Goal: Task Accomplishment & Management: Manage account settings

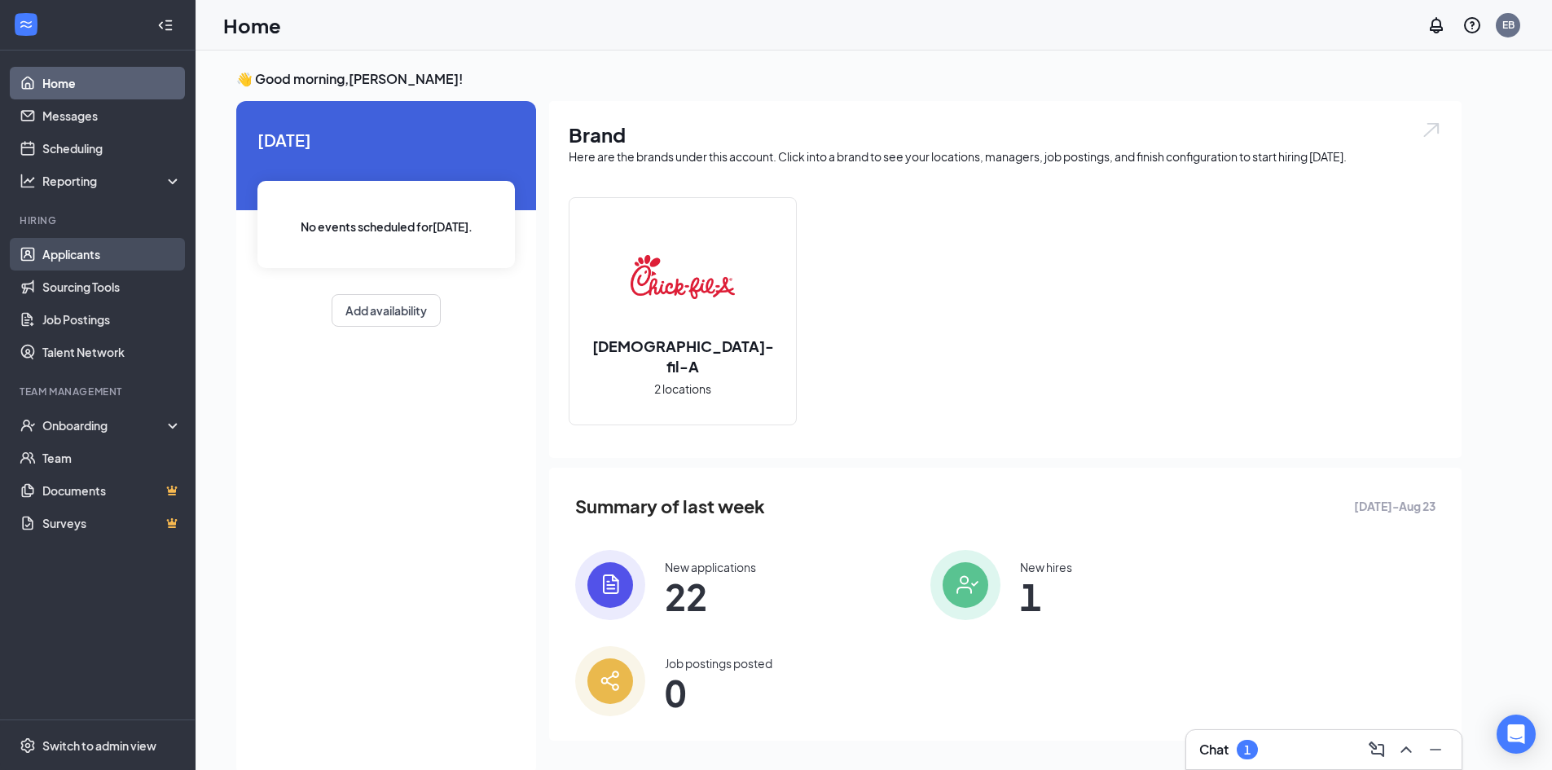
click at [126, 257] on link "Applicants" at bounding box center [111, 254] width 139 height 33
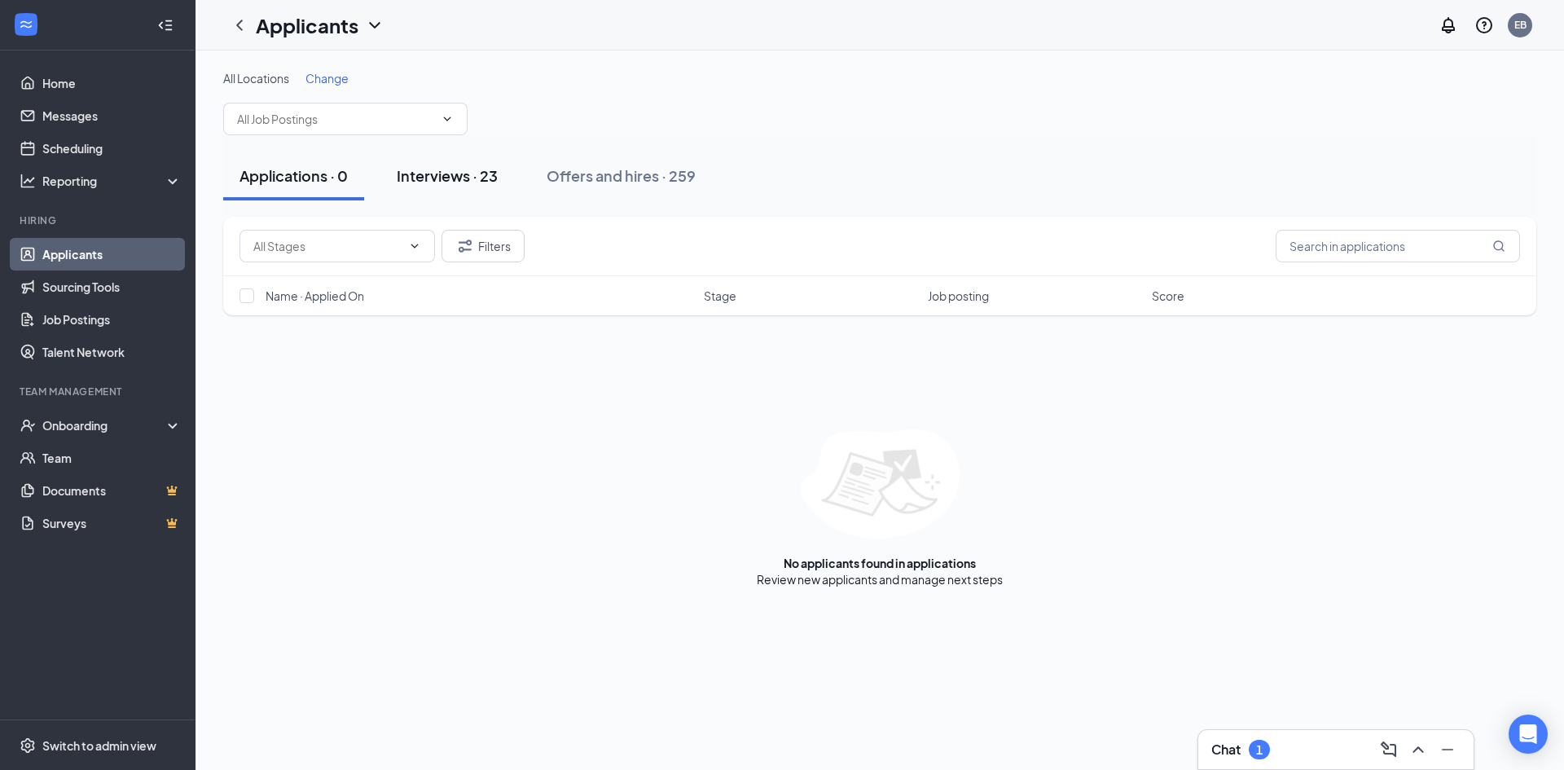
click at [471, 174] on div "Interviews · 23" at bounding box center [447, 175] width 101 height 20
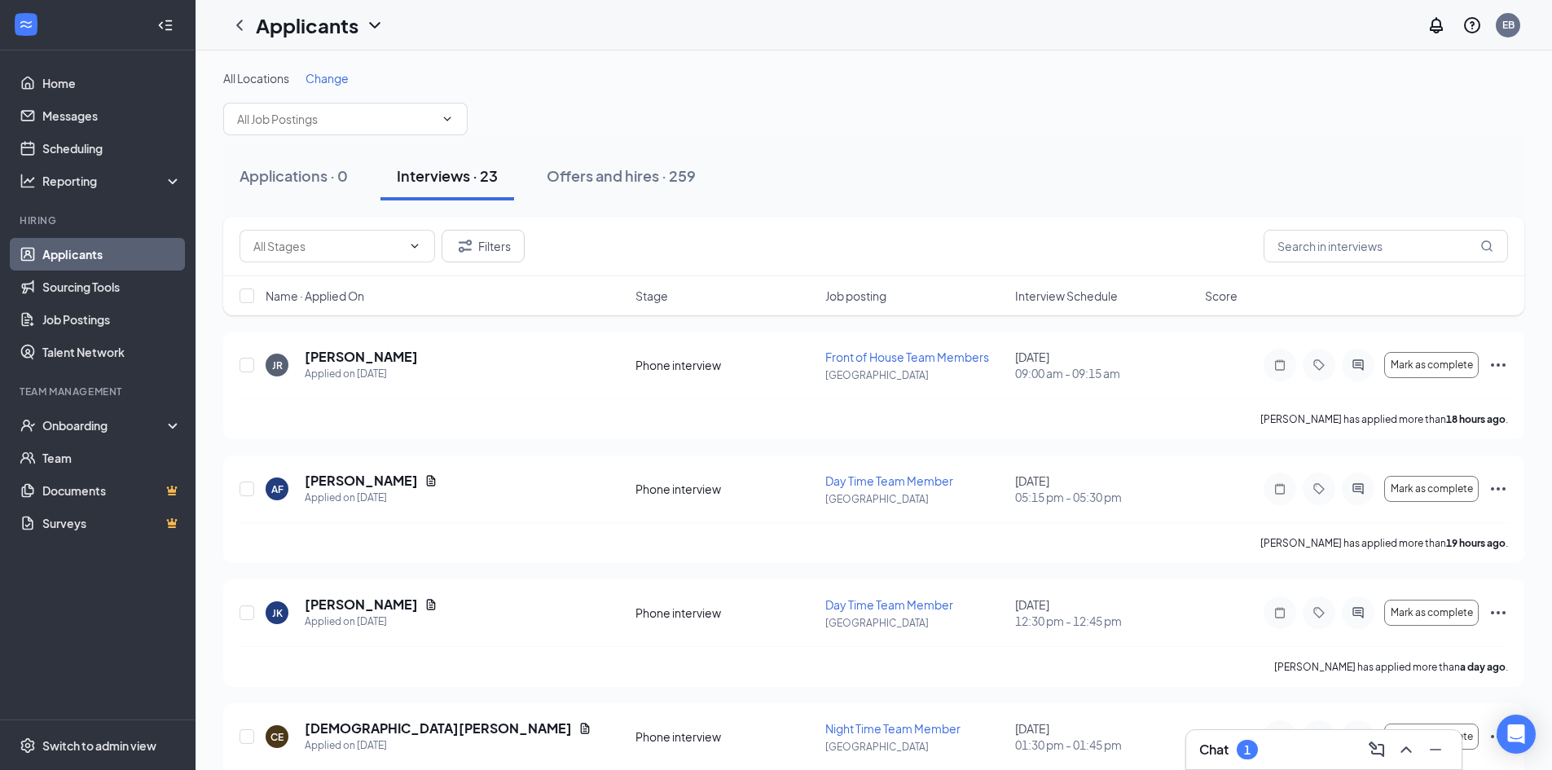
click at [1083, 299] on span "Interview Schedule" at bounding box center [1066, 296] width 103 height 16
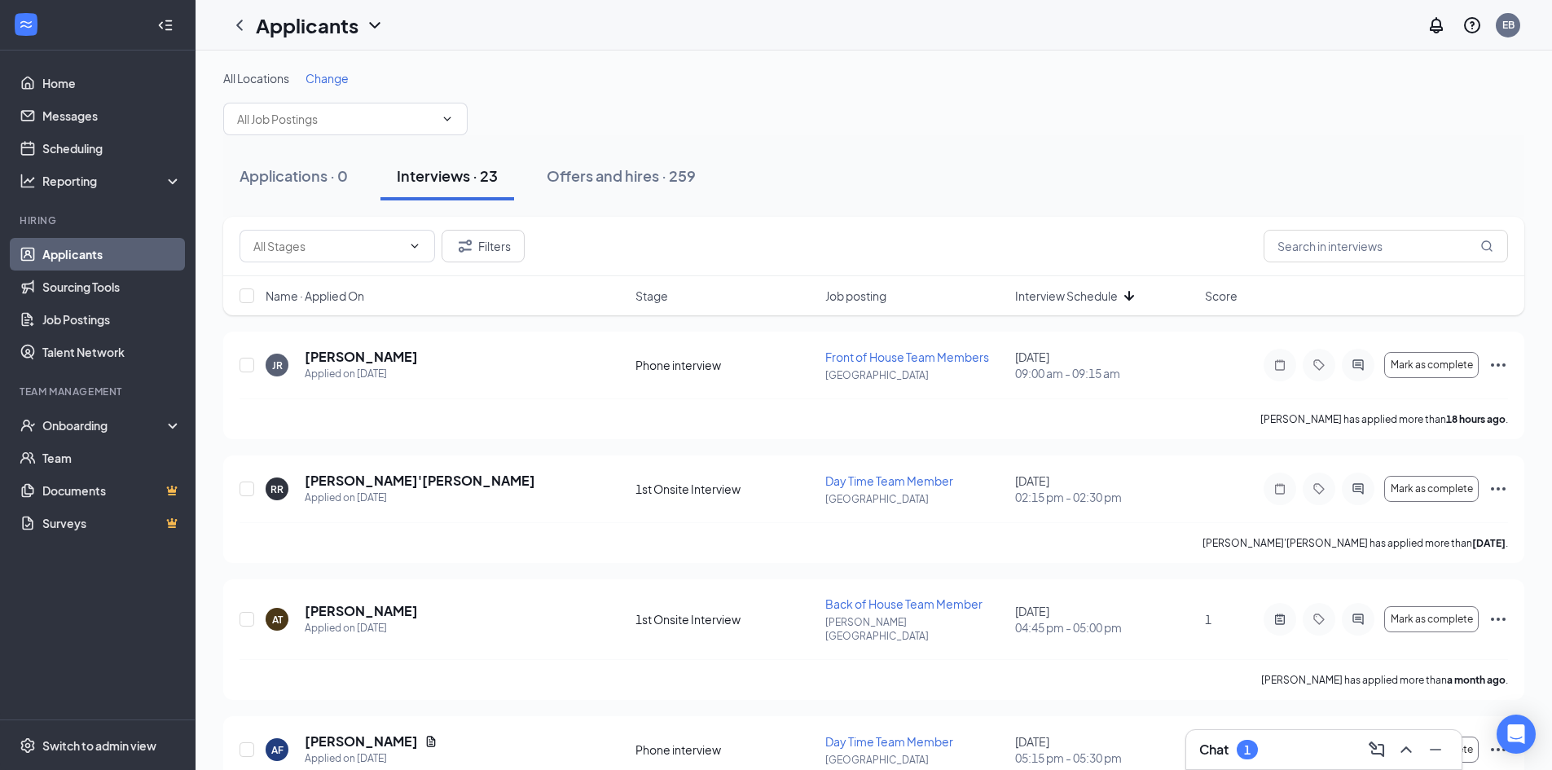
click at [1083, 299] on span "Interview Schedule" at bounding box center [1066, 296] width 103 height 16
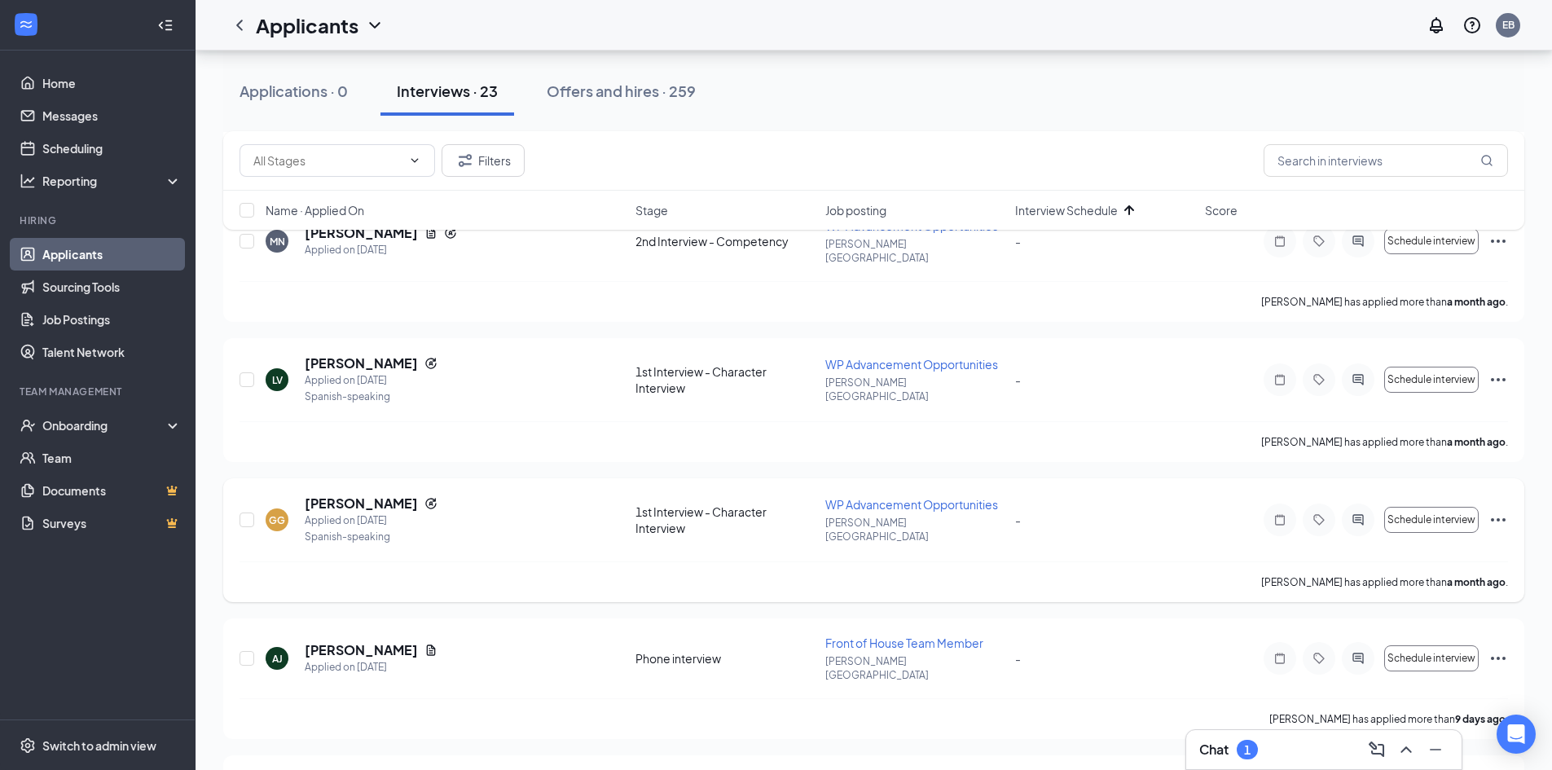
scroll to position [2478, 0]
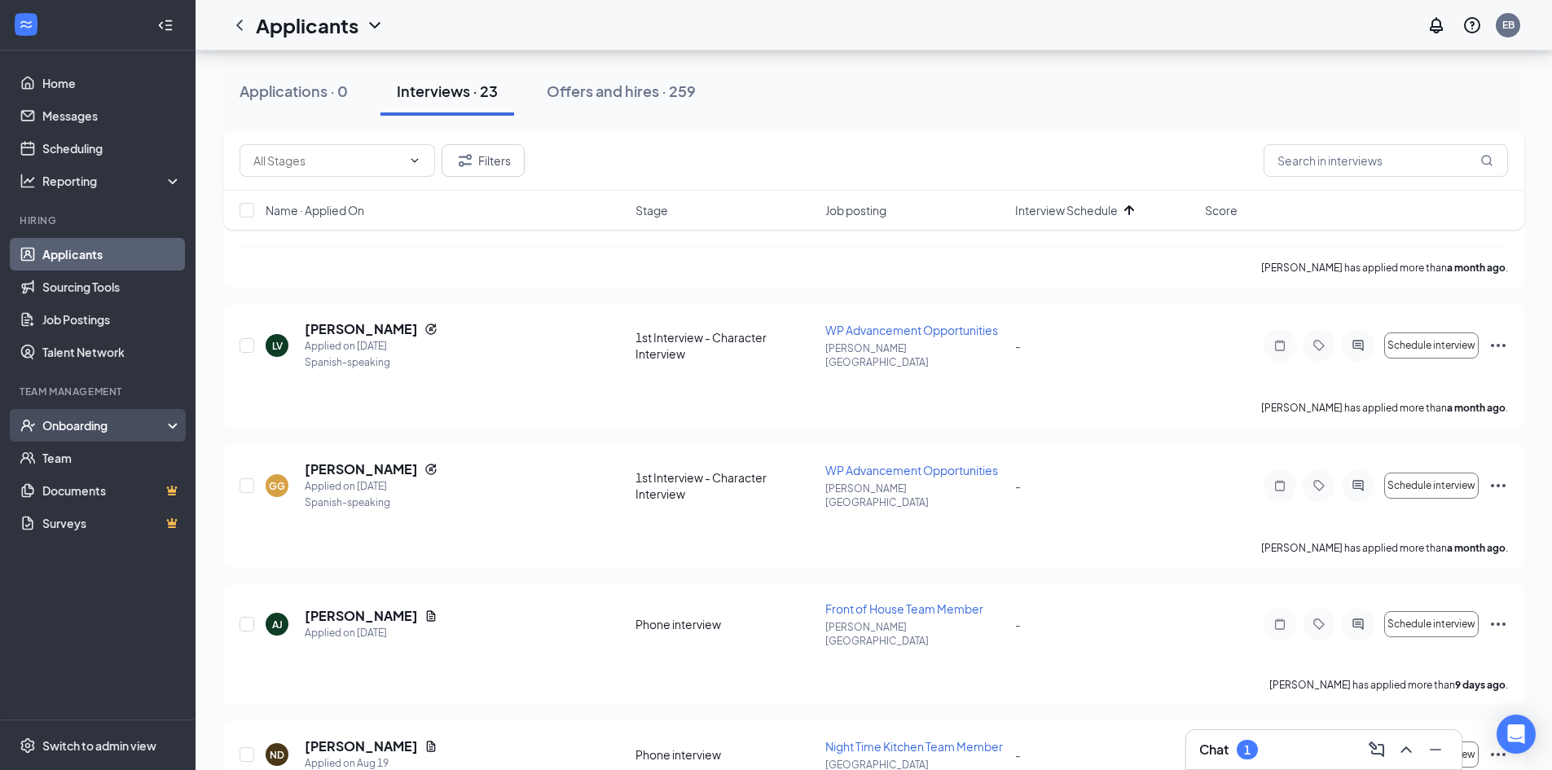
click at [123, 426] on div "Onboarding" at bounding box center [104, 425] width 125 height 16
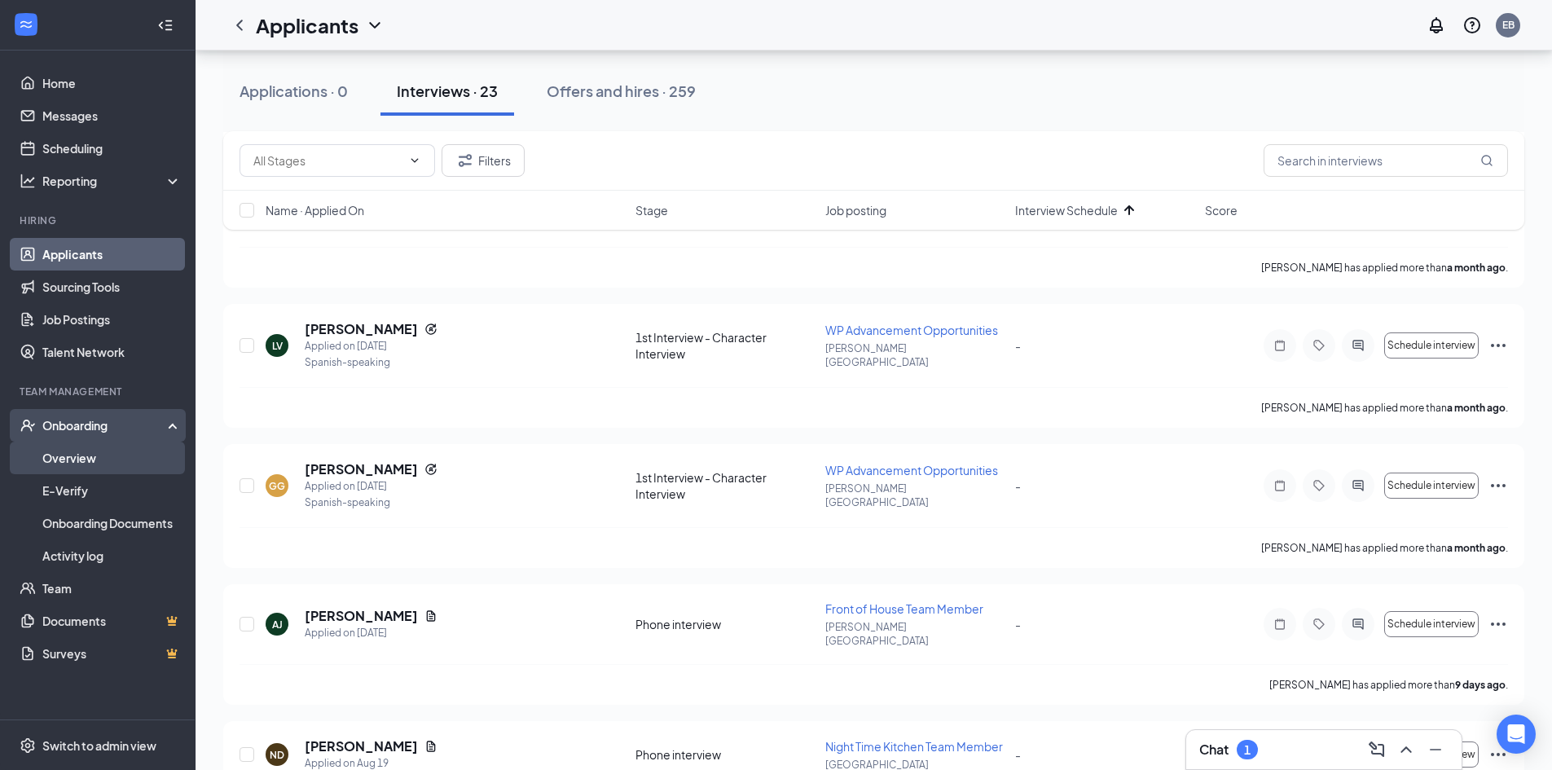
click at [130, 461] on link "Overview" at bounding box center [111, 458] width 139 height 33
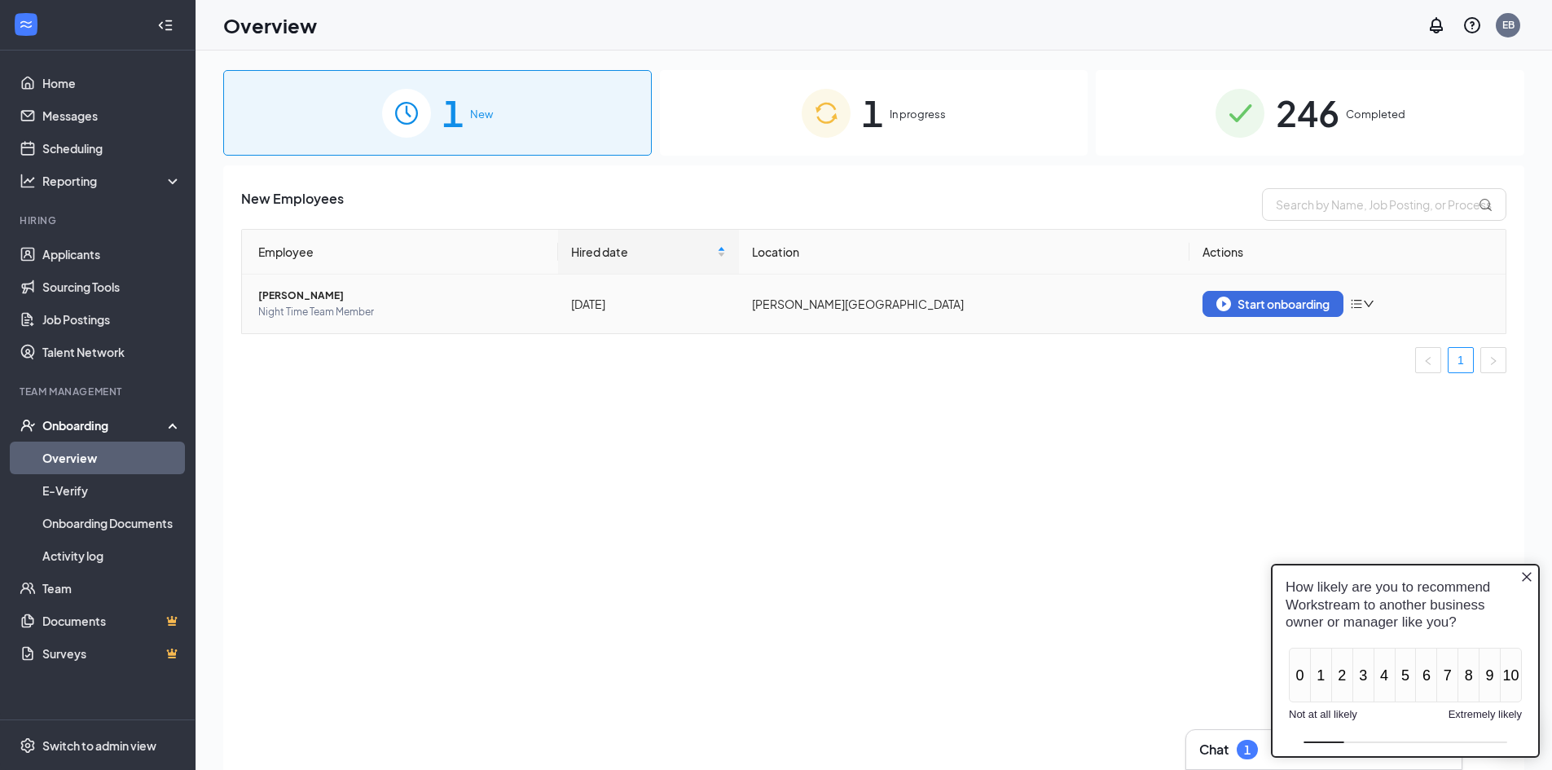
click at [294, 293] on span "[PERSON_NAME]" at bounding box center [401, 296] width 287 height 16
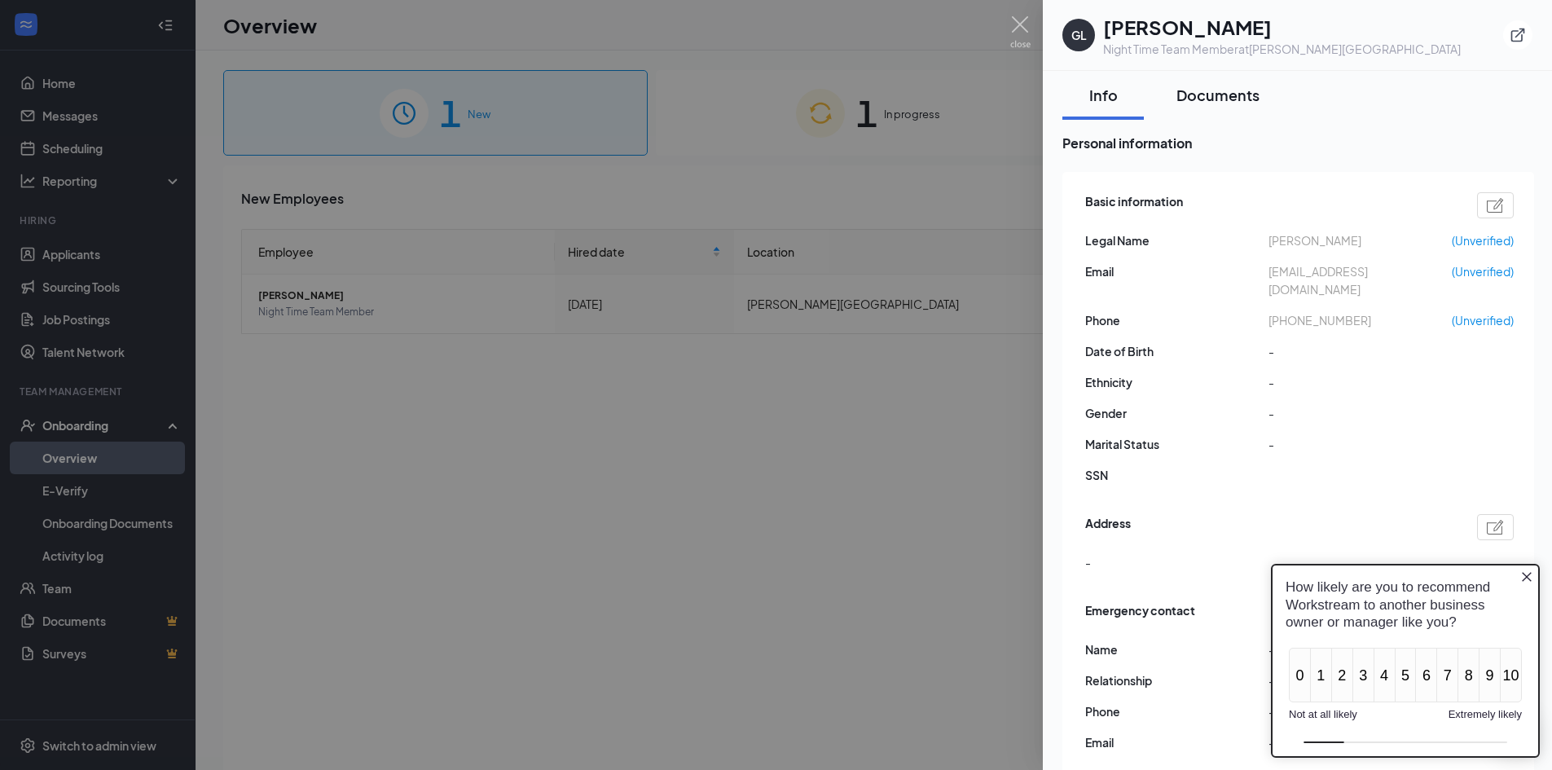
click at [1226, 90] on div "Documents" at bounding box center [1217, 95] width 83 height 20
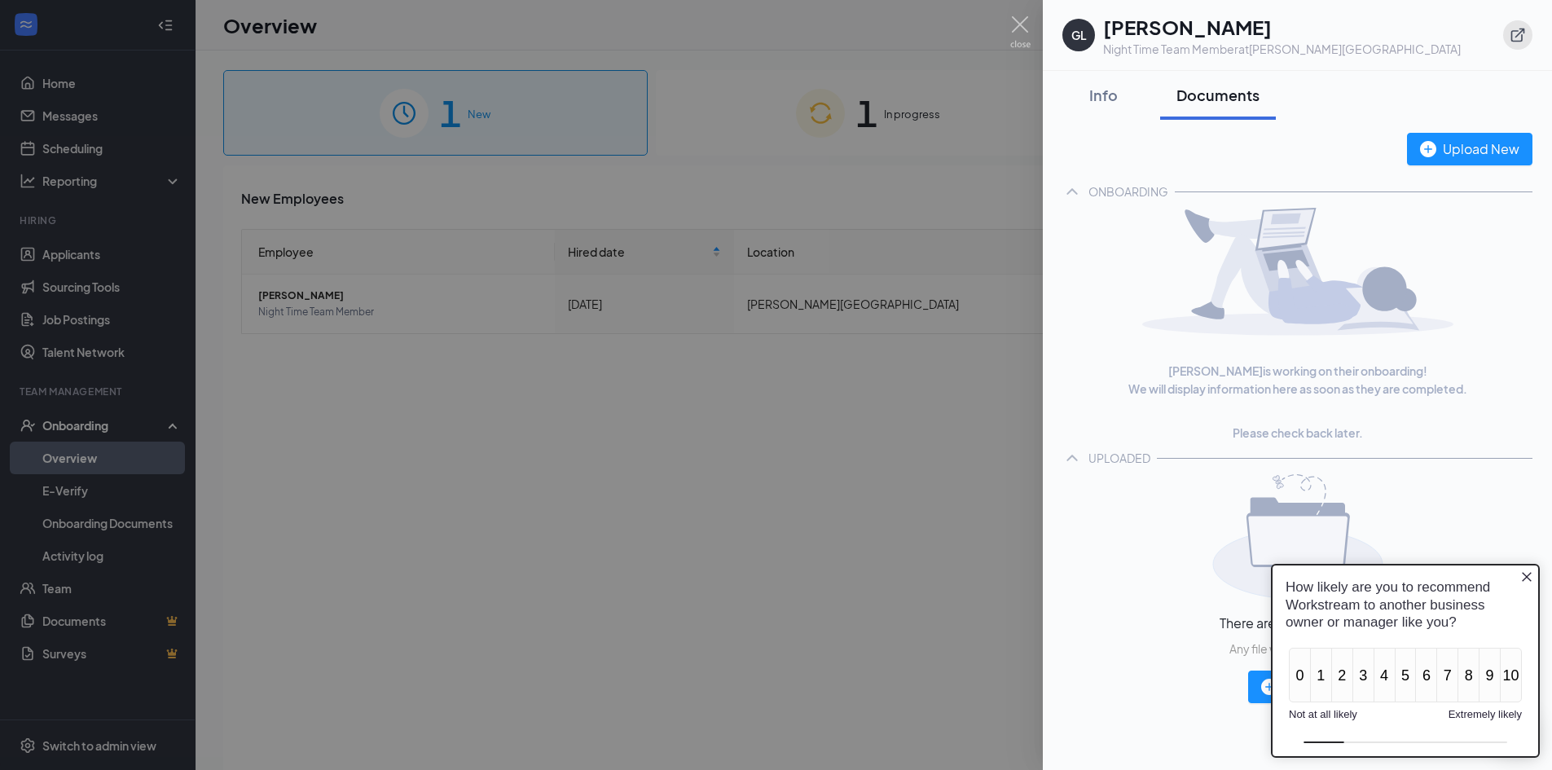
click at [1510, 37] on icon "ExternalLink" at bounding box center [1518, 35] width 16 height 16
click at [1112, 99] on div "Info" at bounding box center [1103, 95] width 49 height 20
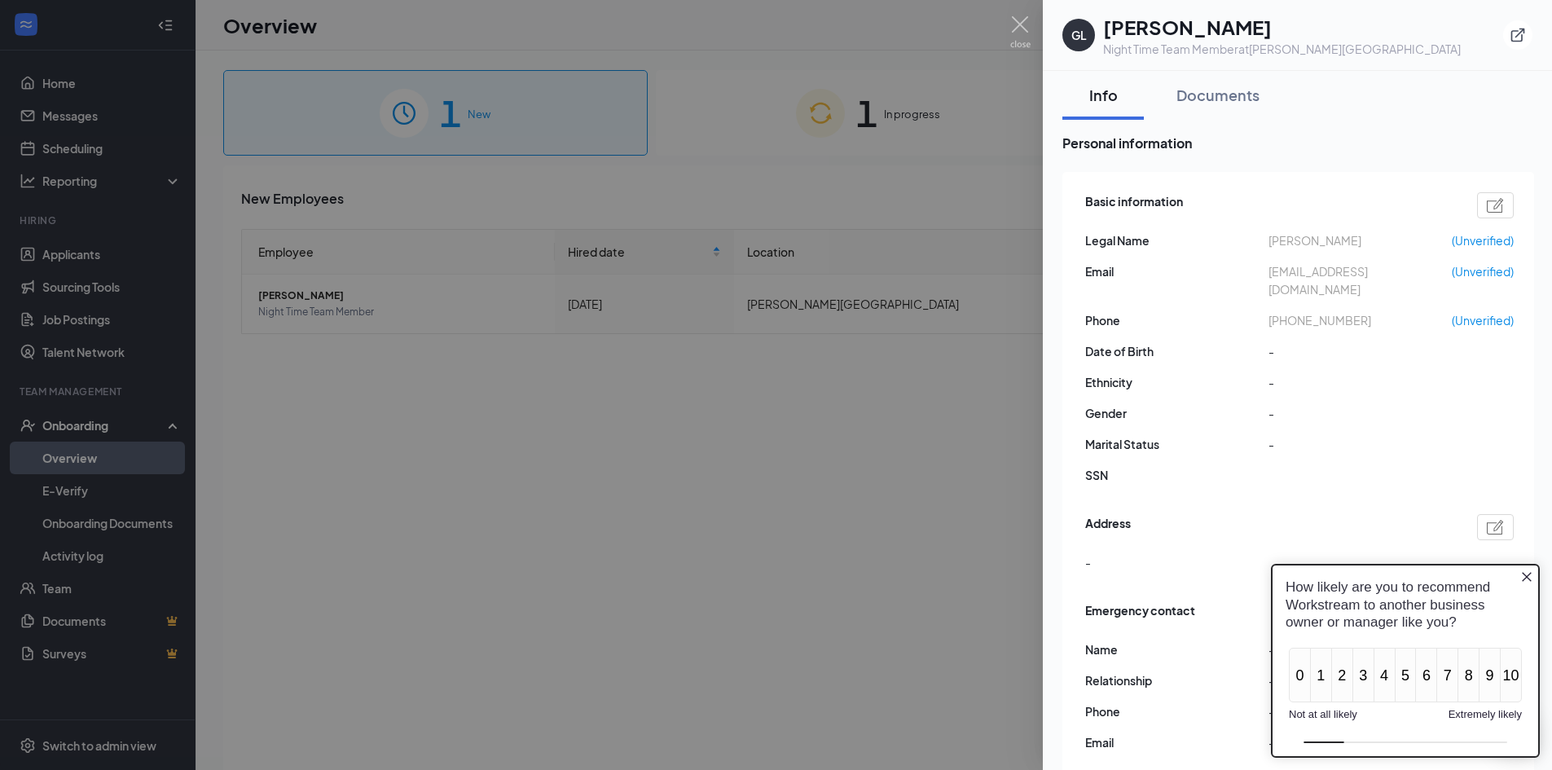
click at [1523, 581] on icon "Close button" at bounding box center [1527, 577] width 10 height 10
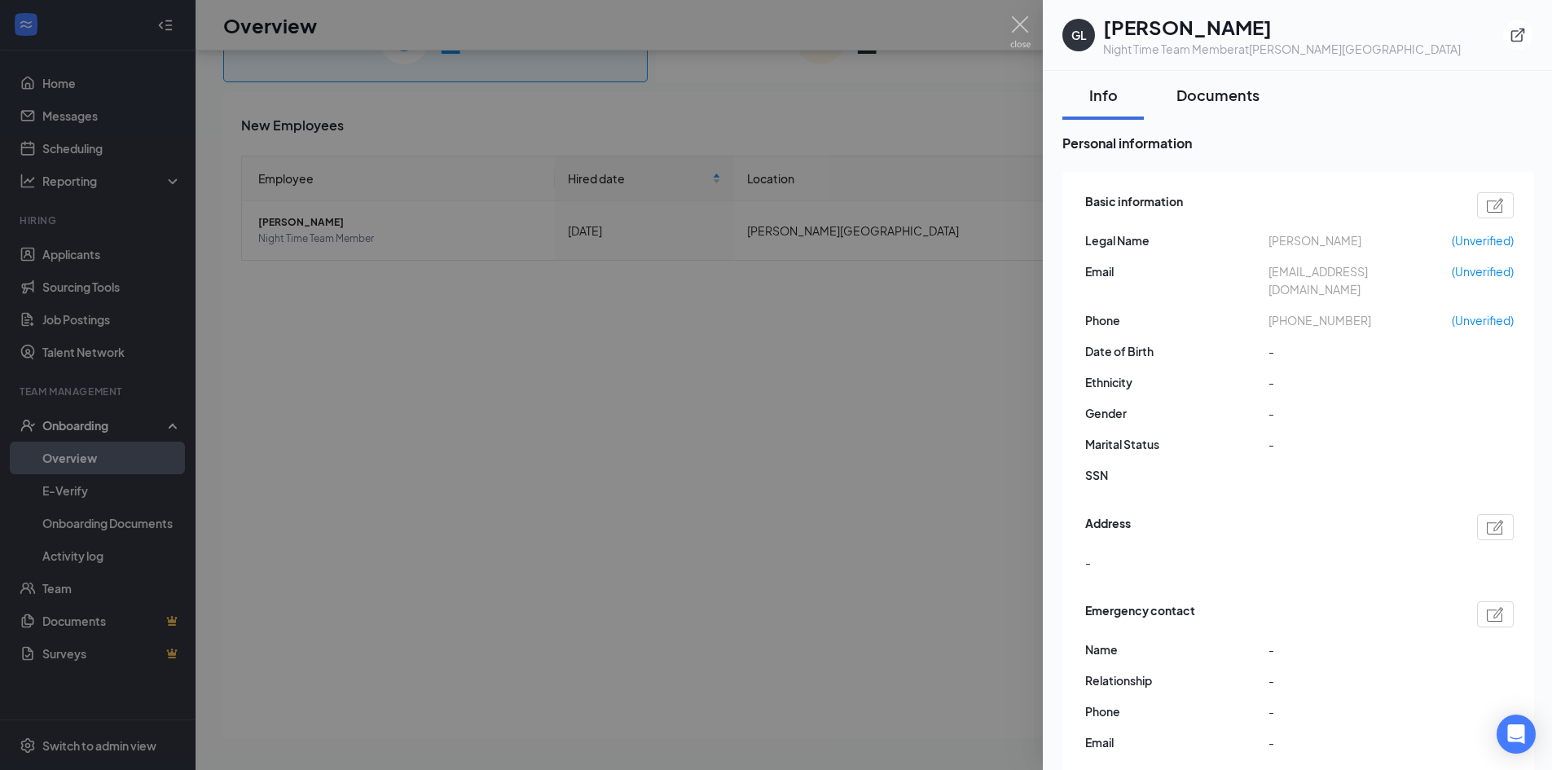
click at [1202, 92] on div "Documents" at bounding box center [1217, 95] width 83 height 20
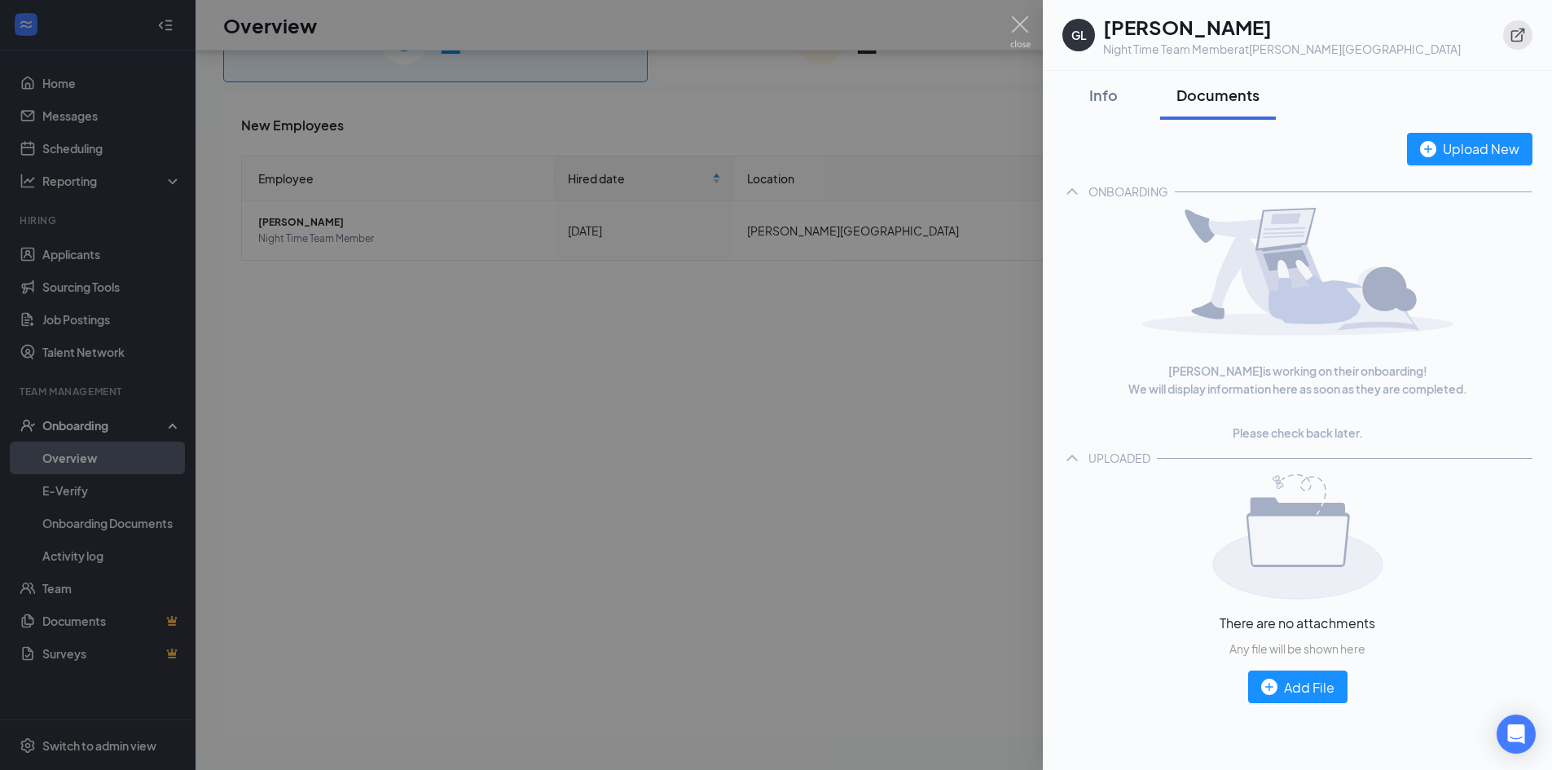
click at [1520, 34] on icon "ExternalLink" at bounding box center [1518, 35] width 16 height 16
click at [1025, 13] on div at bounding box center [776, 385] width 1552 height 770
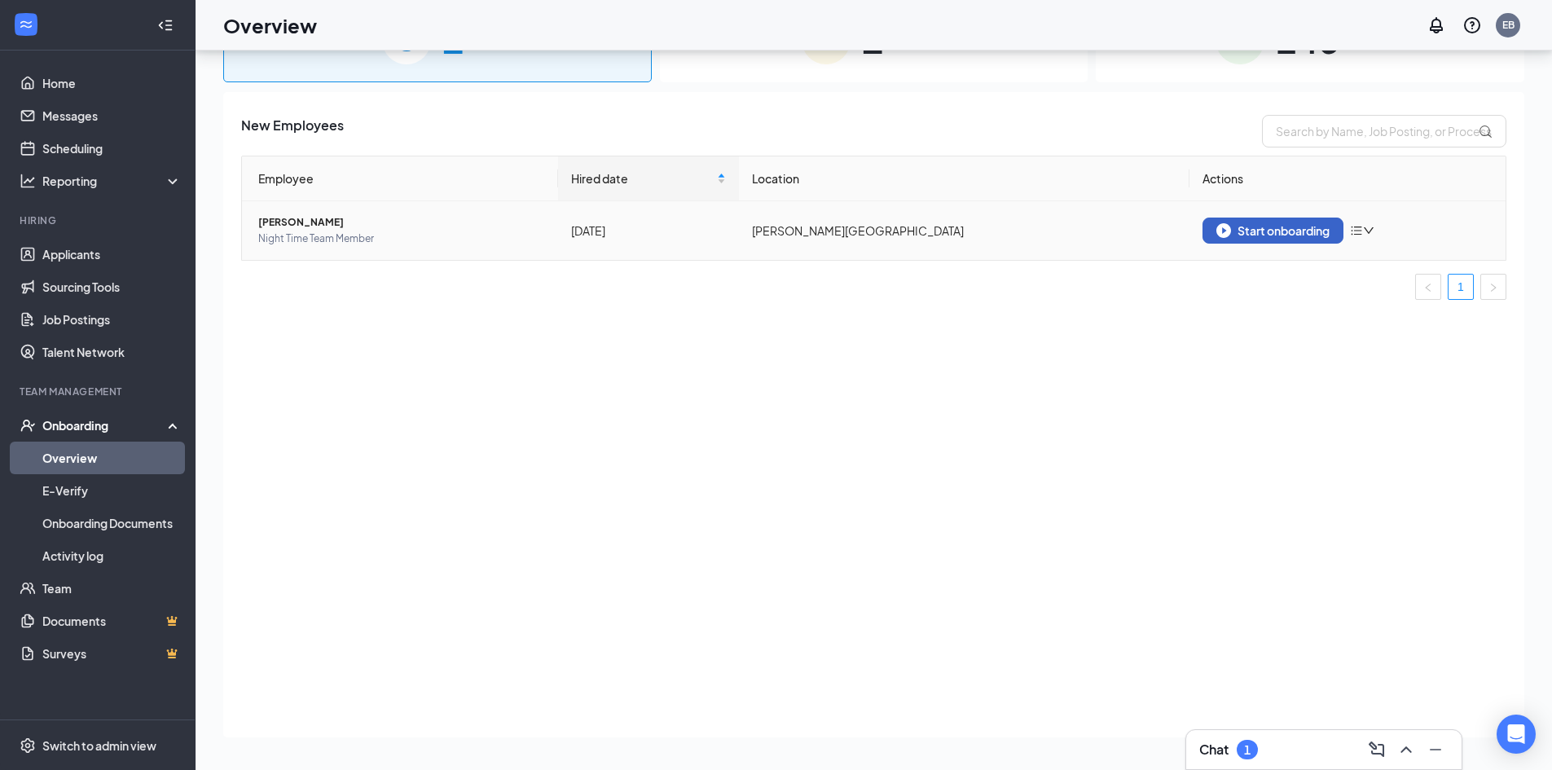
click at [1254, 240] on button "Start onboarding" at bounding box center [1272, 231] width 141 height 26
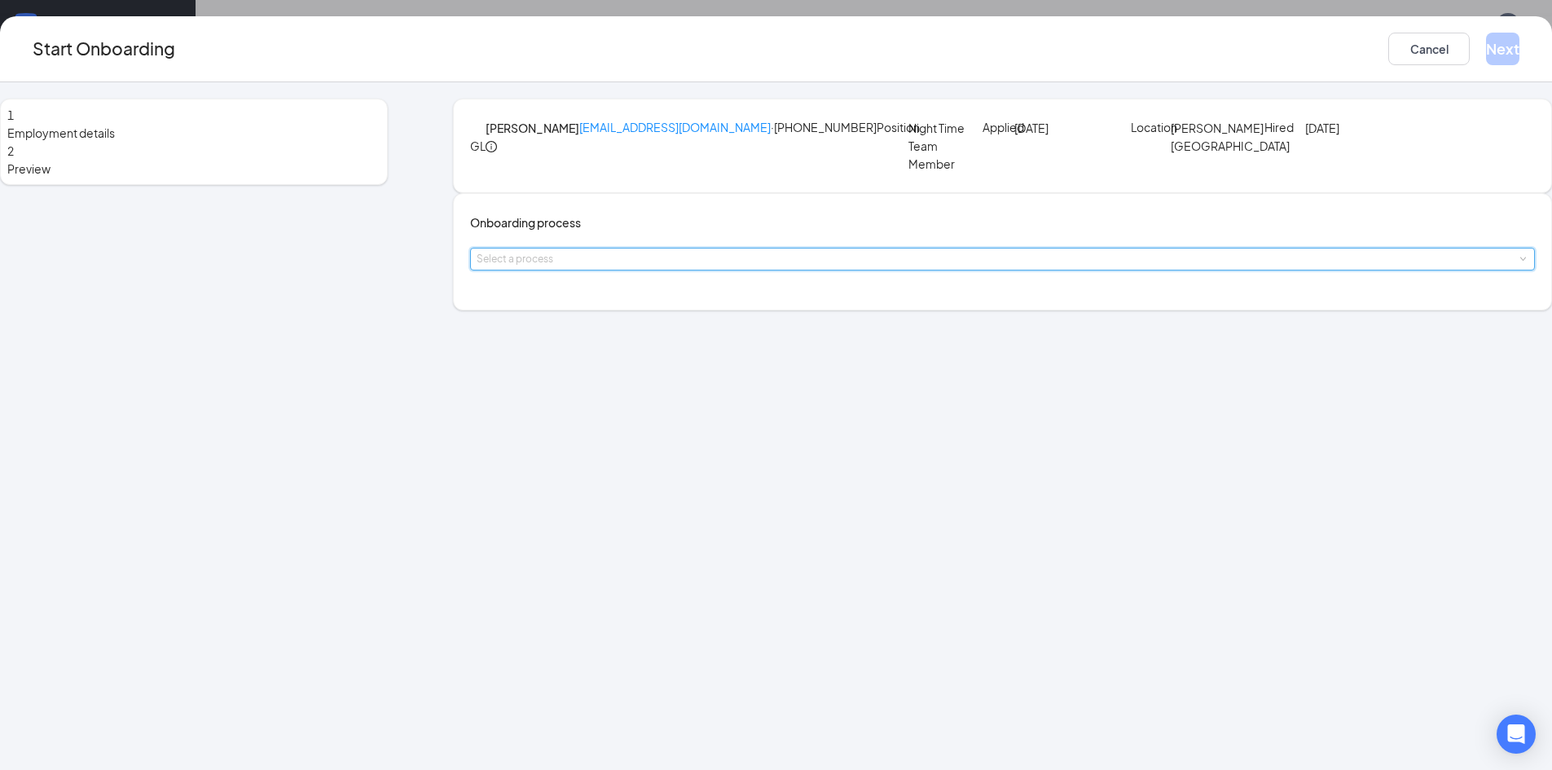
click at [688, 270] on div "Select a process" at bounding box center [1003, 258] width 1052 height 21
click at [644, 394] on li "Onboarding" at bounding box center [679, 394] width 267 height 29
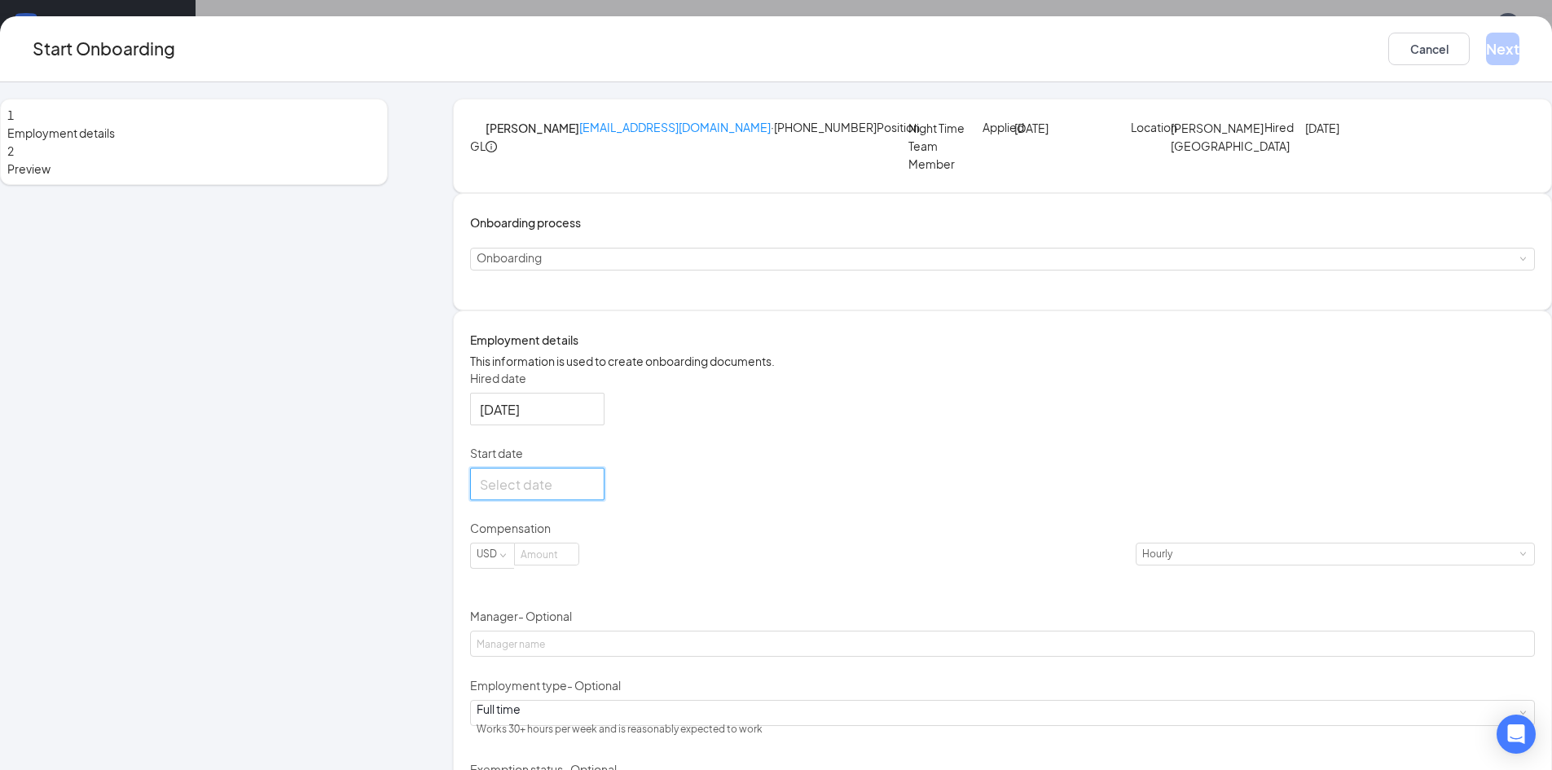
click at [591, 494] on input "Start date" at bounding box center [536, 484] width 112 height 20
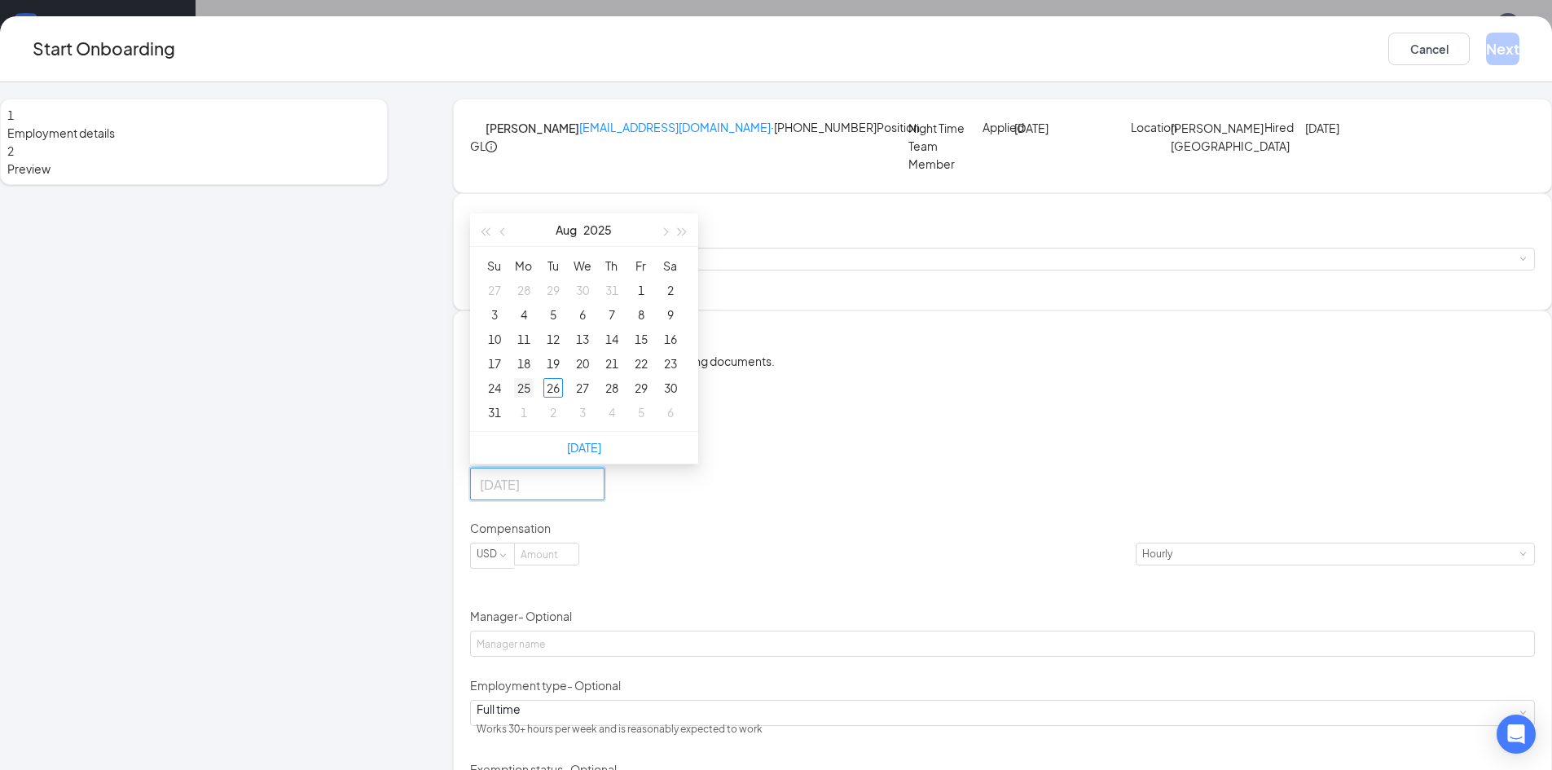
type input "[DATE]"
click at [534, 398] on div "25" at bounding box center [524, 388] width 20 height 20
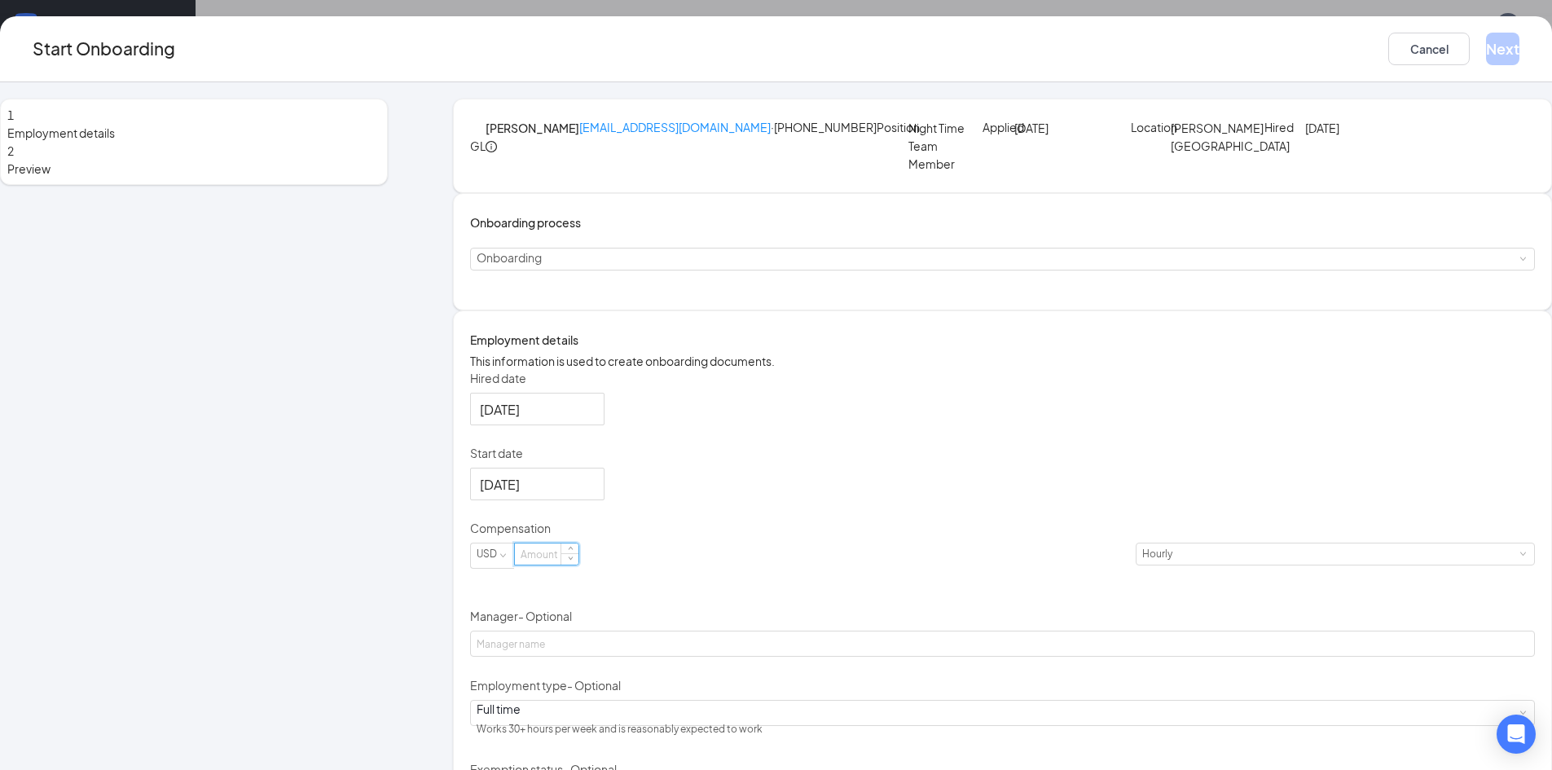
click at [578, 565] on input at bounding box center [547, 553] width 64 height 21
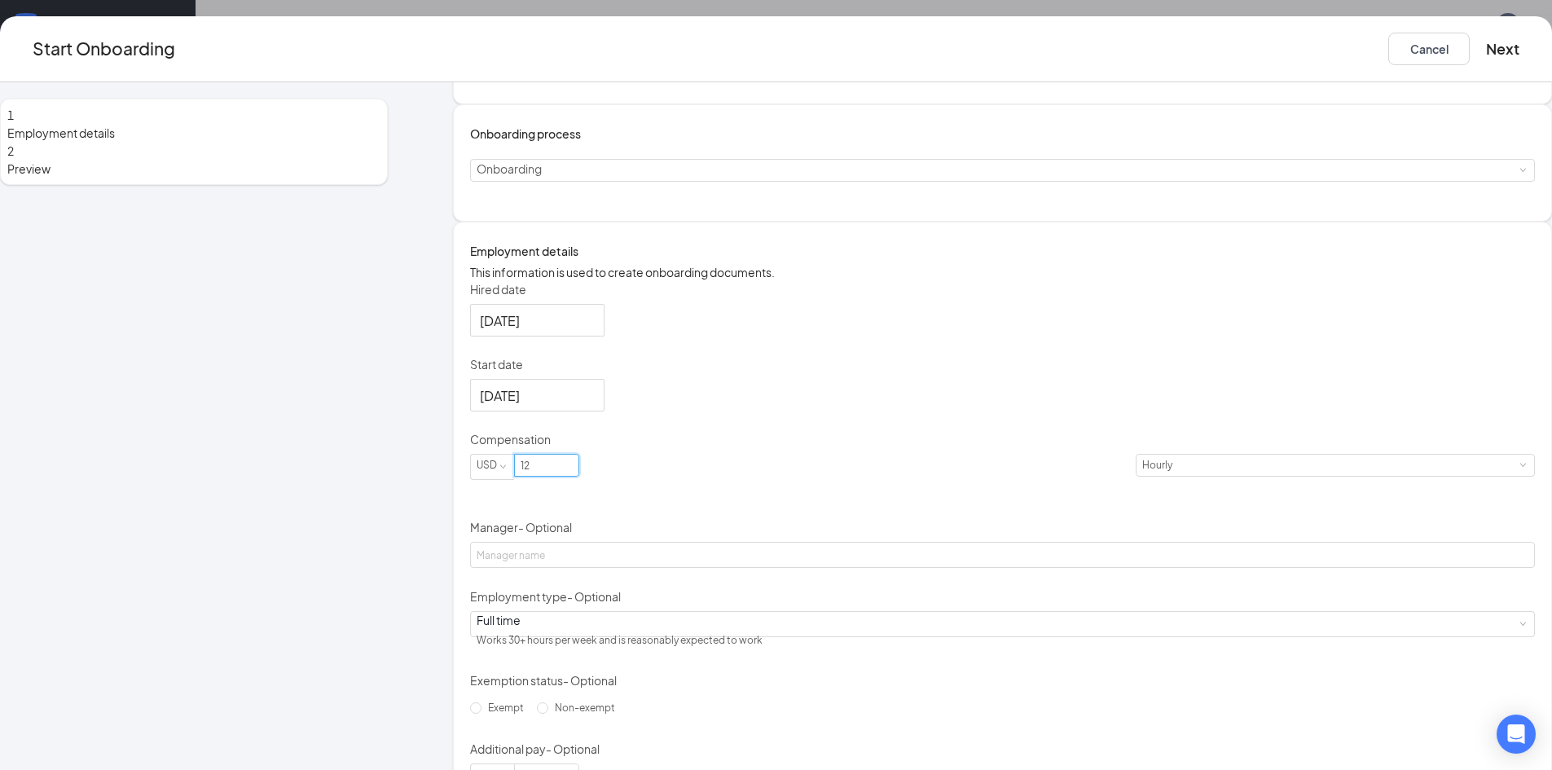
scroll to position [262, 0]
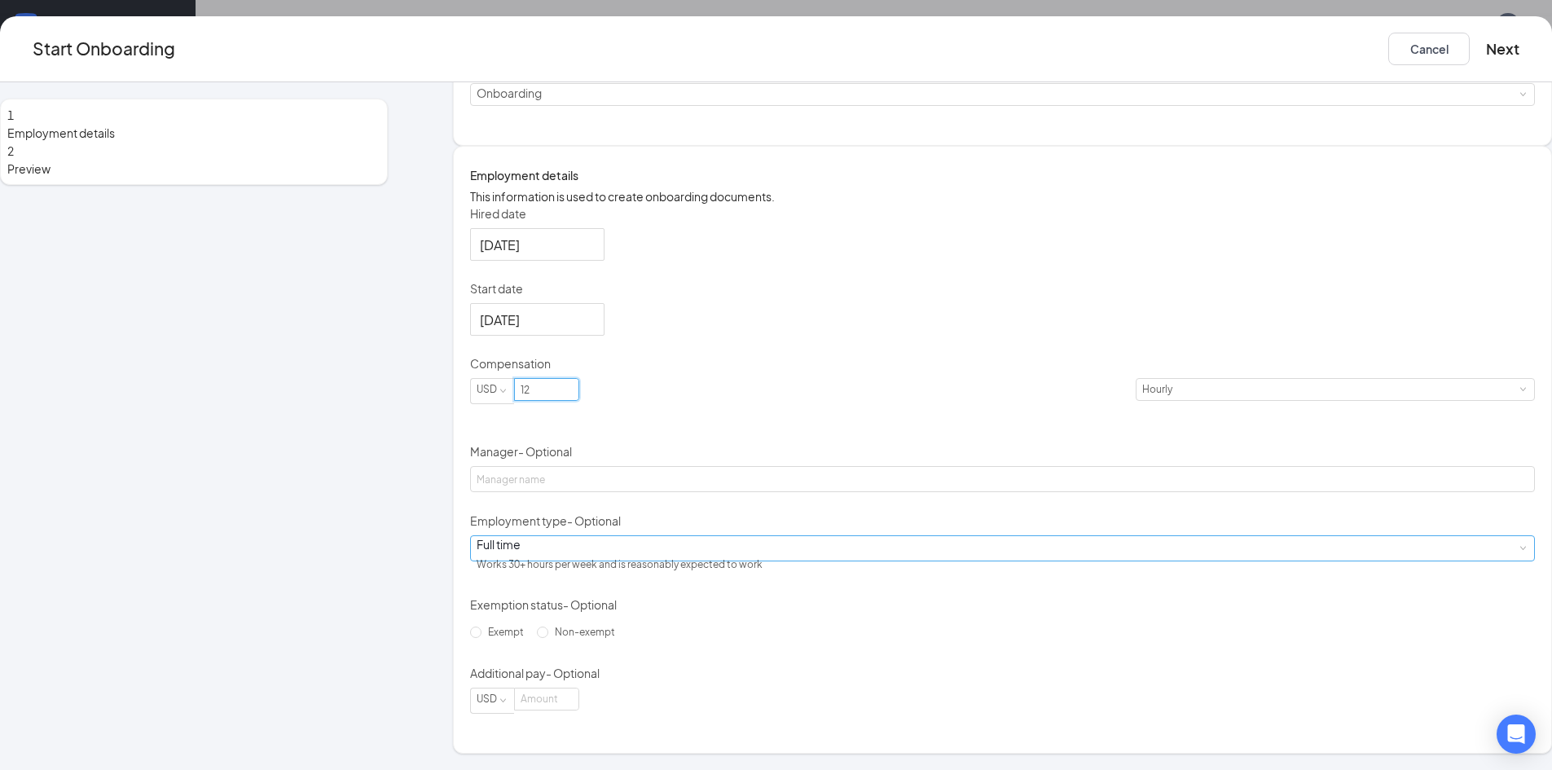
type input "12"
click at [668, 549] on div "Full time Works 30+ hours per week and is reasonably expected to work" at bounding box center [1003, 548] width 1052 height 24
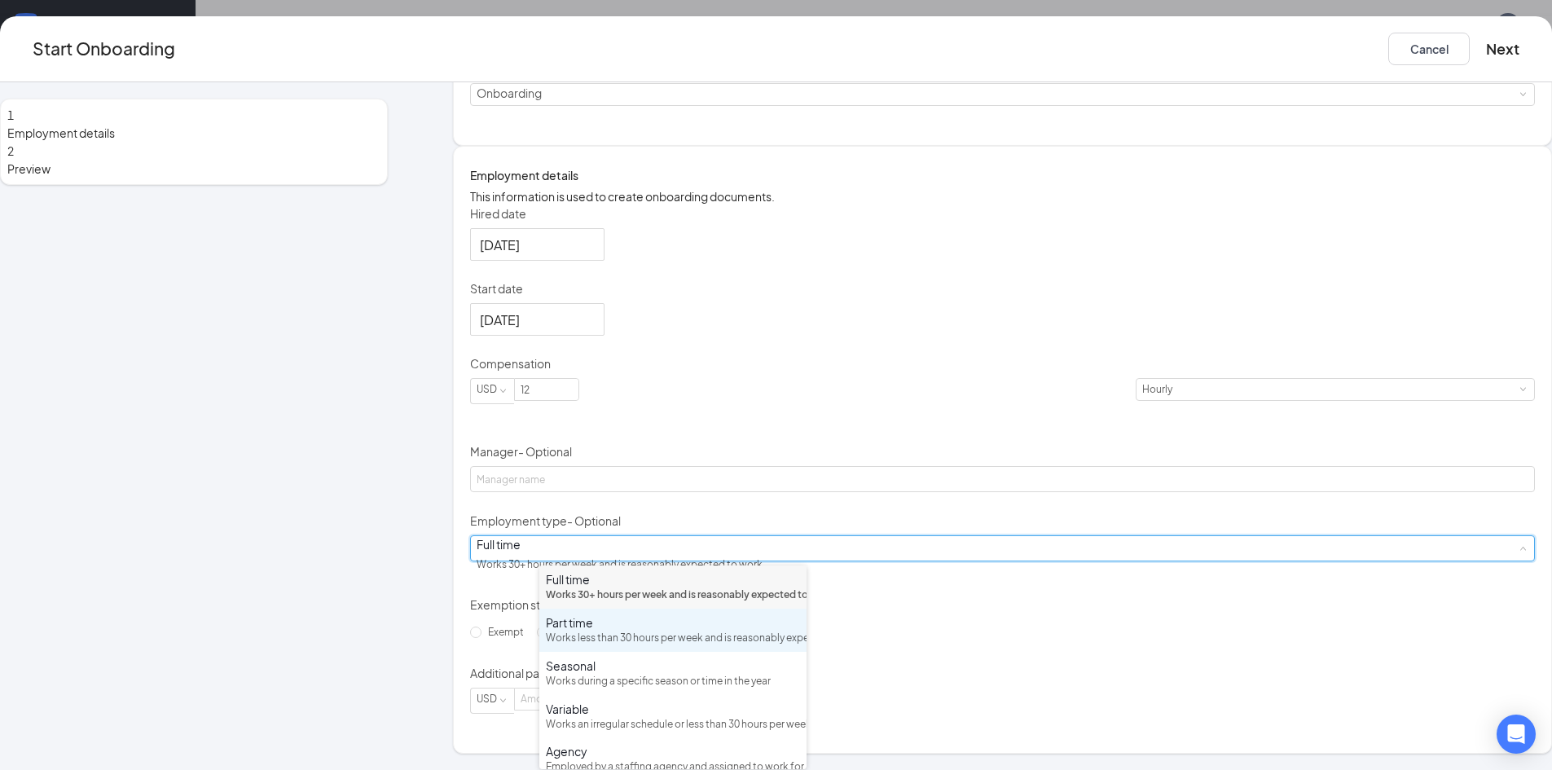
click at [627, 646] on div "Works less than 30 hours per week and is reasonably expected to work" at bounding box center [673, 638] width 254 height 15
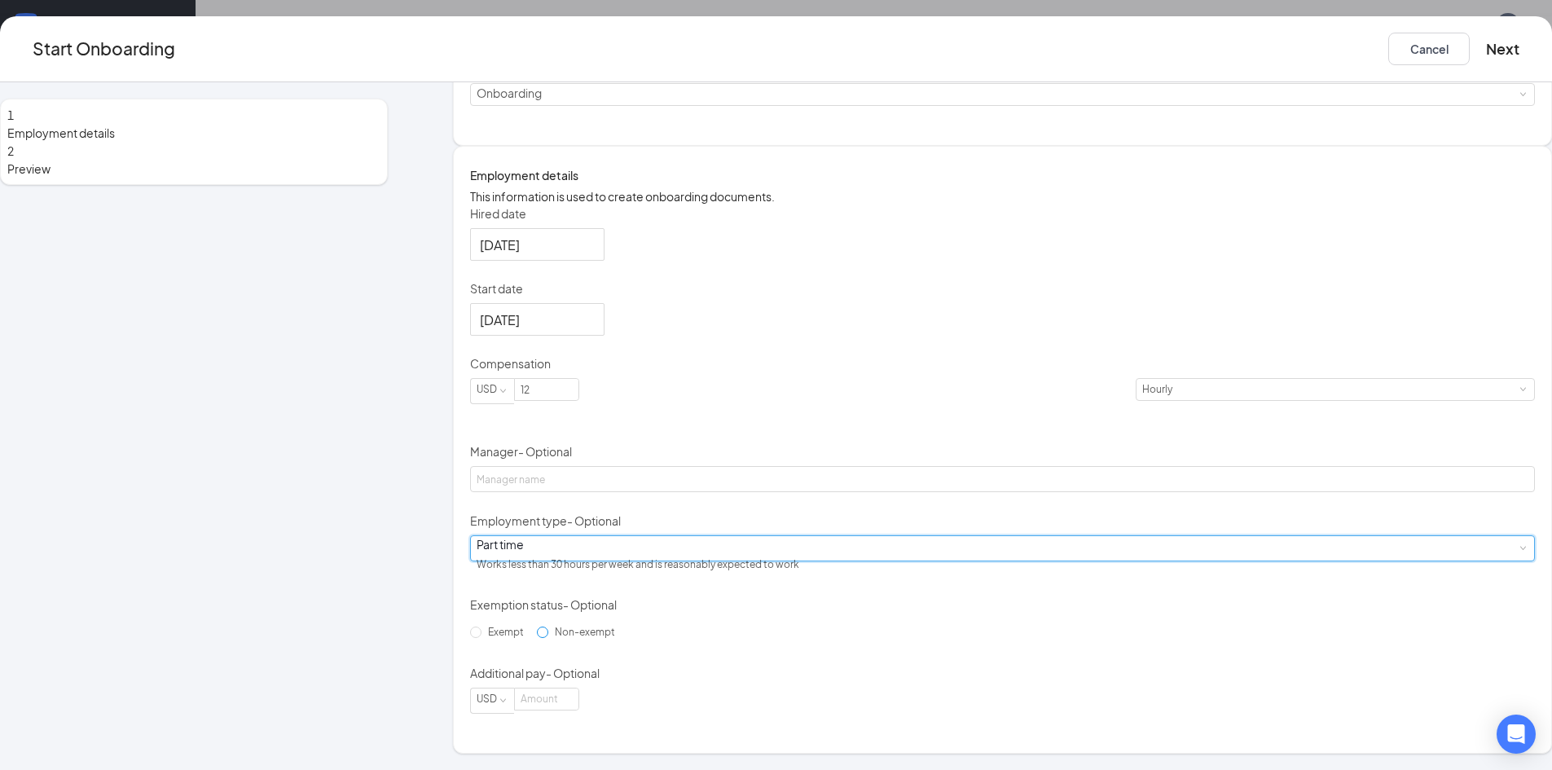
click at [583, 638] on span "Non-exempt" at bounding box center [584, 632] width 73 height 12
click at [548, 638] on input "Non-exempt" at bounding box center [542, 631] width 11 height 11
radio input "true"
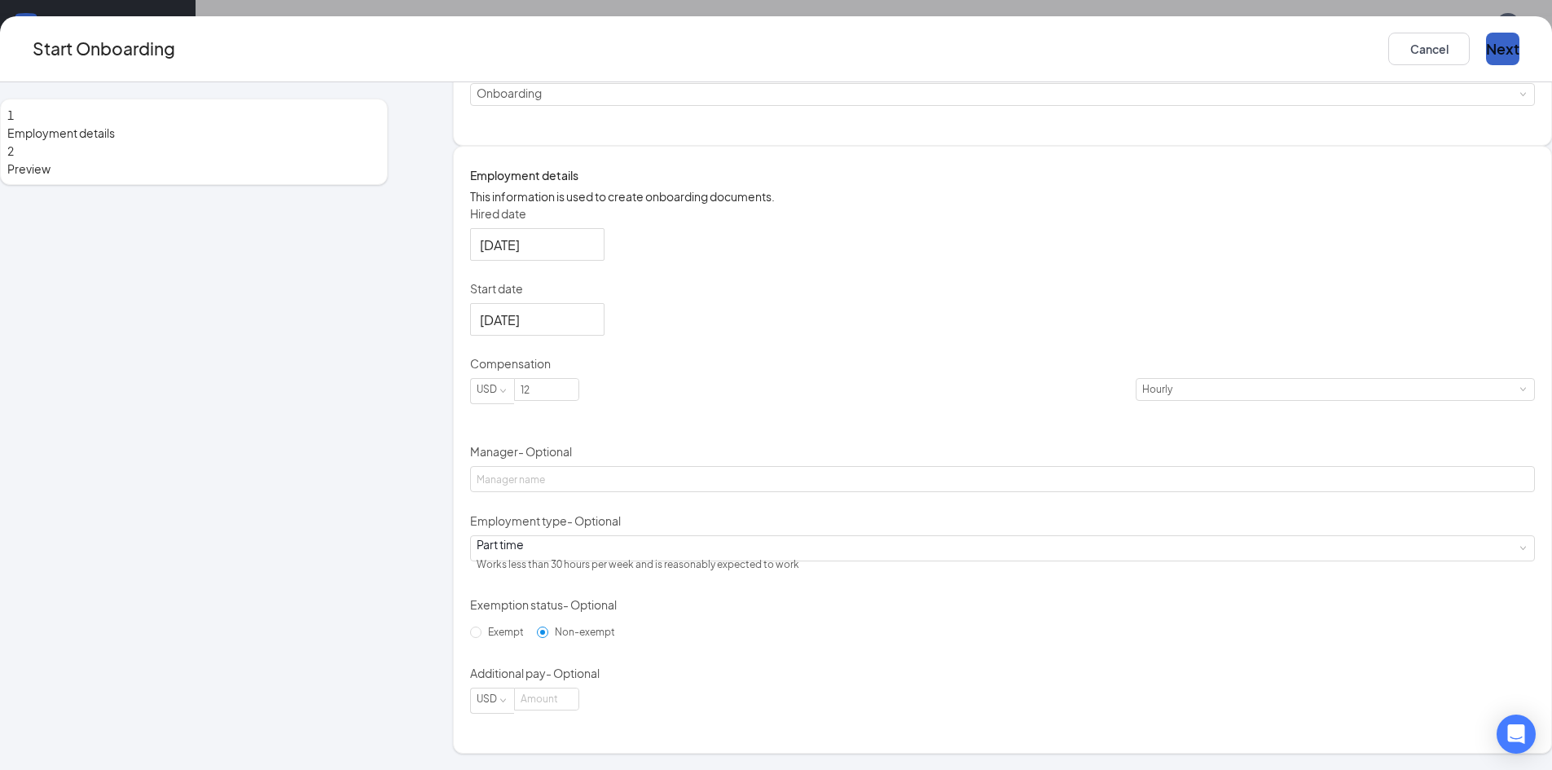
click at [1486, 46] on button "Next" at bounding box center [1502, 49] width 33 height 33
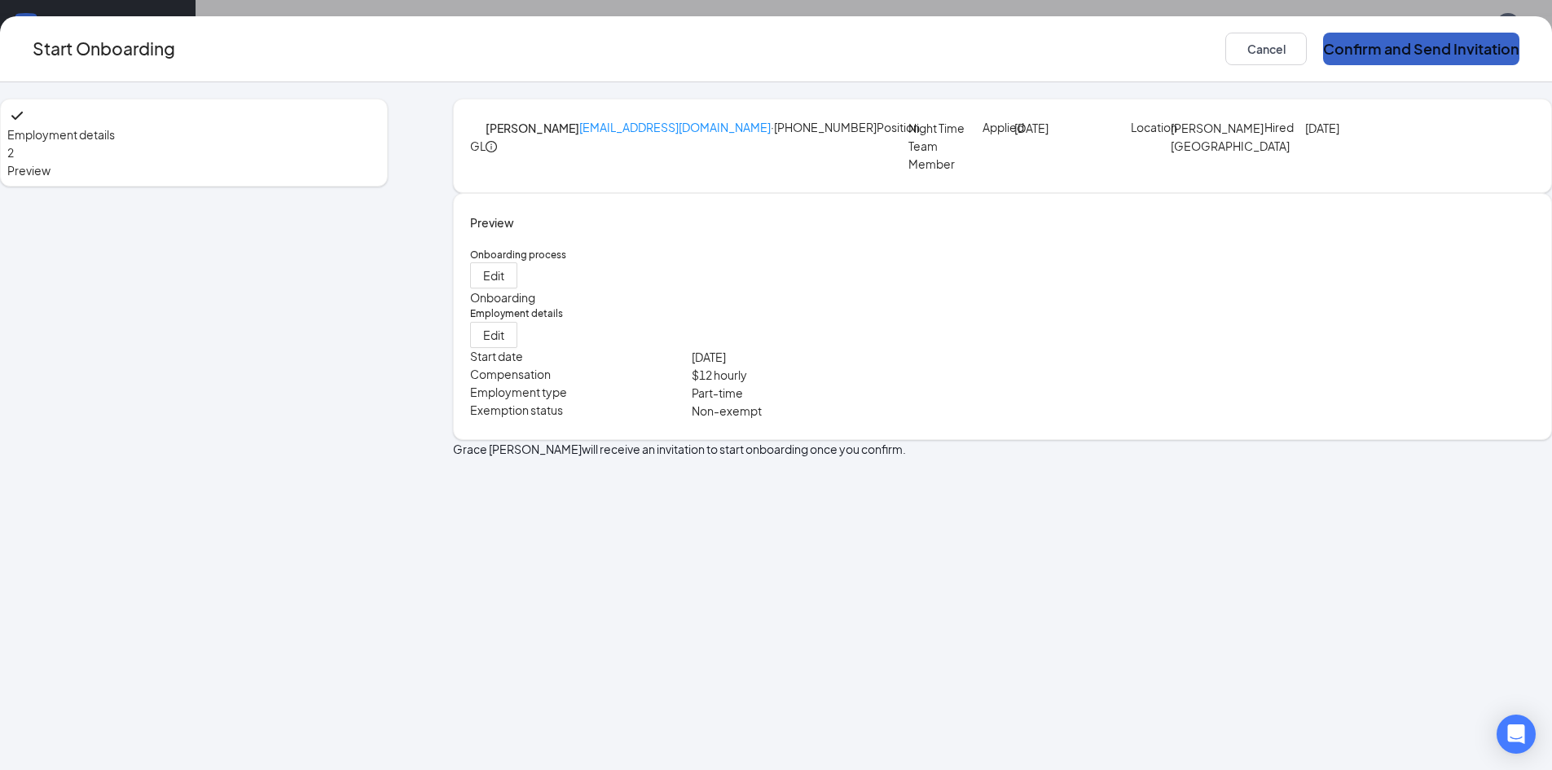
click at [1323, 62] on button "Confirm and Send Invitation" at bounding box center [1421, 49] width 196 height 33
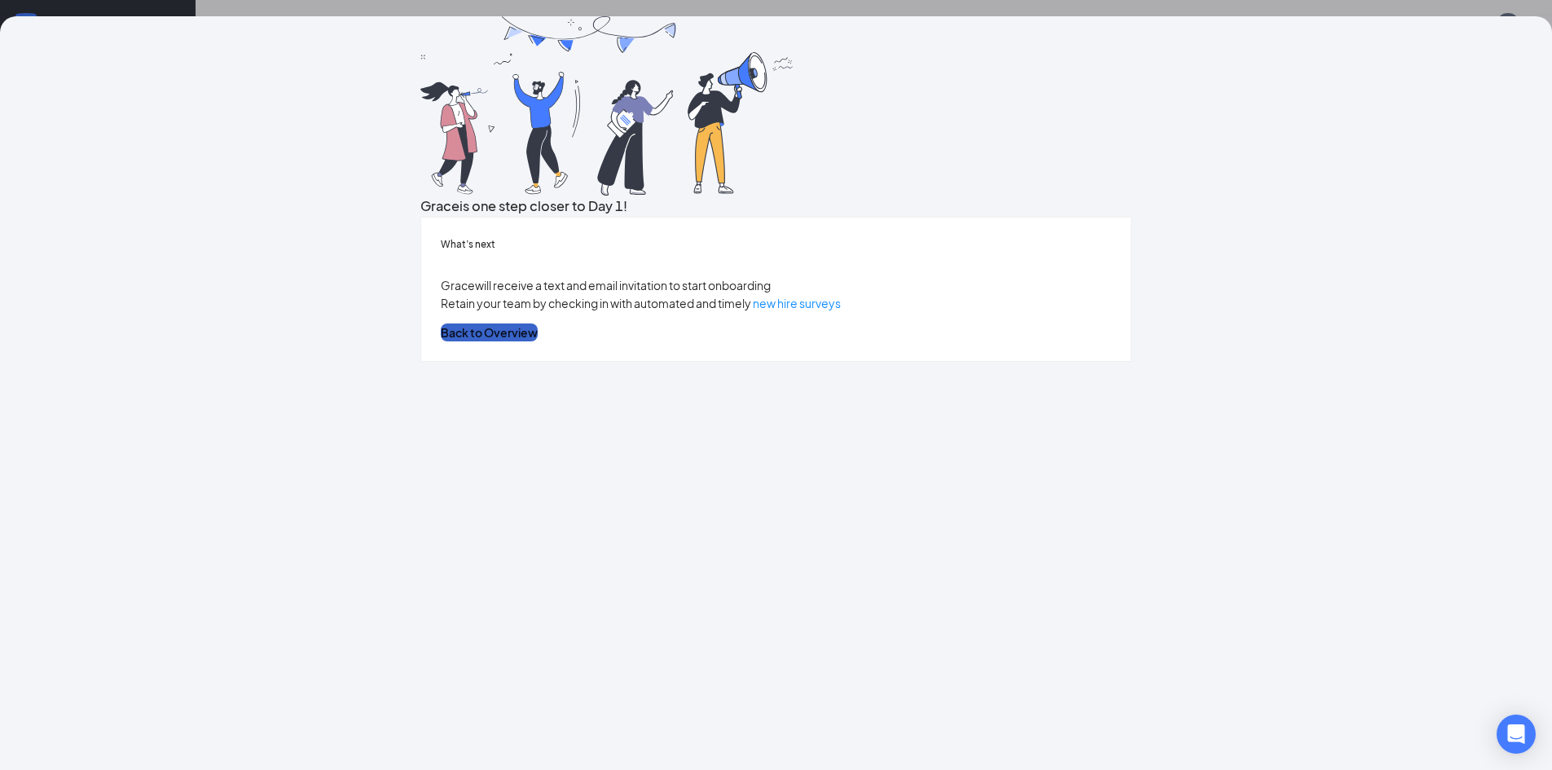
click at [538, 341] on button "Back to Overview" at bounding box center [489, 332] width 97 height 18
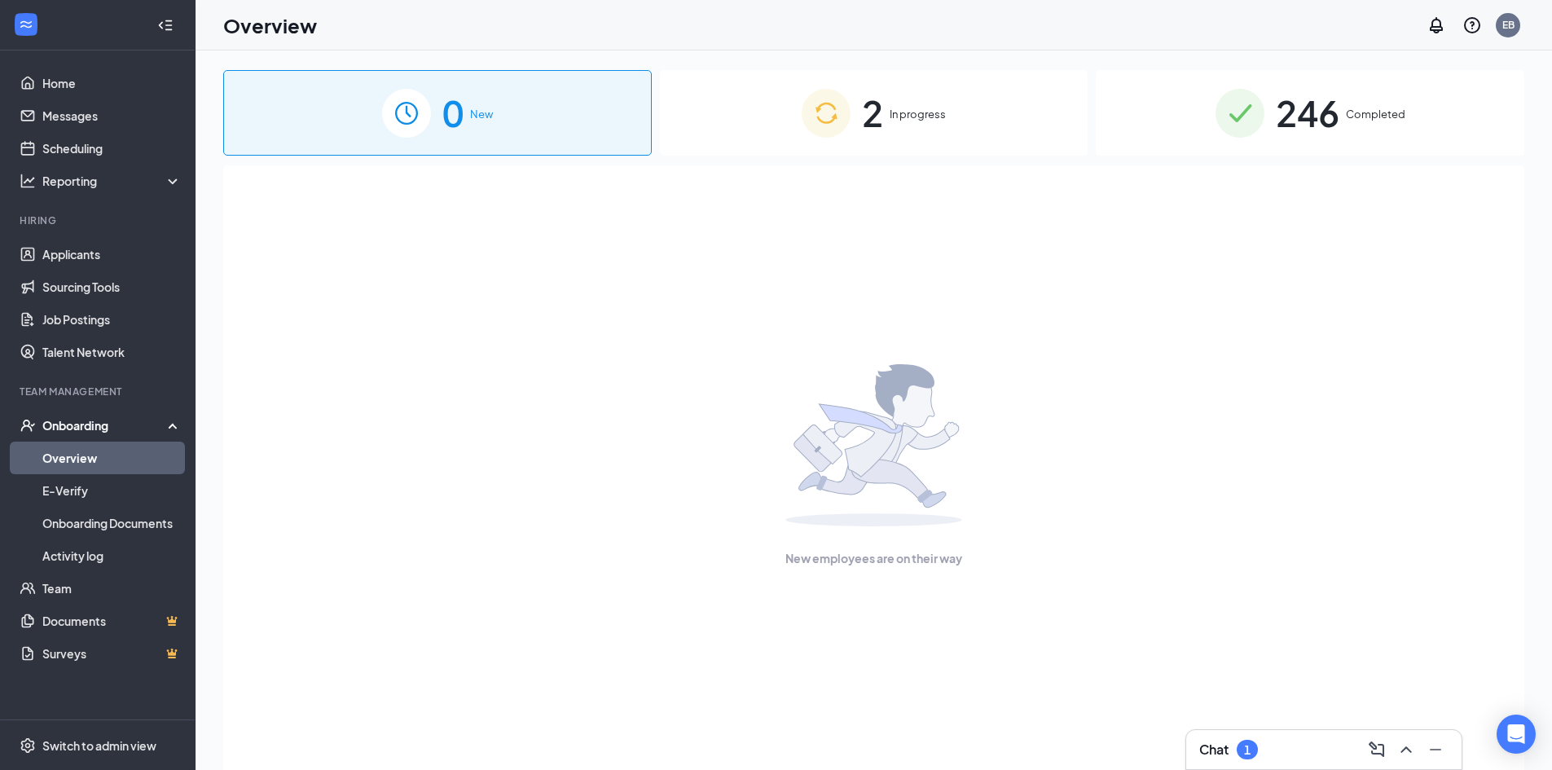
click at [893, 131] on div "2 In progress" at bounding box center [874, 113] width 429 height 86
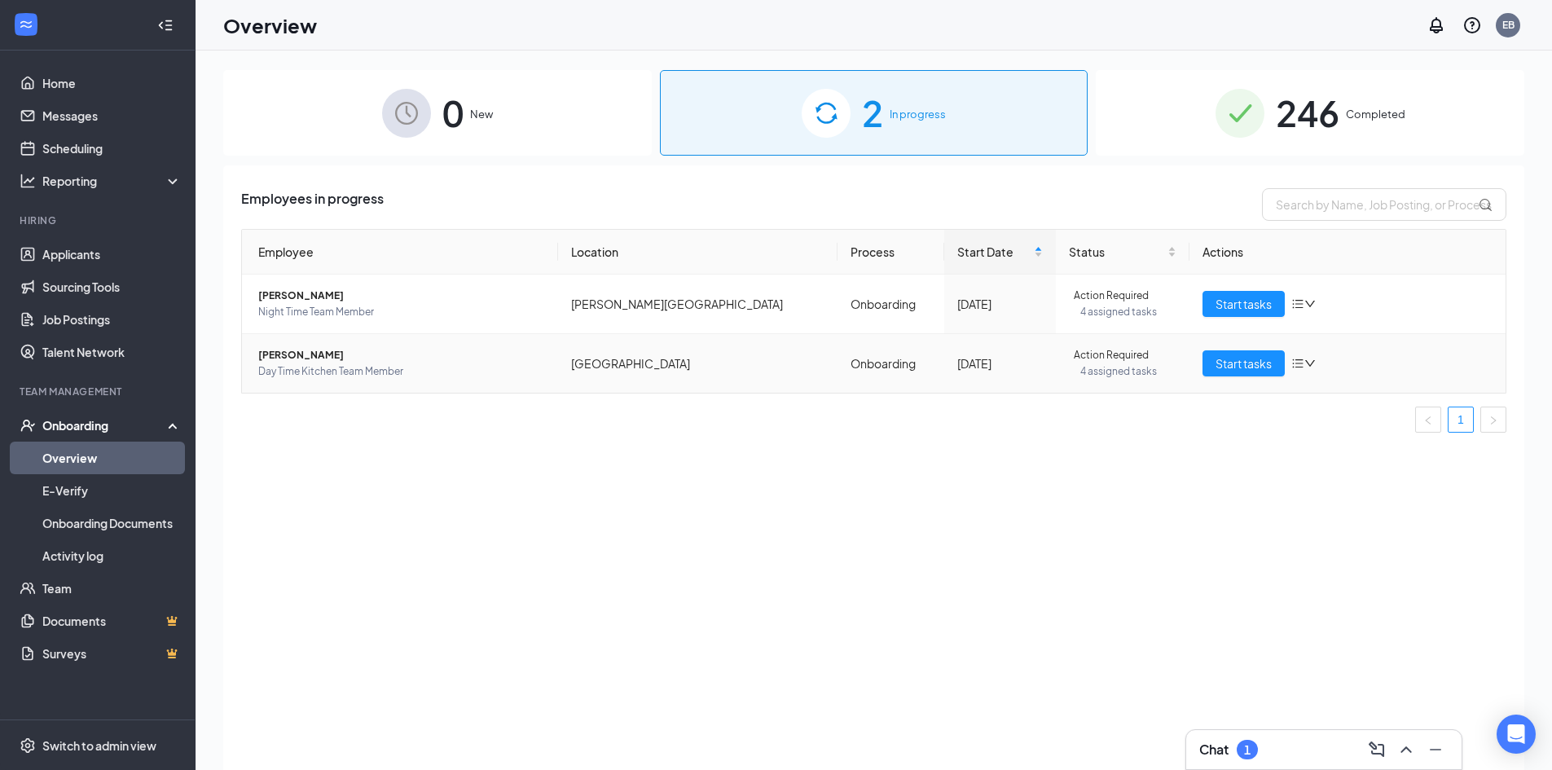
click at [301, 367] on span "Day Time Kitchen Team Member" at bounding box center [401, 371] width 287 height 16
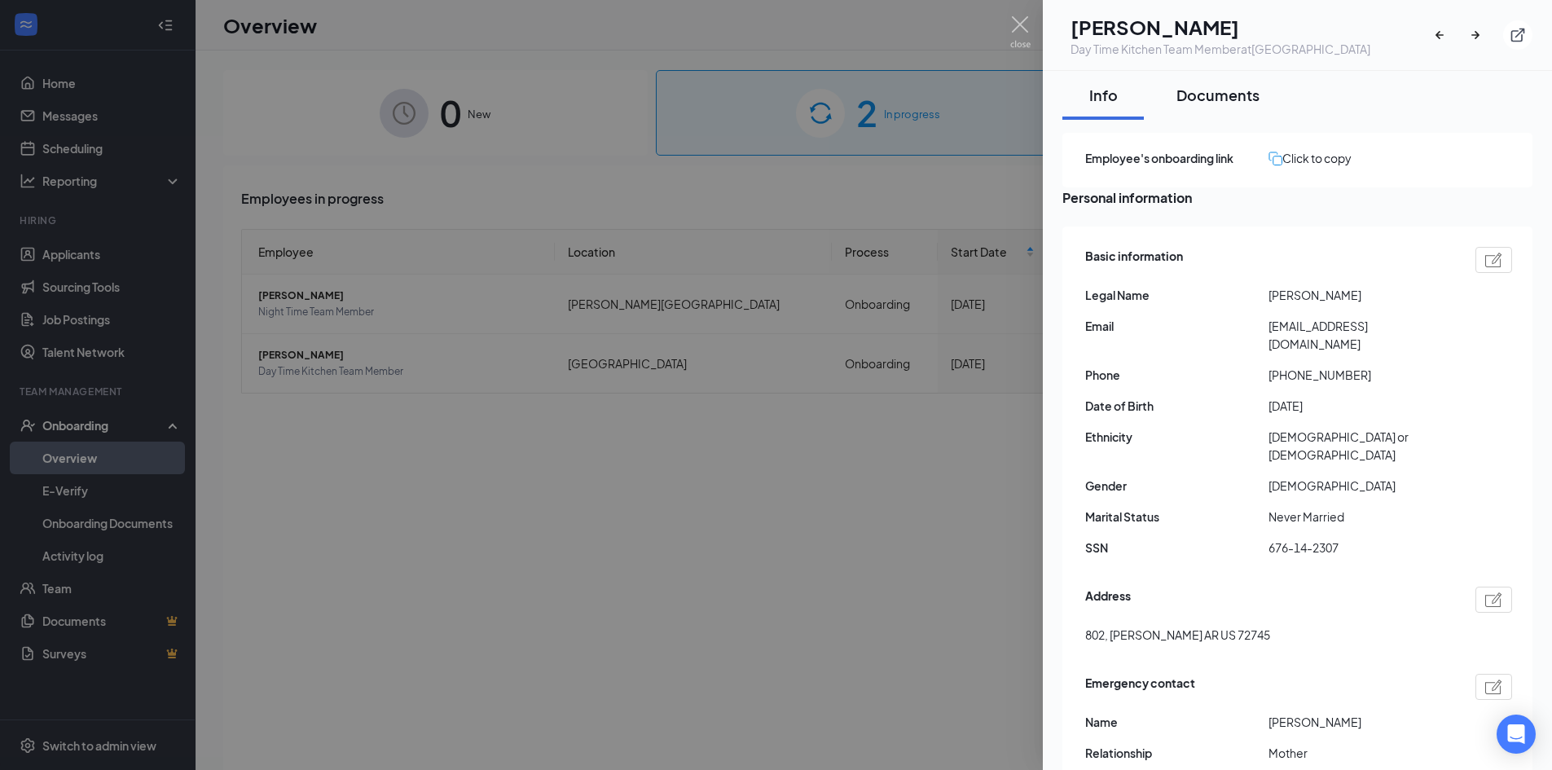
click at [1228, 103] on div "Documents" at bounding box center [1217, 95] width 83 height 20
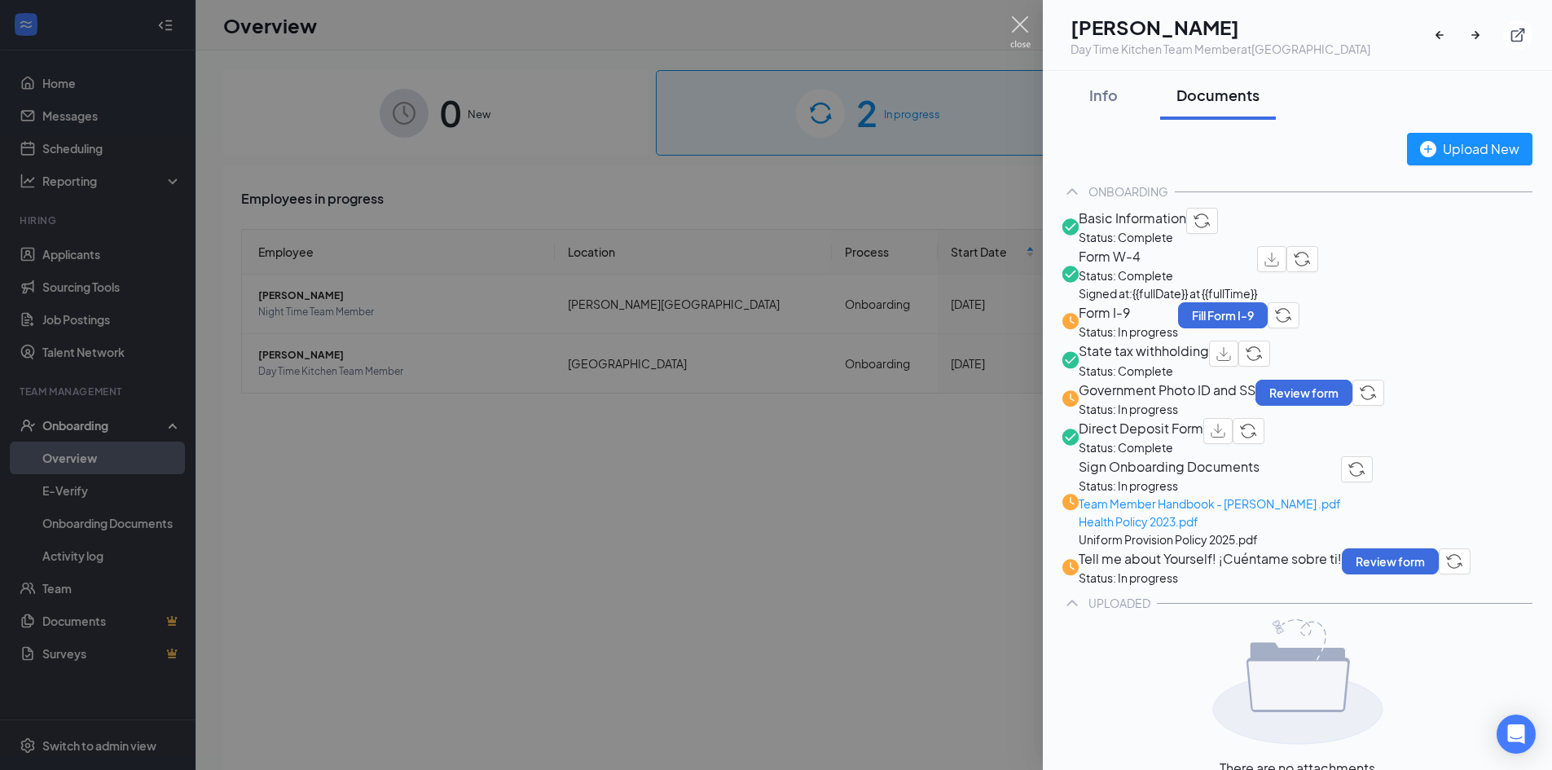
click at [1021, 24] on img at bounding box center [1020, 32] width 20 height 32
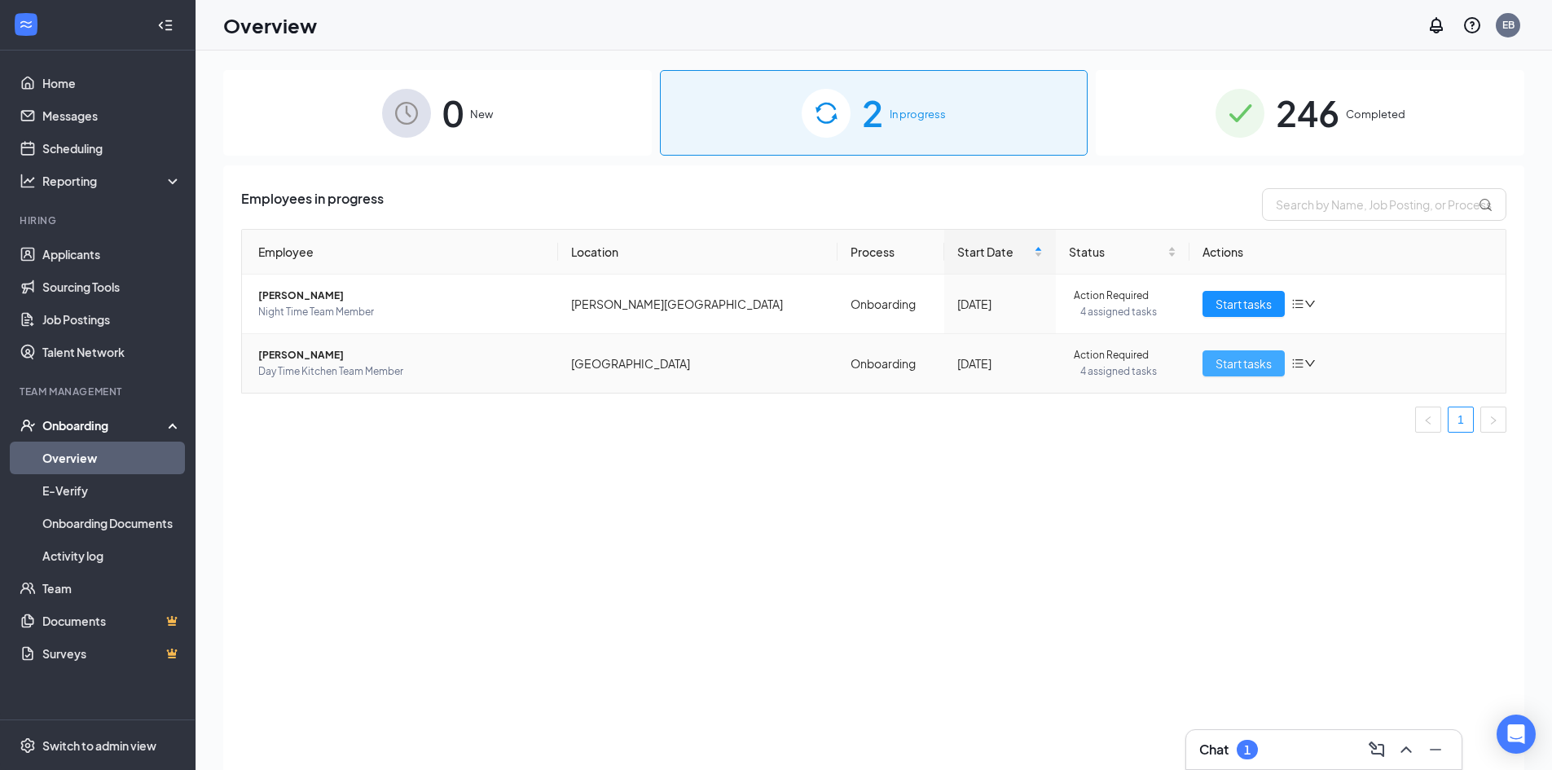
click at [1249, 364] on span "Start tasks" at bounding box center [1243, 363] width 56 height 18
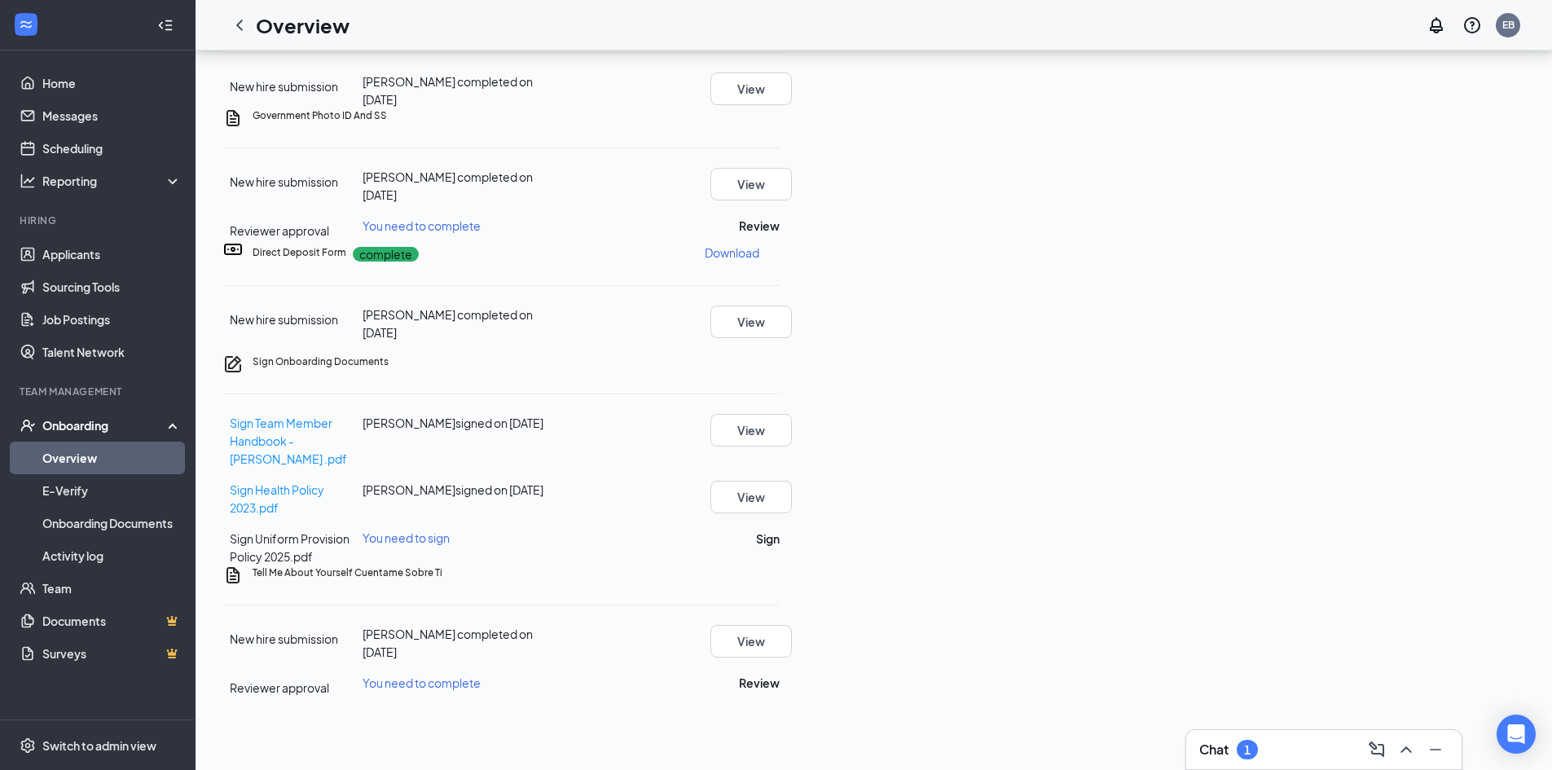
scroll to position [354, 0]
click at [780, 674] on button "Review" at bounding box center [759, 683] width 41 height 18
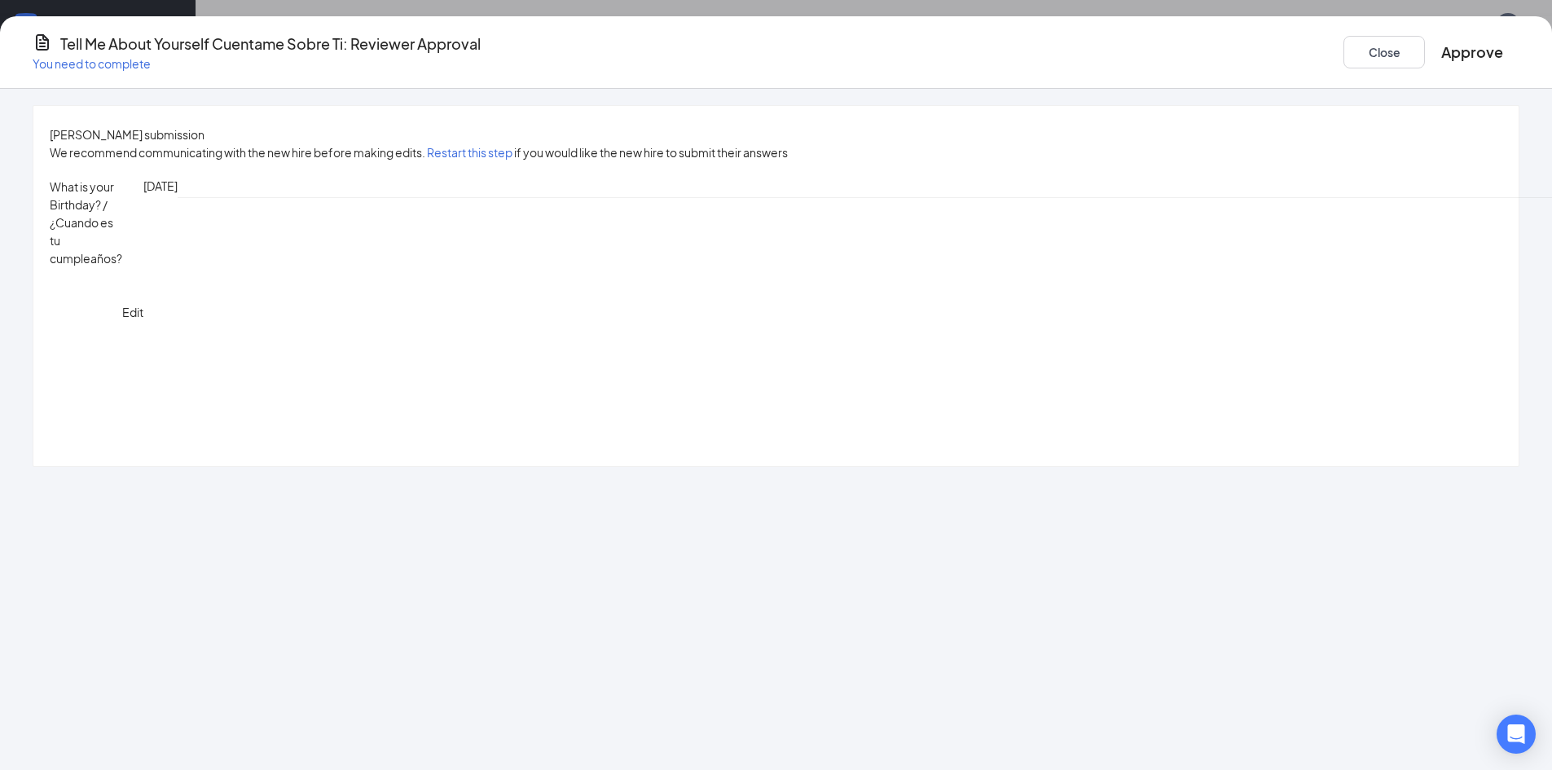
scroll to position [0, 0]
click at [1441, 41] on button "Approve" at bounding box center [1472, 52] width 62 height 23
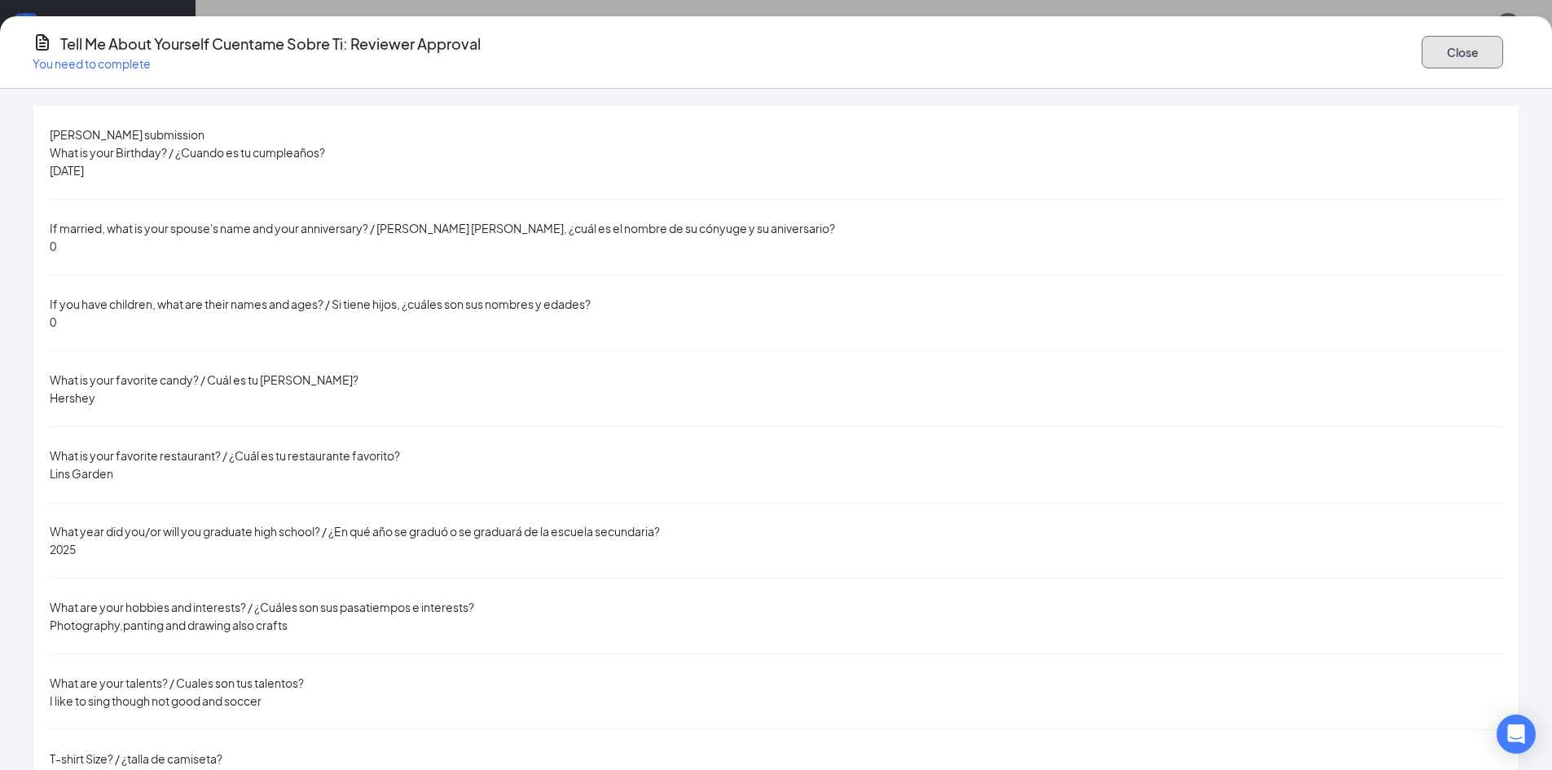
click at [1422, 42] on button "Close" at bounding box center [1462, 52] width 81 height 33
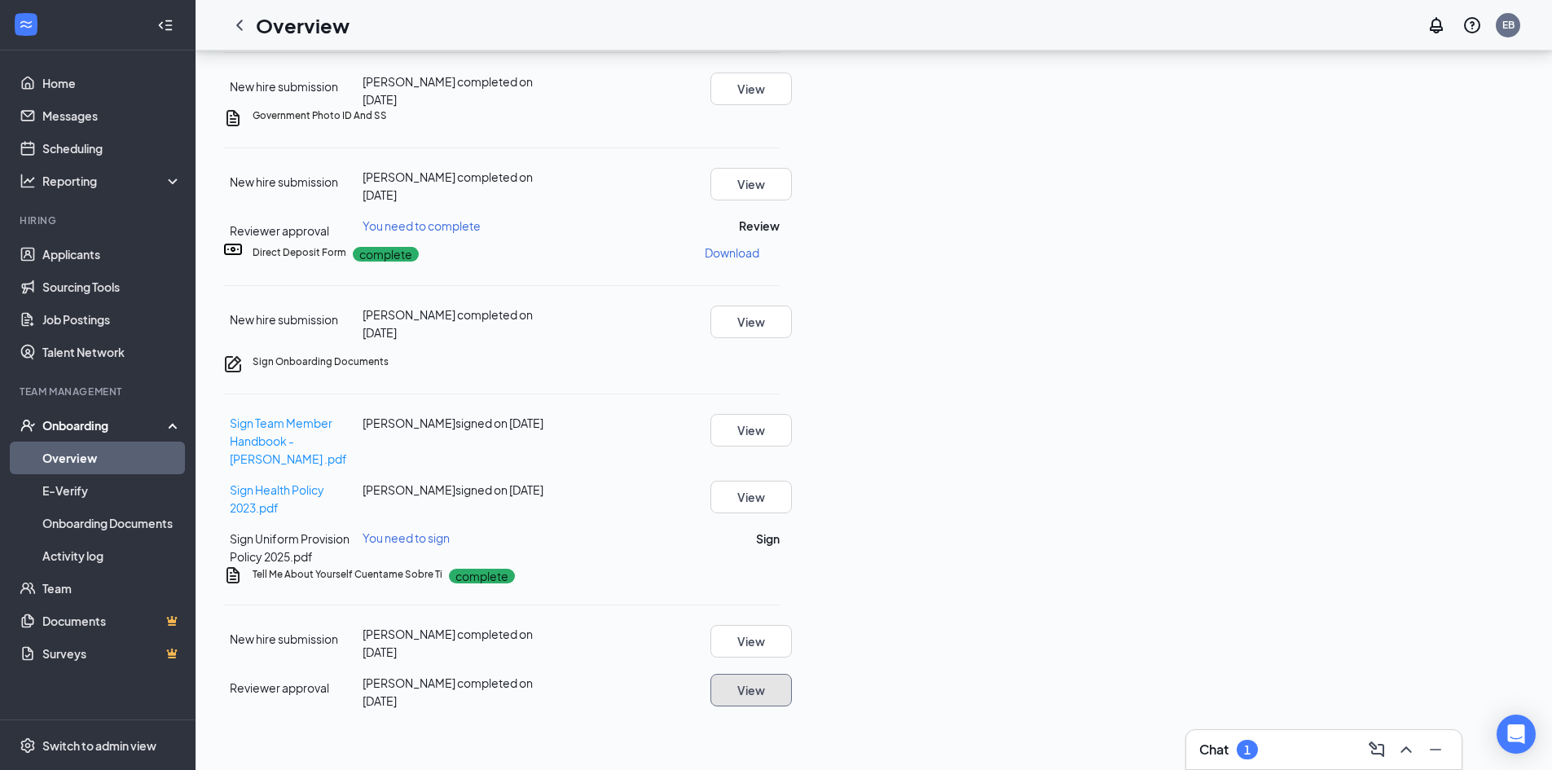
scroll to position [272, 0]
click at [780, 530] on button "Sign" at bounding box center [768, 539] width 24 height 18
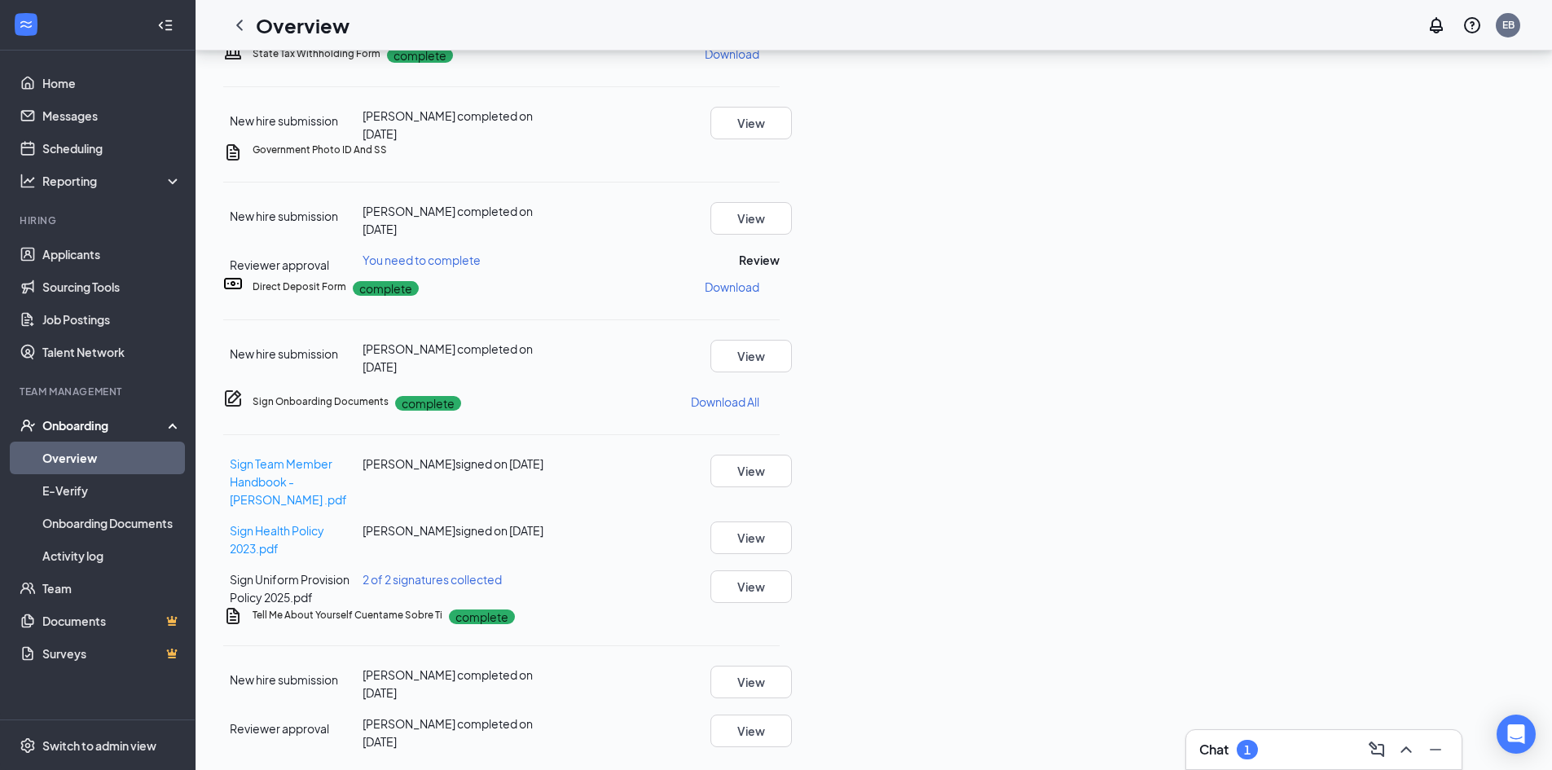
scroll to position [512, 0]
click at [780, 269] on button "Review" at bounding box center [759, 260] width 41 height 18
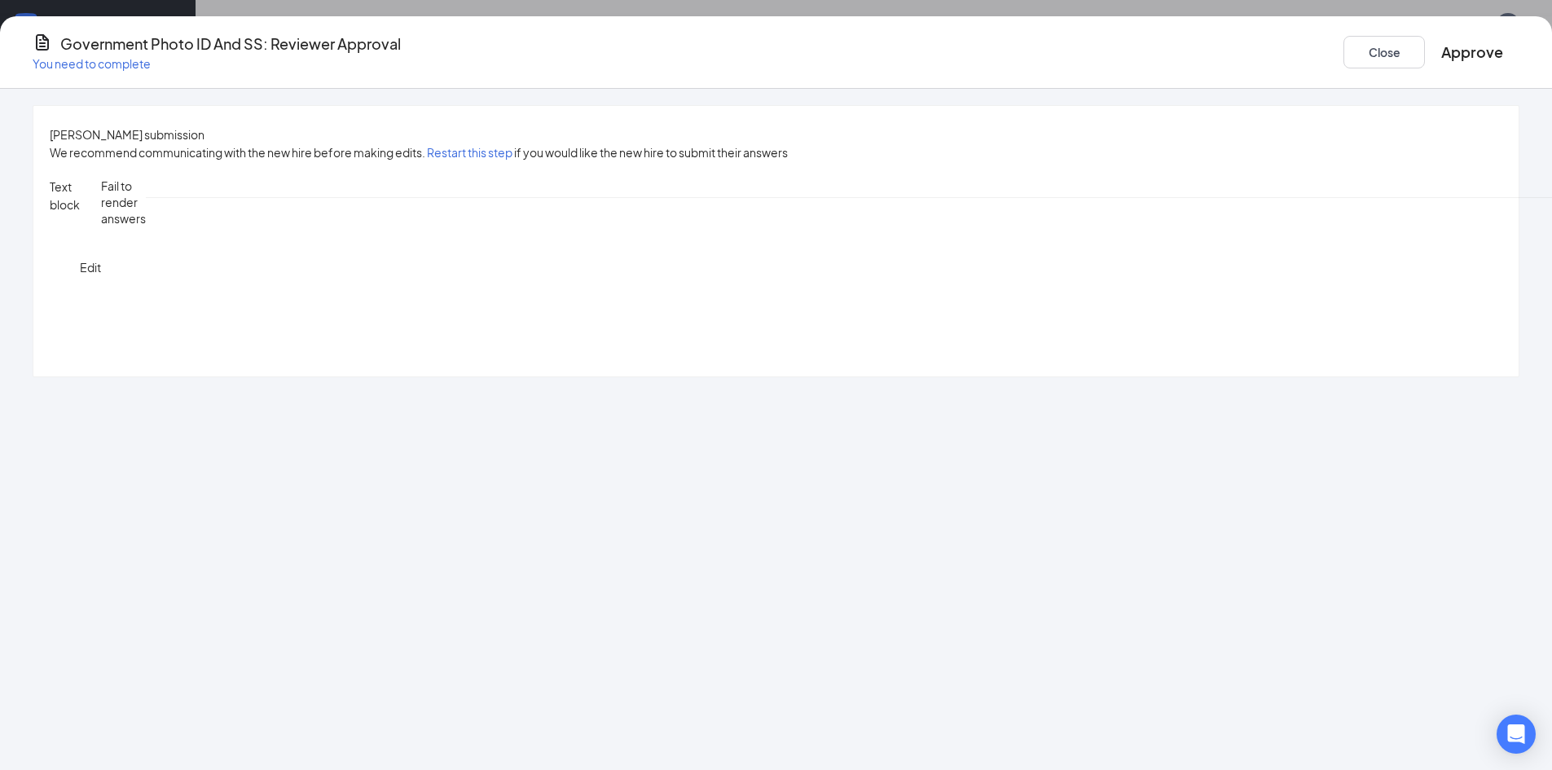
click at [1441, 47] on button "Approve" at bounding box center [1472, 52] width 62 height 23
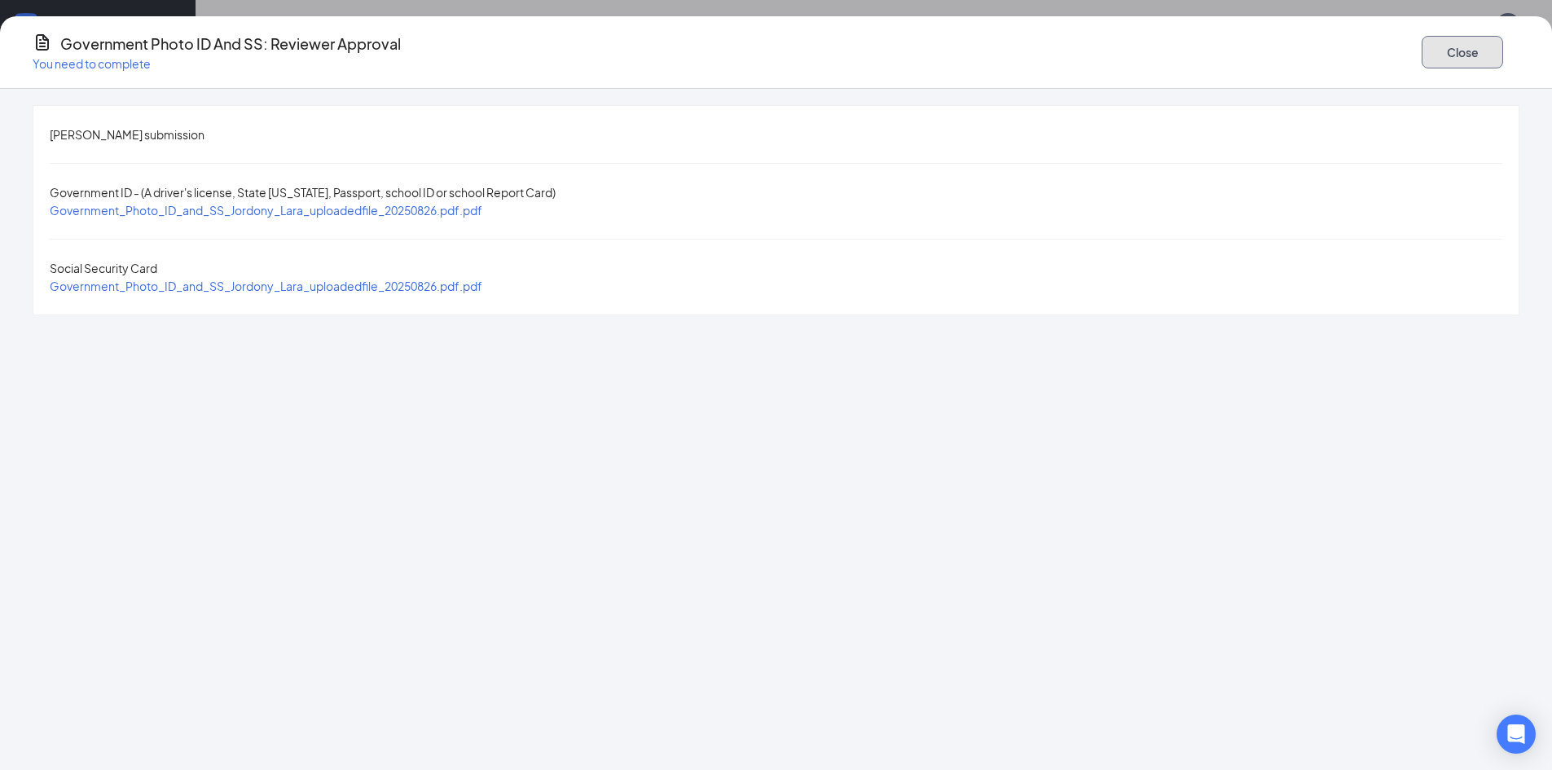
click at [1422, 50] on button "Close" at bounding box center [1462, 52] width 81 height 33
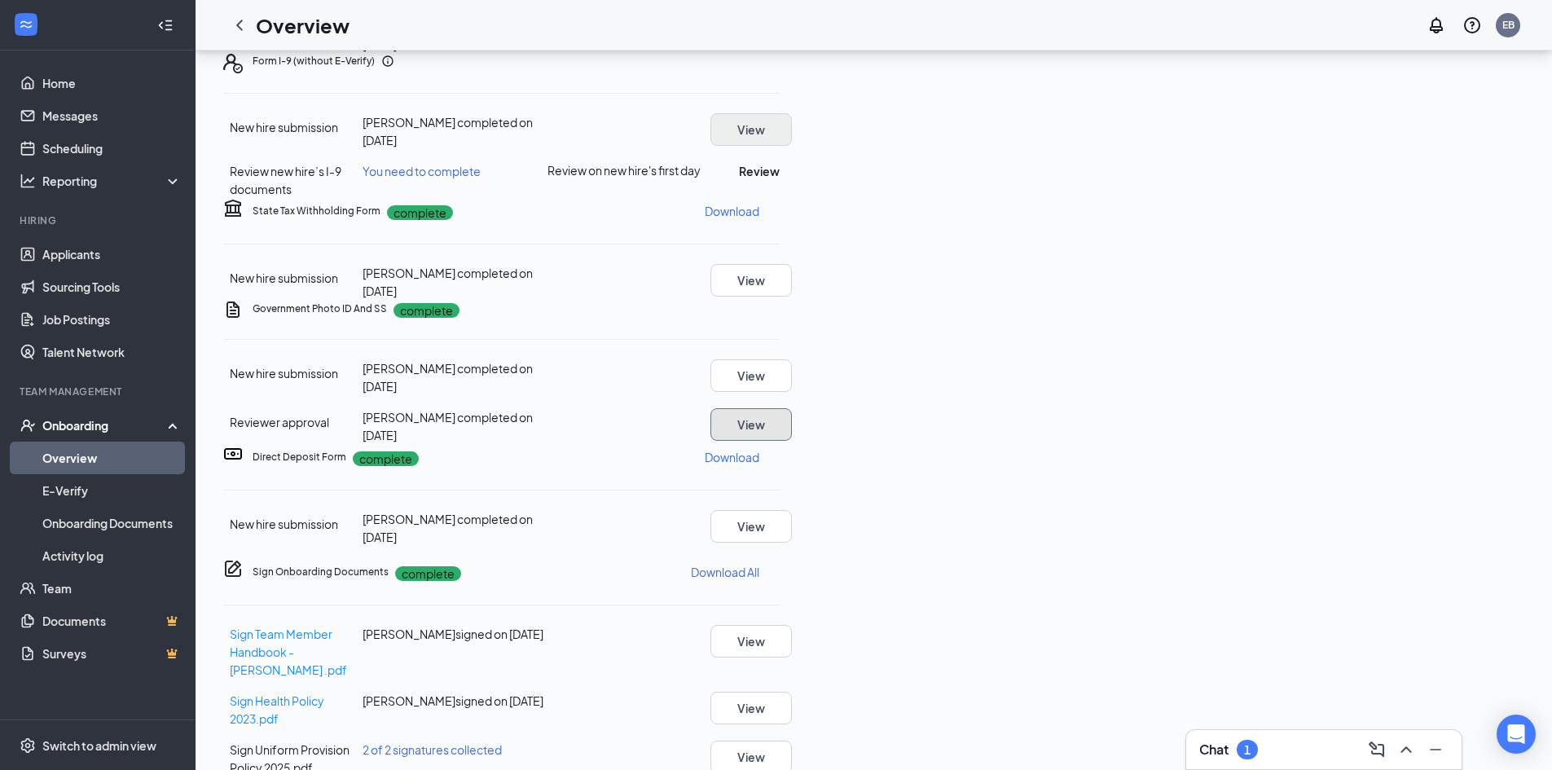
scroll to position [267, 0]
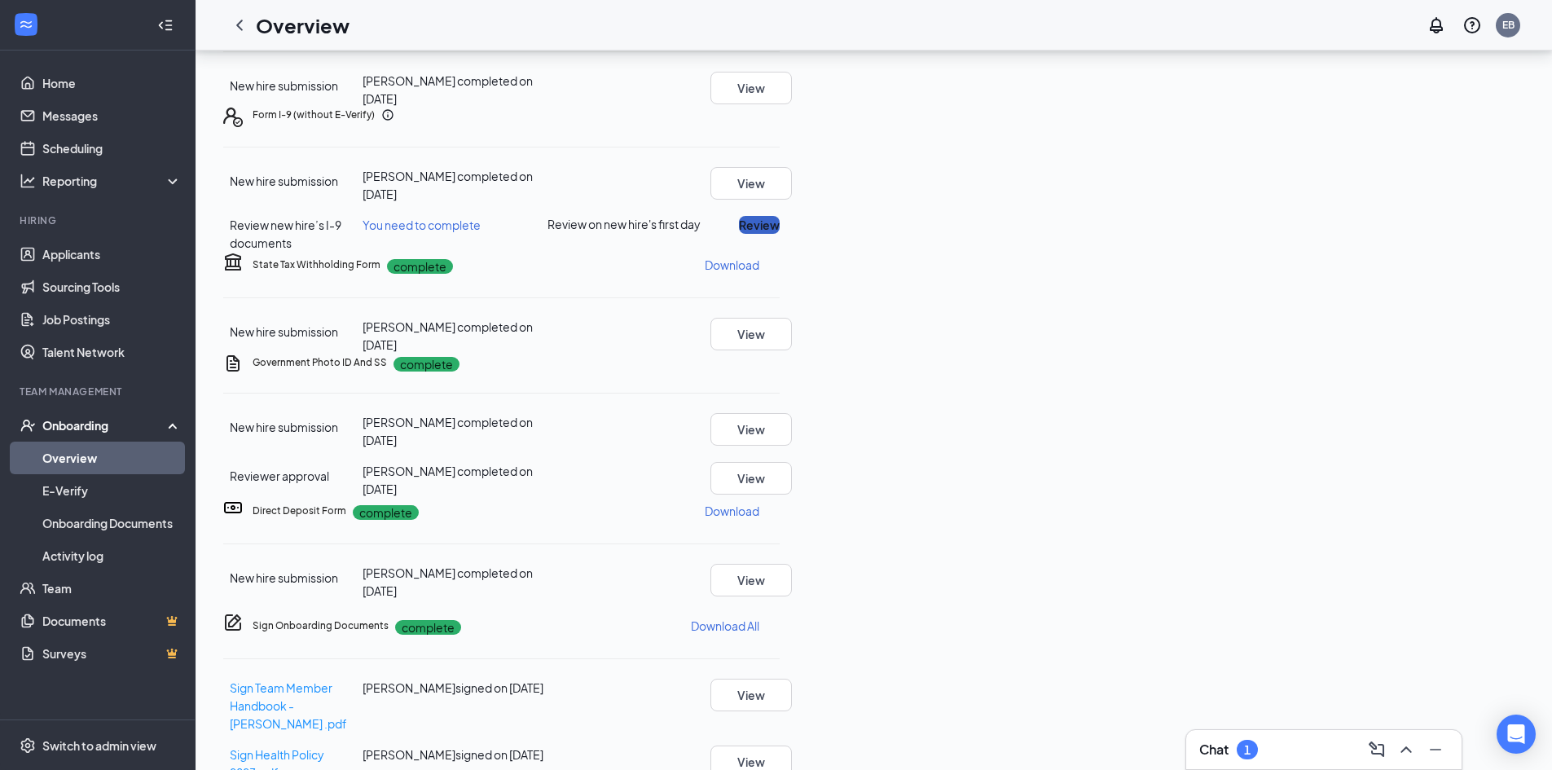
click at [780, 234] on button "Review" at bounding box center [759, 225] width 41 height 18
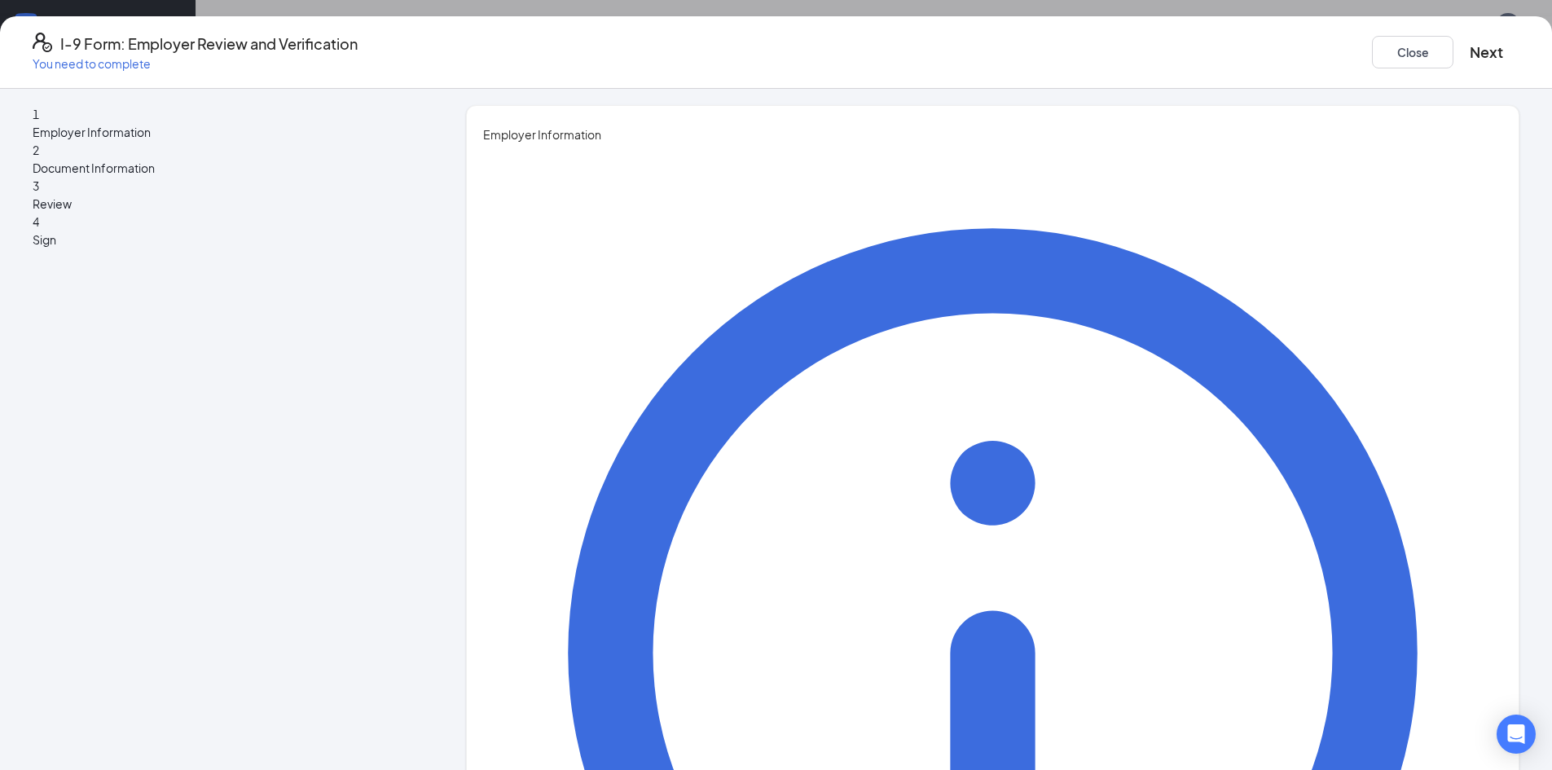
type input "[PERSON_NAME]"
type input "Executive of Administration"
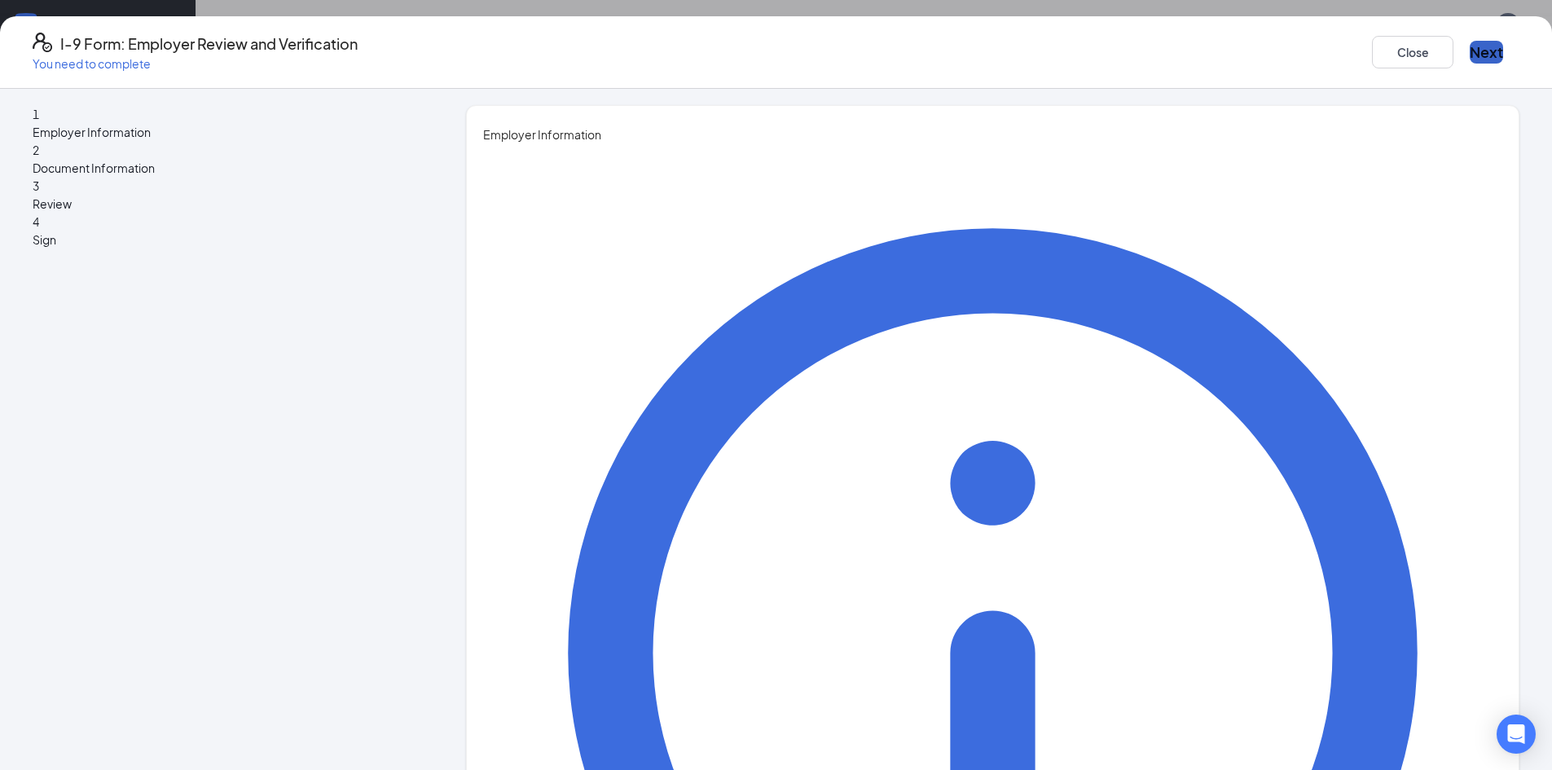
click at [1470, 53] on button "Next" at bounding box center [1486, 52] width 33 height 23
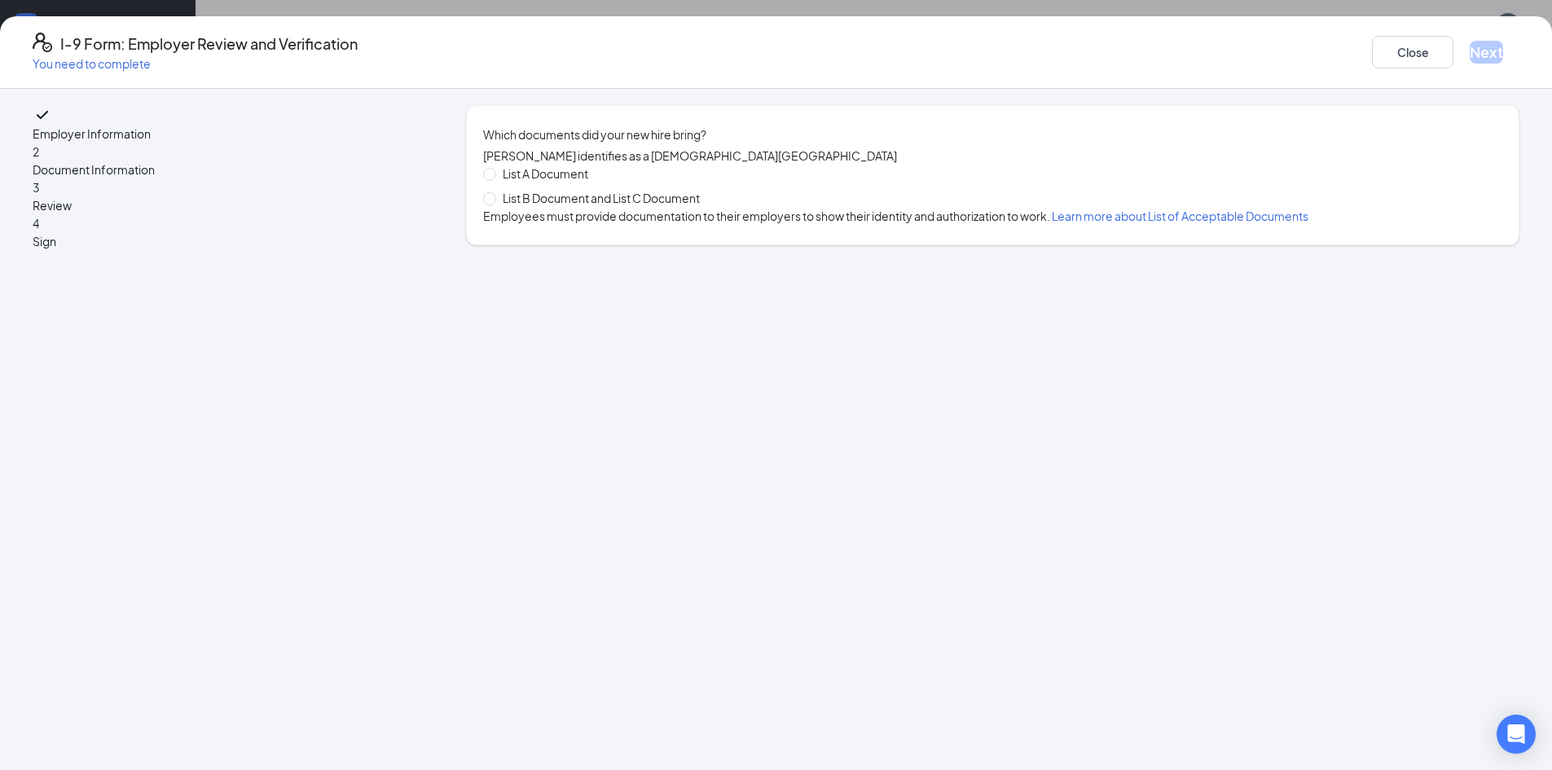
click at [635, 207] on span "List B Document and List C Document" at bounding box center [601, 198] width 210 height 18
click at [494, 204] on input "List B Document and List C Document" at bounding box center [488, 197] width 11 height 11
radio input "true"
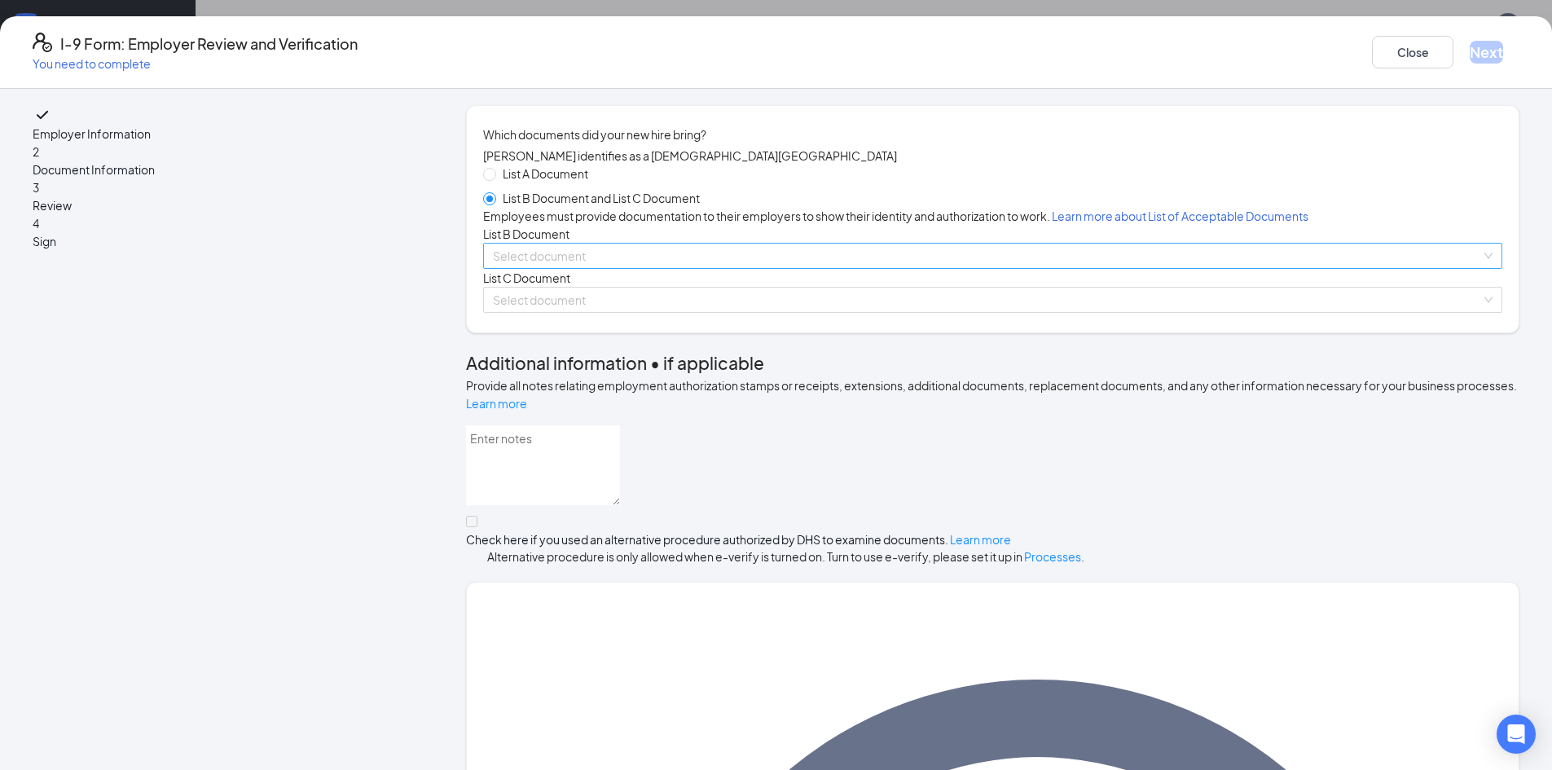
click at [648, 268] on input "search" at bounding box center [987, 256] width 988 height 24
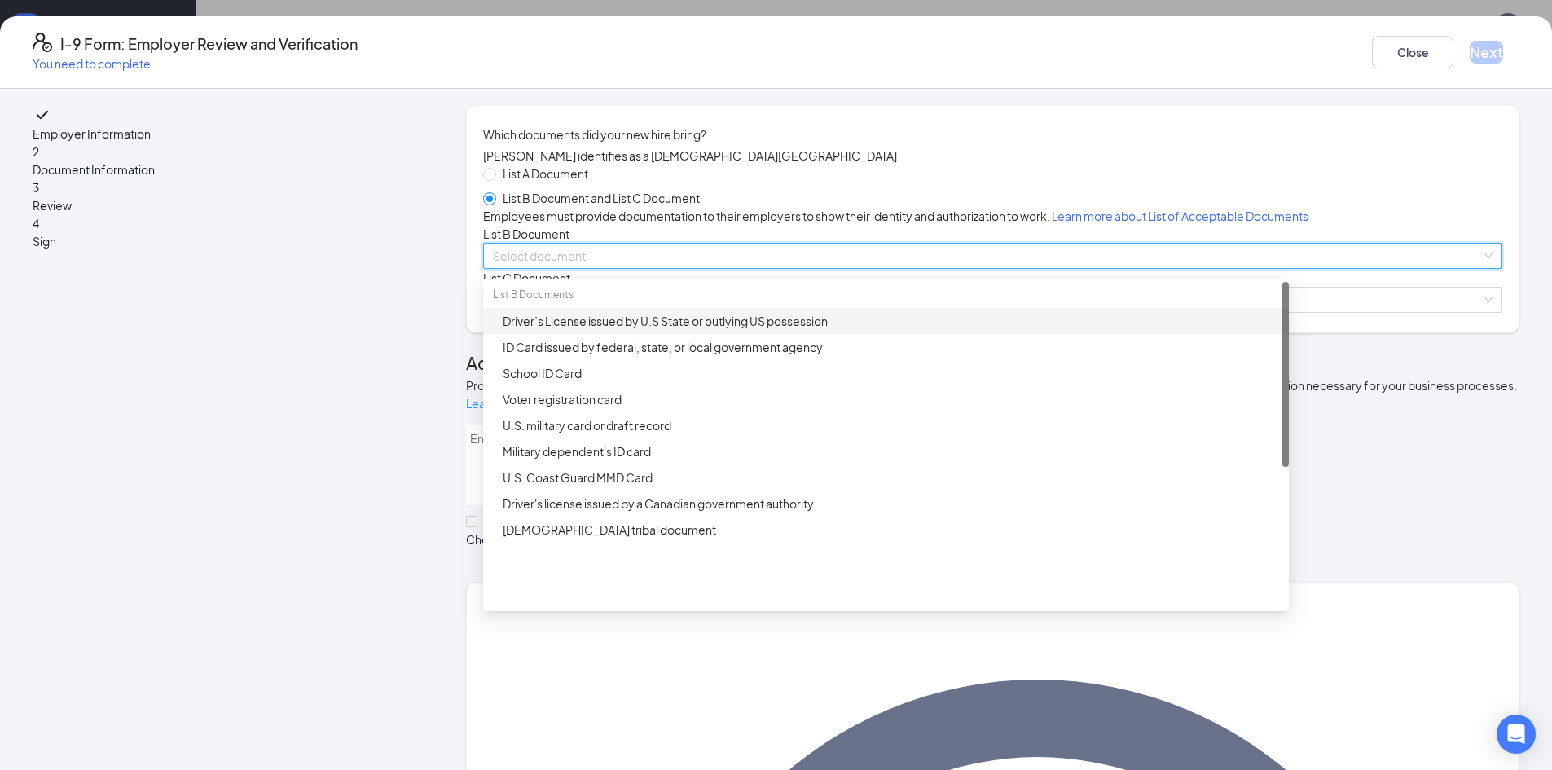
click at [673, 330] on div "Driver’s License issued by U.S State or outlying US possession" at bounding box center [891, 321] width 776 height 18
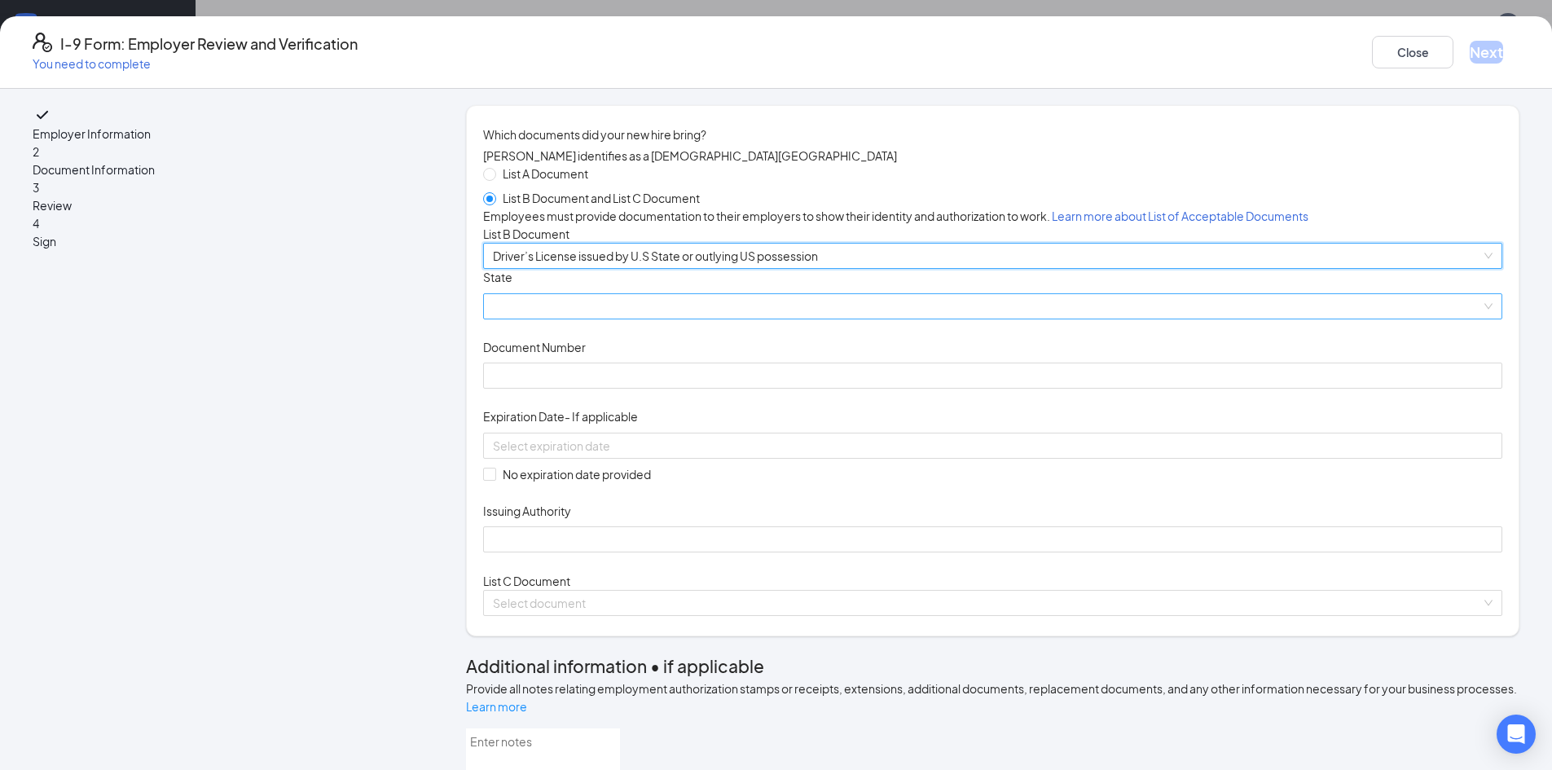
click at [673, 319] on span at bounding box center [993, 306] width 1000 height 24
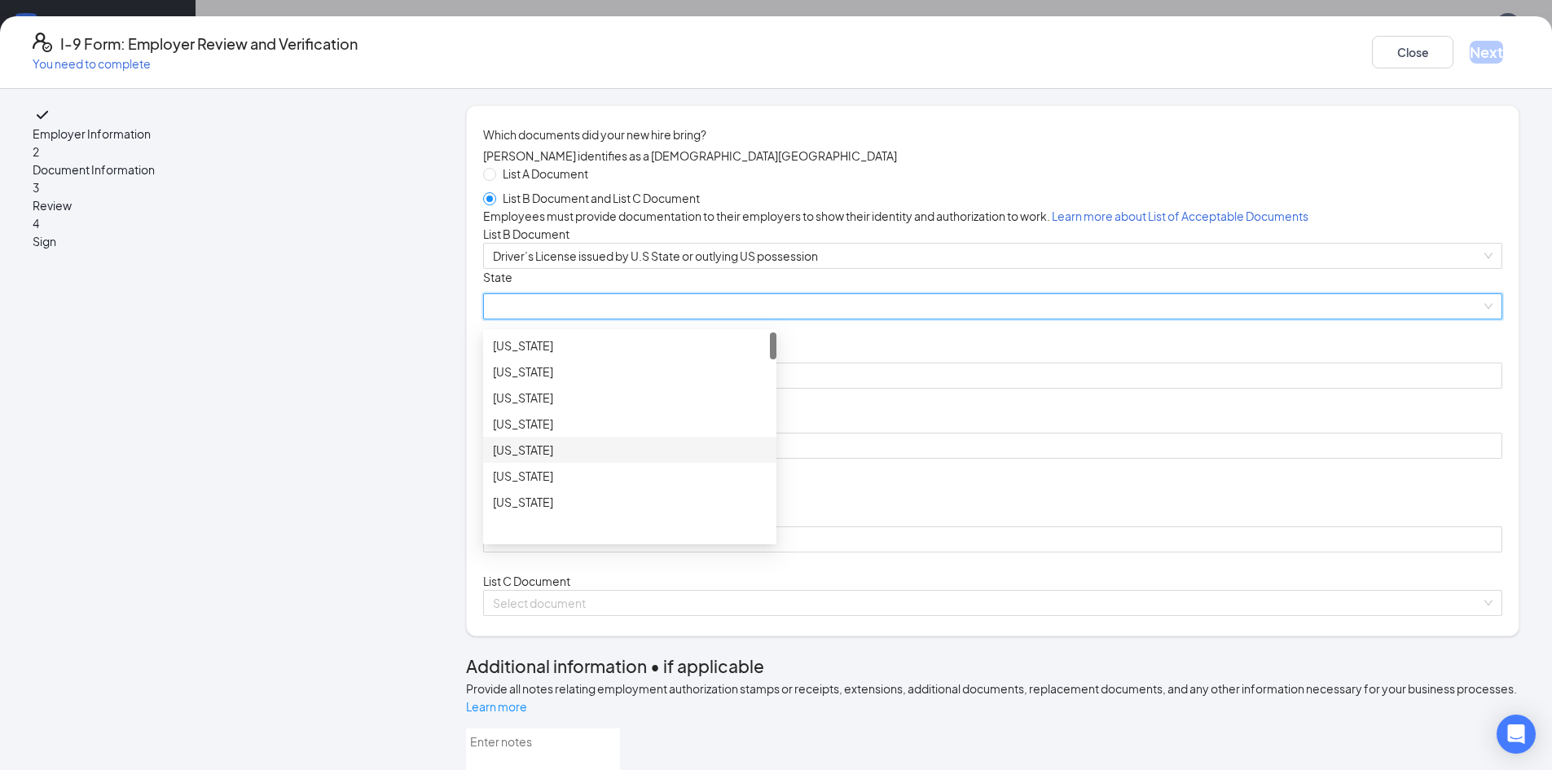
click at [637, 463] on div "[US_STATE]" at bounding box center [629, 450] width 293 height 26
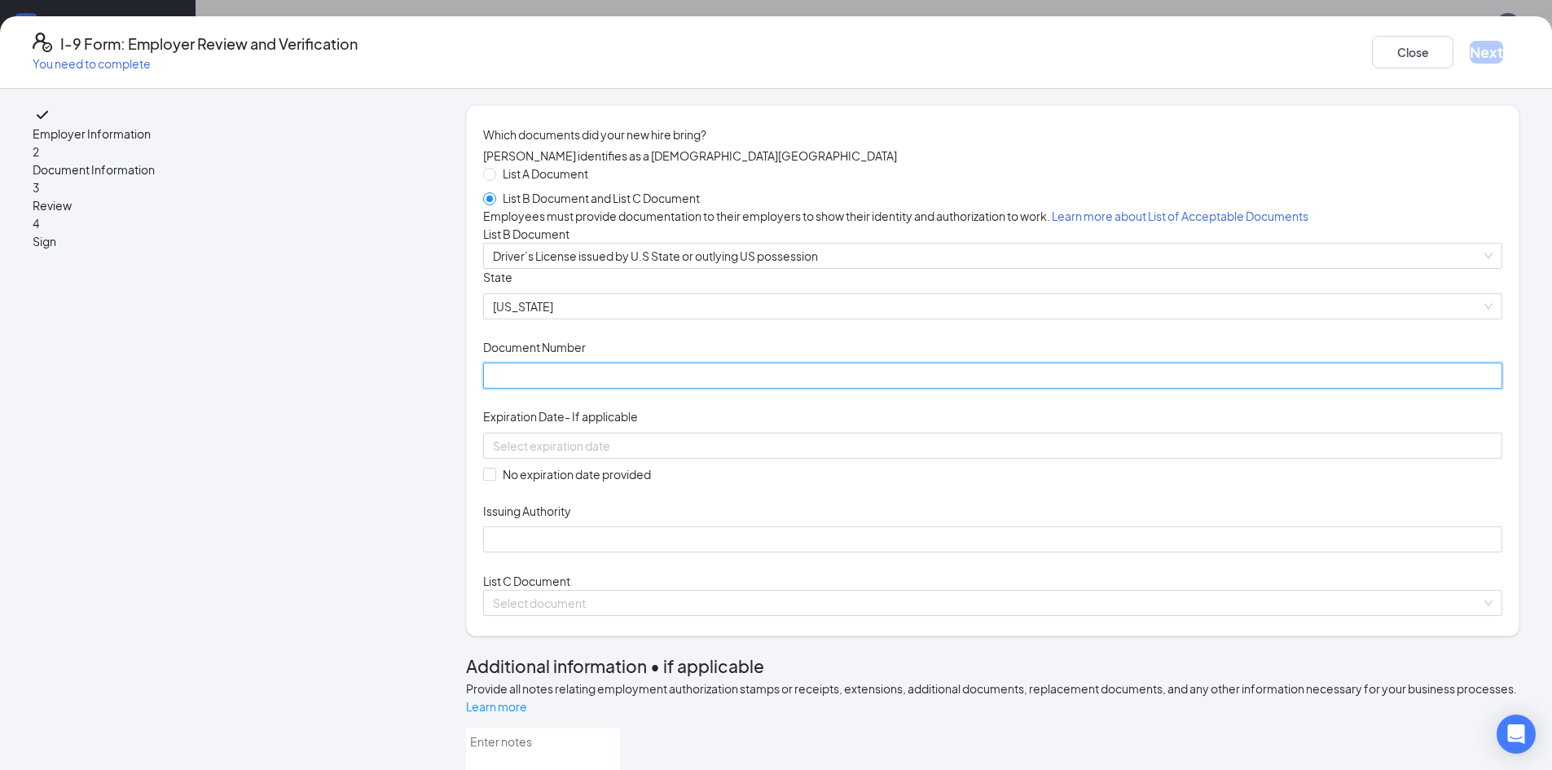
click at [634, 389] on input "Document Number" at bounding box center [992, 376] width 1019 height 26
type input "945364097"
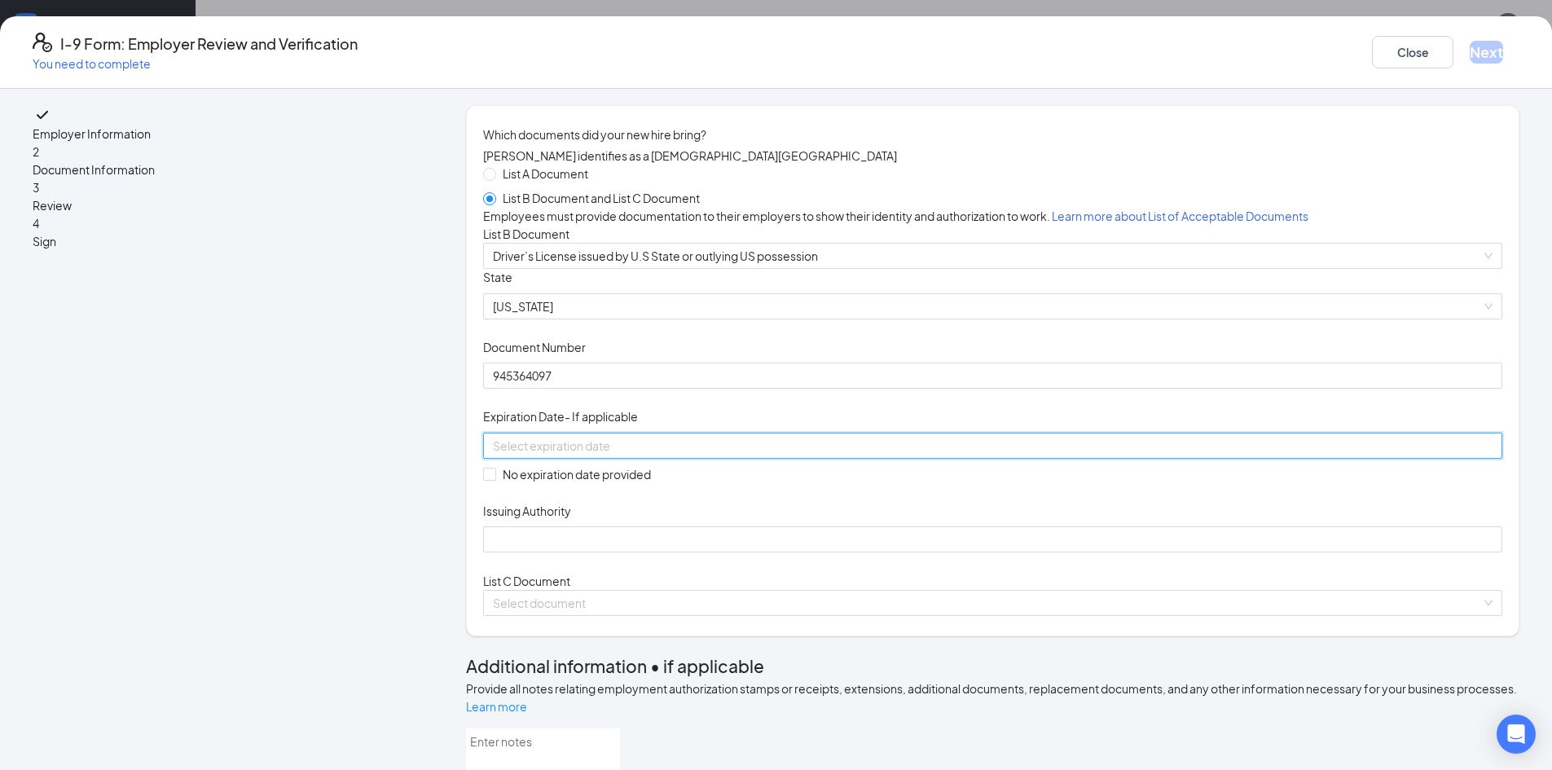
click at [667, 455] on input at bounding box center [991, 446] width 996 height 18
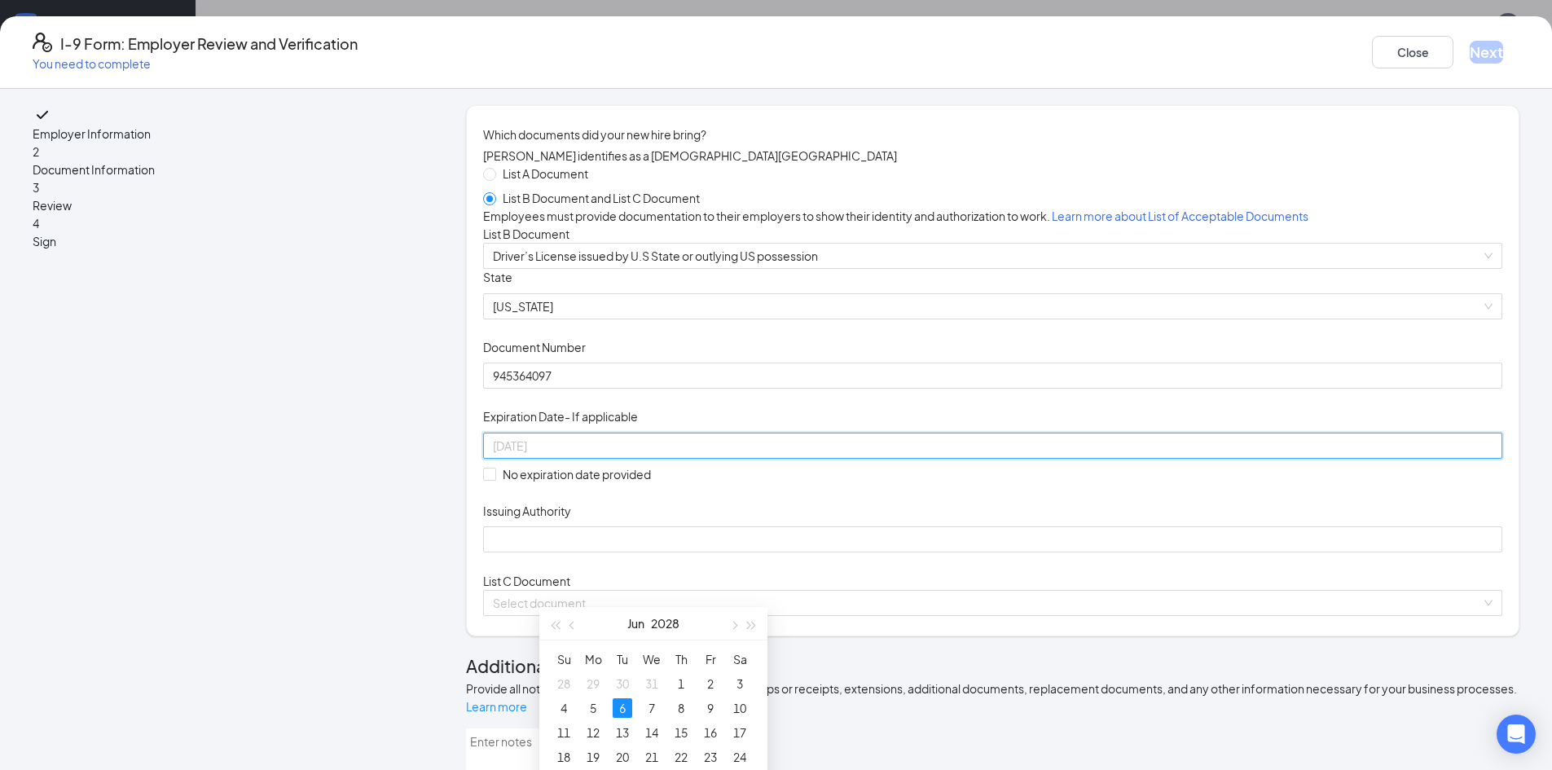
click at [622, 704] on div "6" at bounding box center [623, 708] width 20 height 20
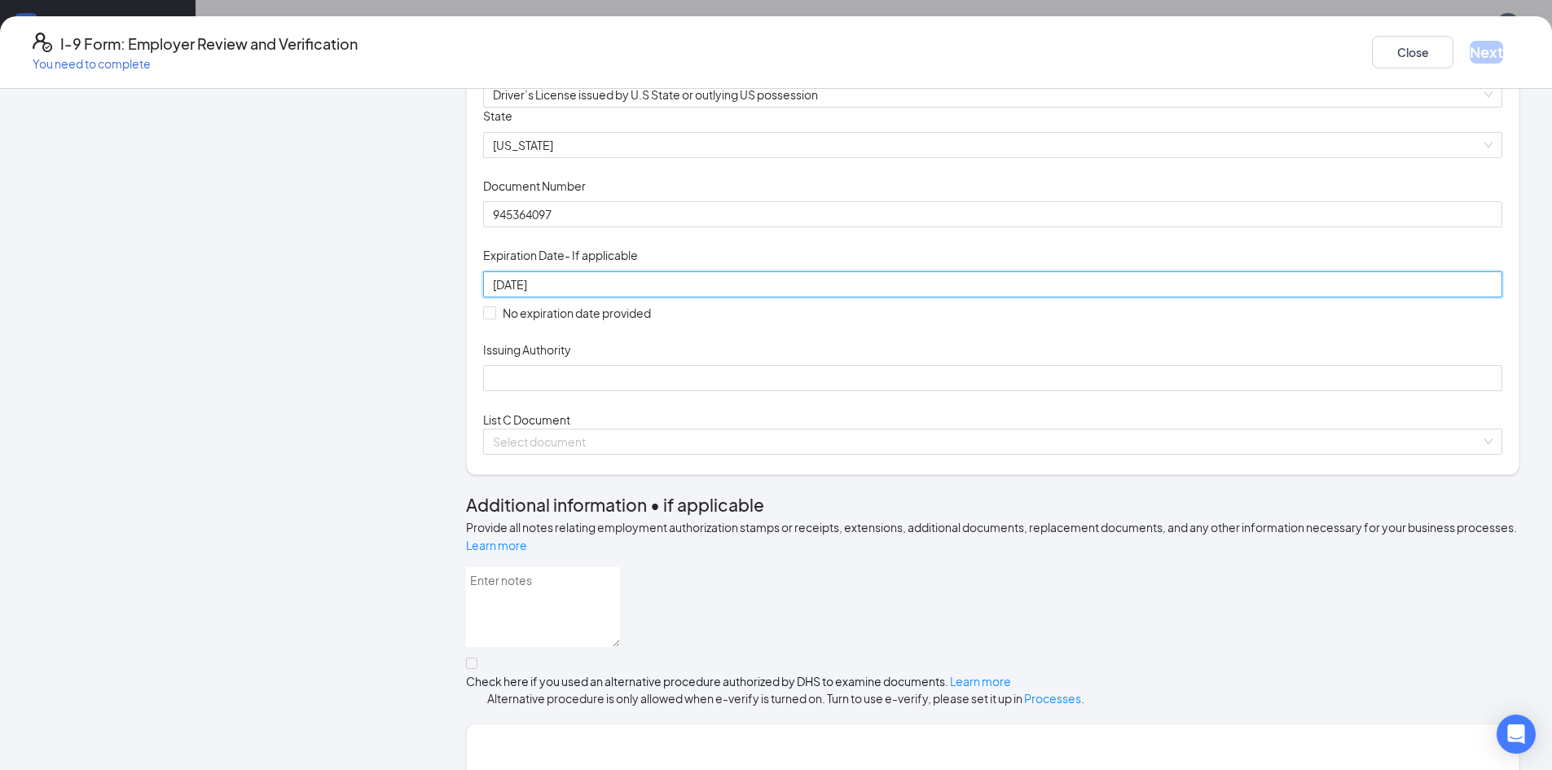
scroll to position [163, 0]
type input "[DATE]"
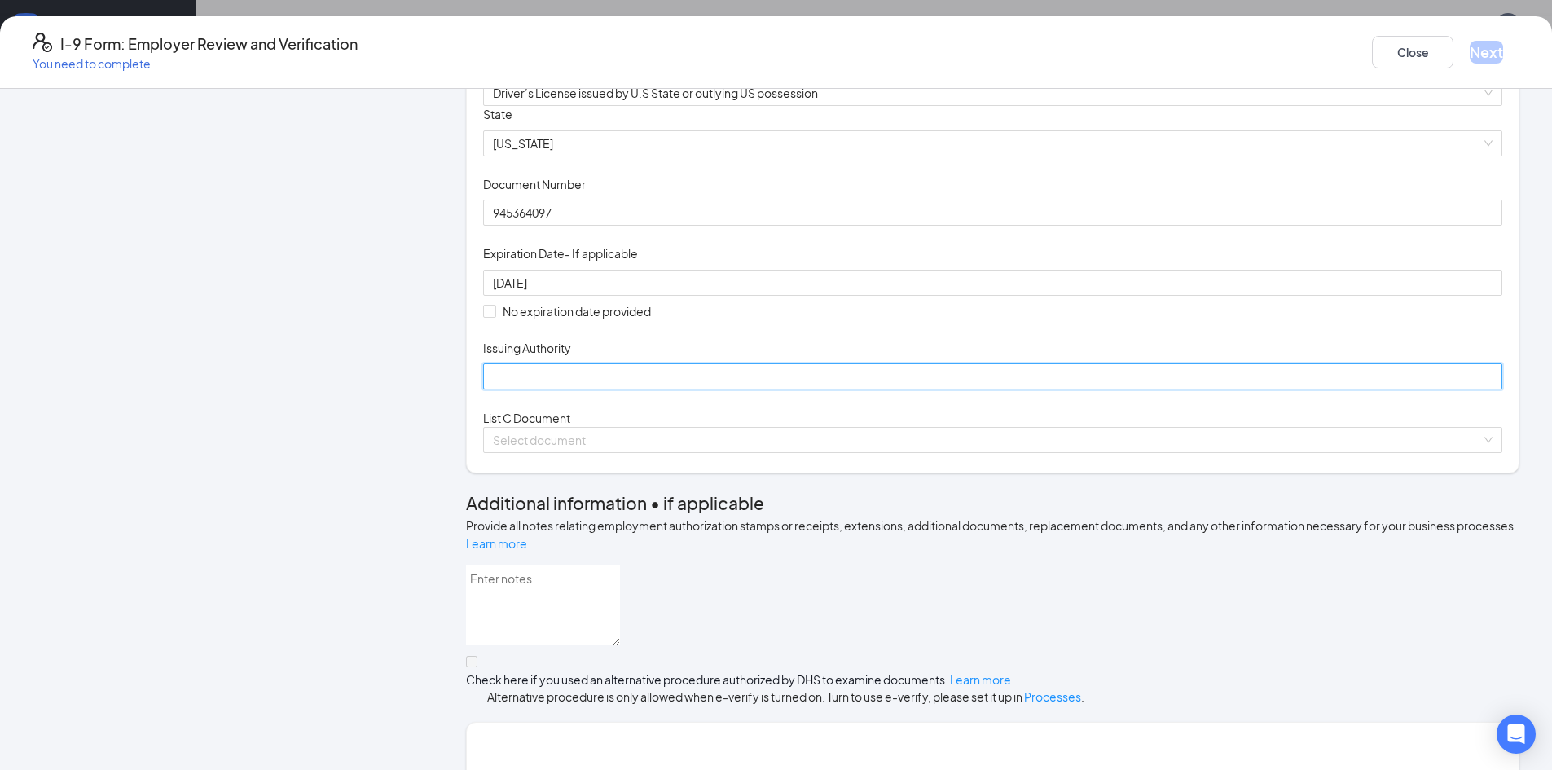
click at [613, 389] on input "Issuing Authority" at bounding box center [992, 376] width 1019 height 26
type input "AR"
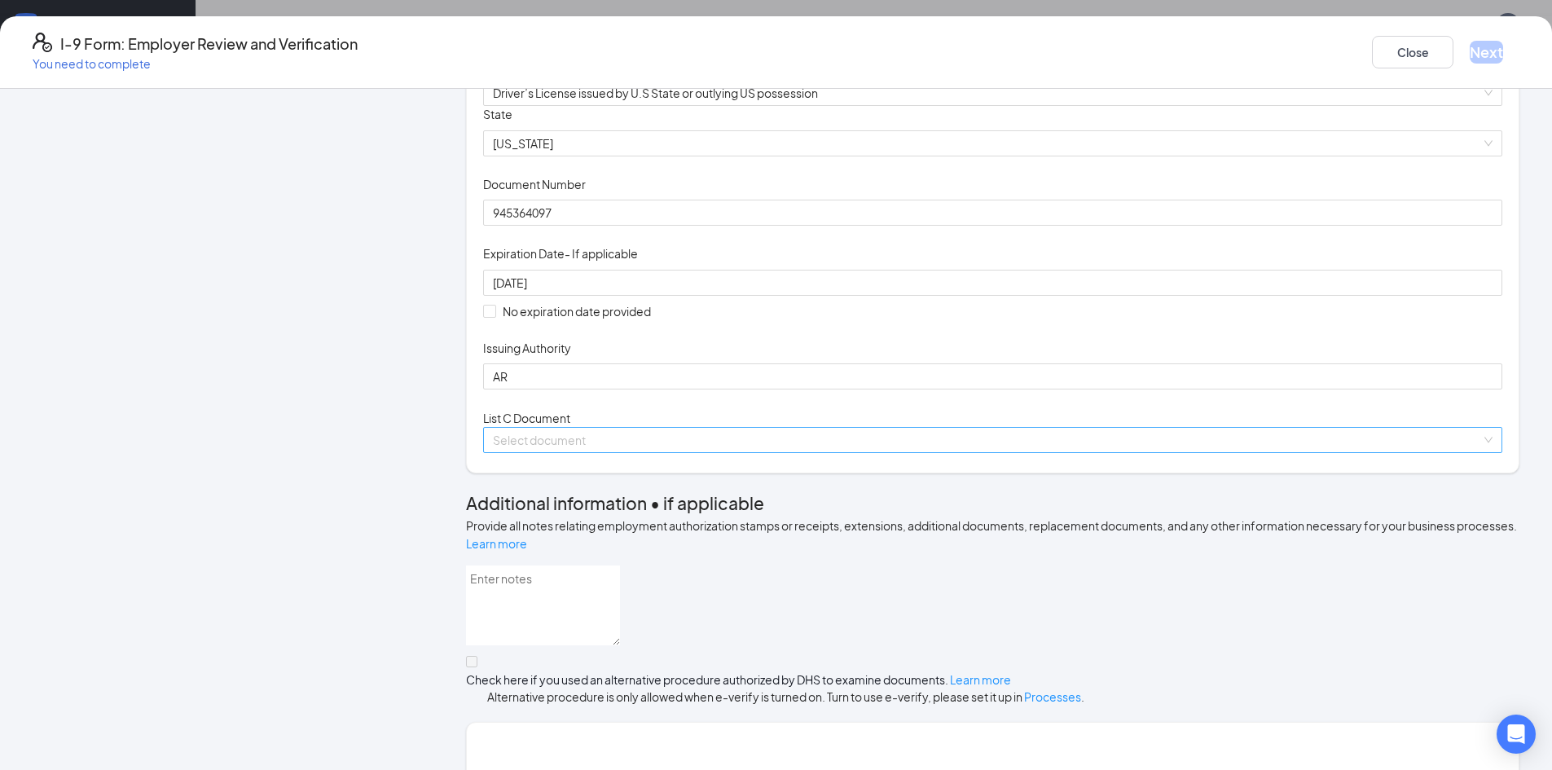
click at [677, 452] on input "search" at bounding box center [987, 440] width 988 height 24
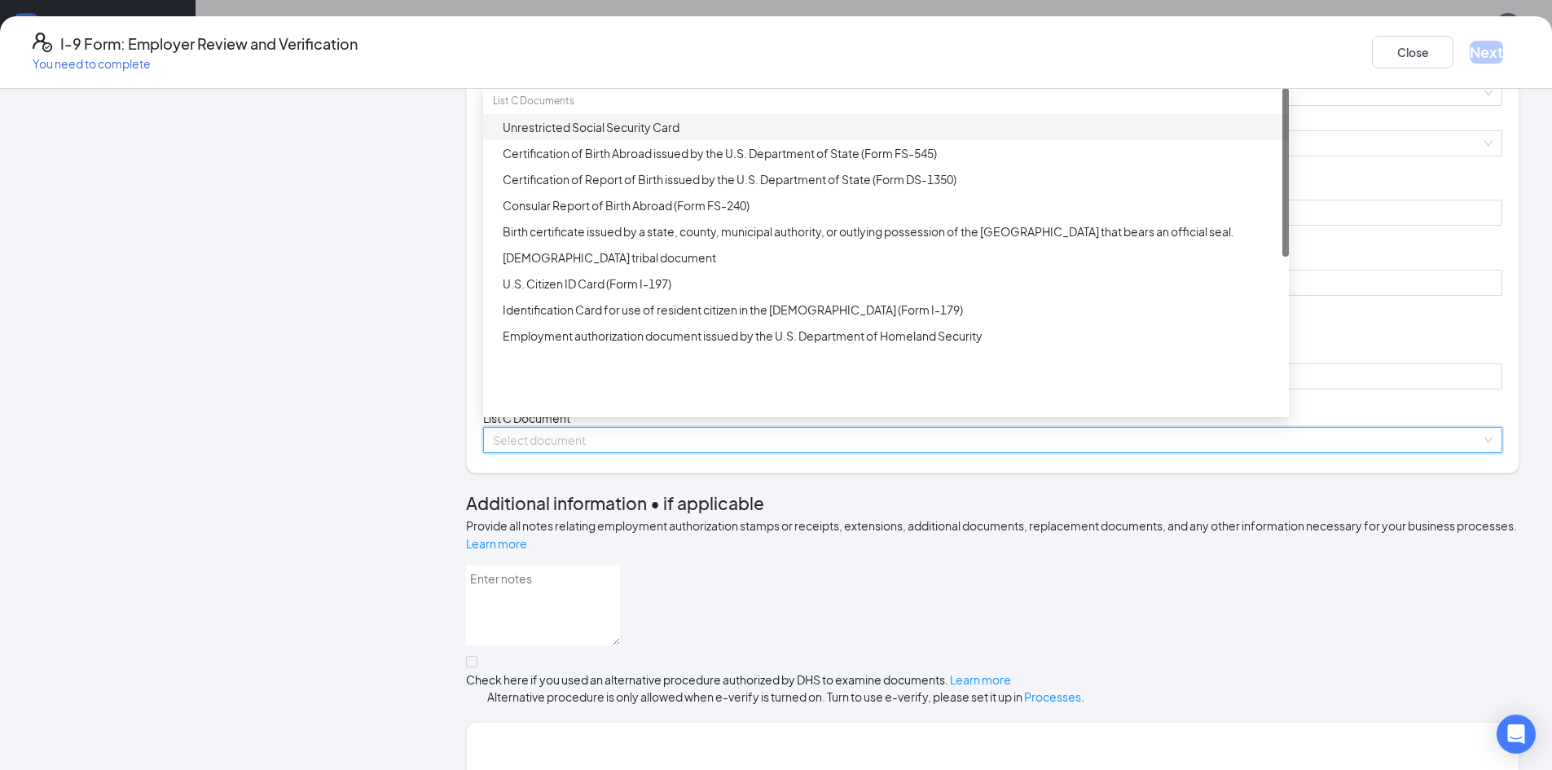
click at [669, 140] on div "Unrestricted Social Security Card" at bounding box center [886, 127] width 806 height 26
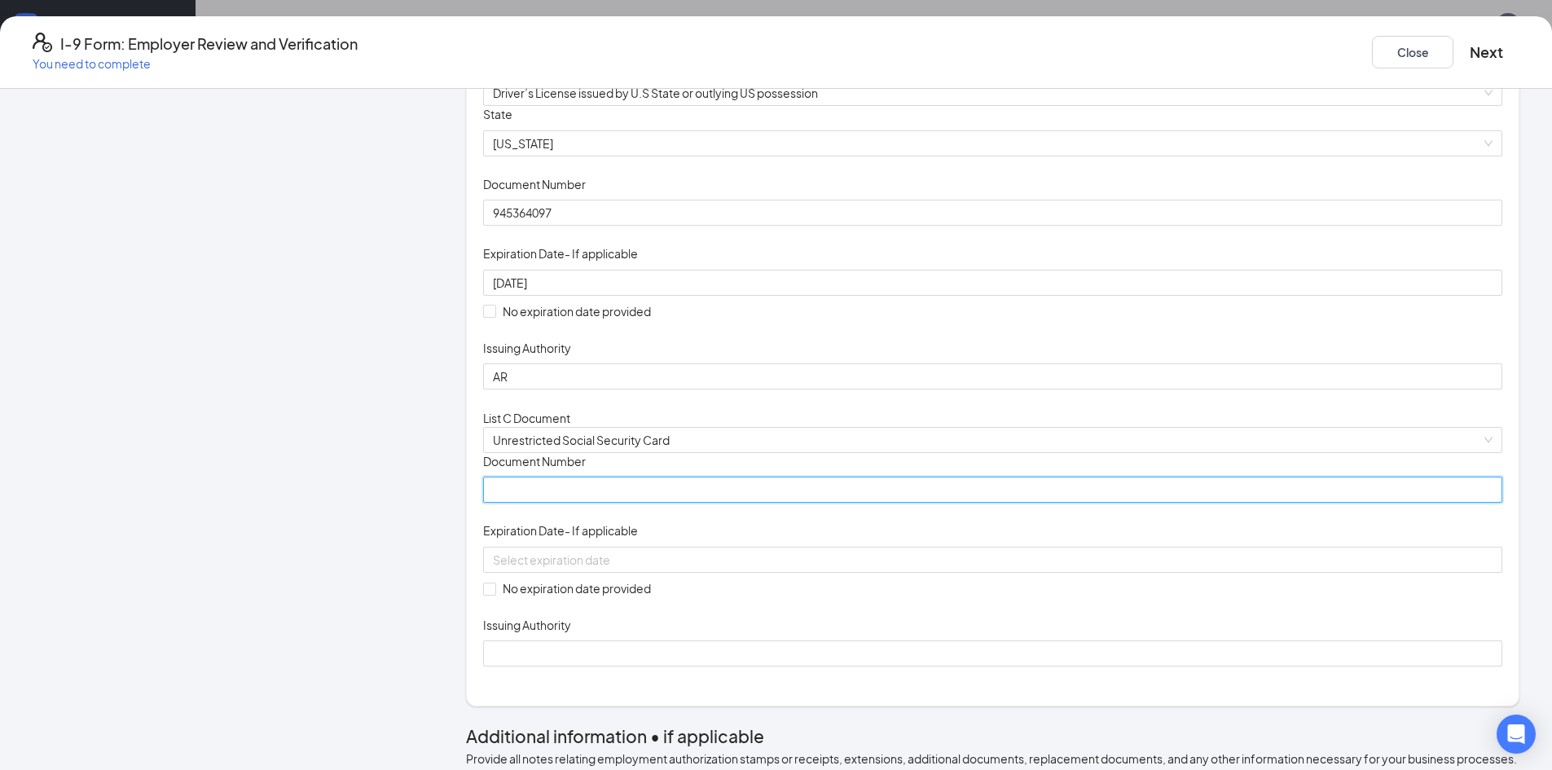
click at [657, 503] on input "Document Number" at bounding box center [992, 490] width 1019 height 26
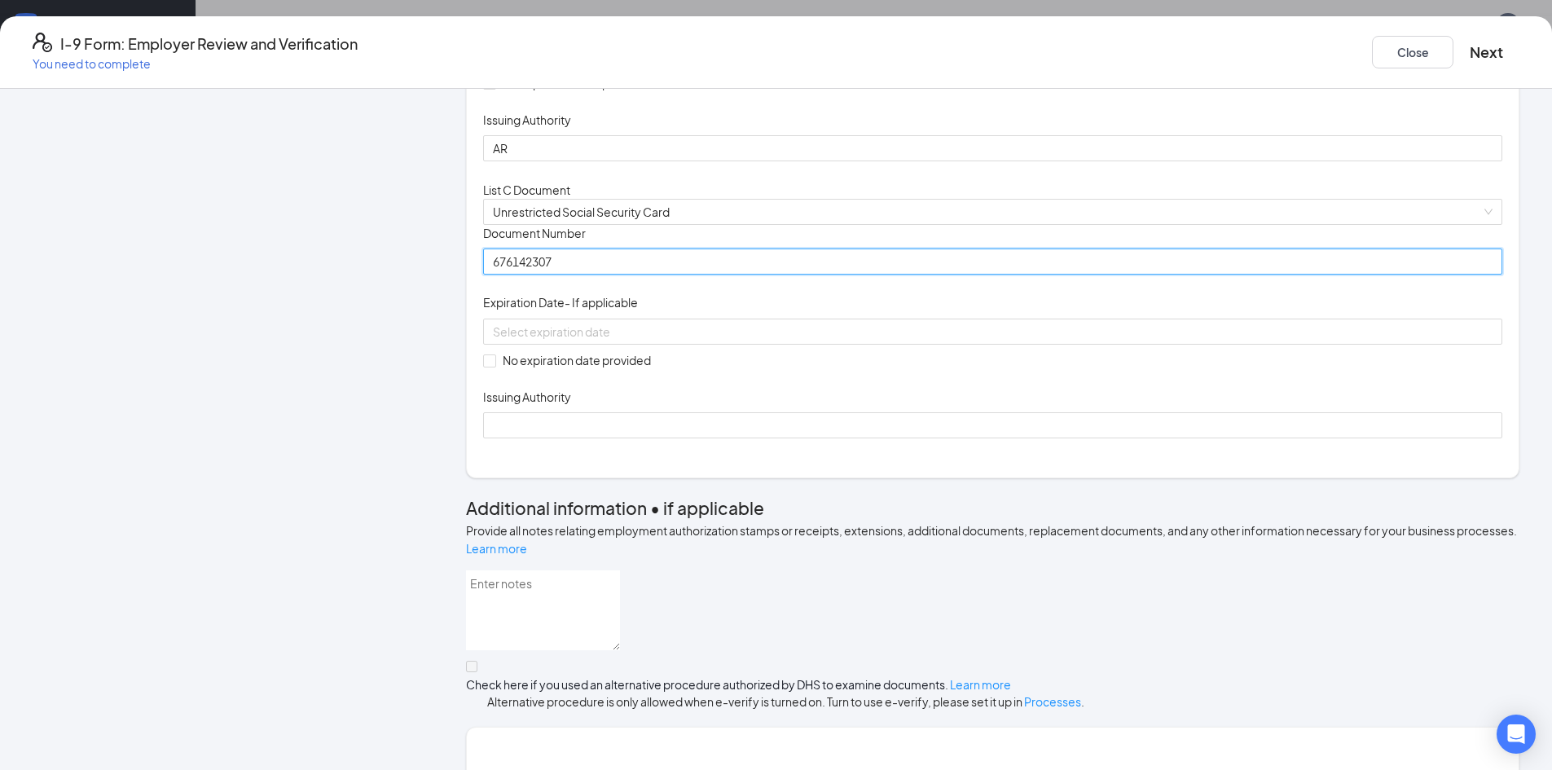
scroll to position [407, 0]
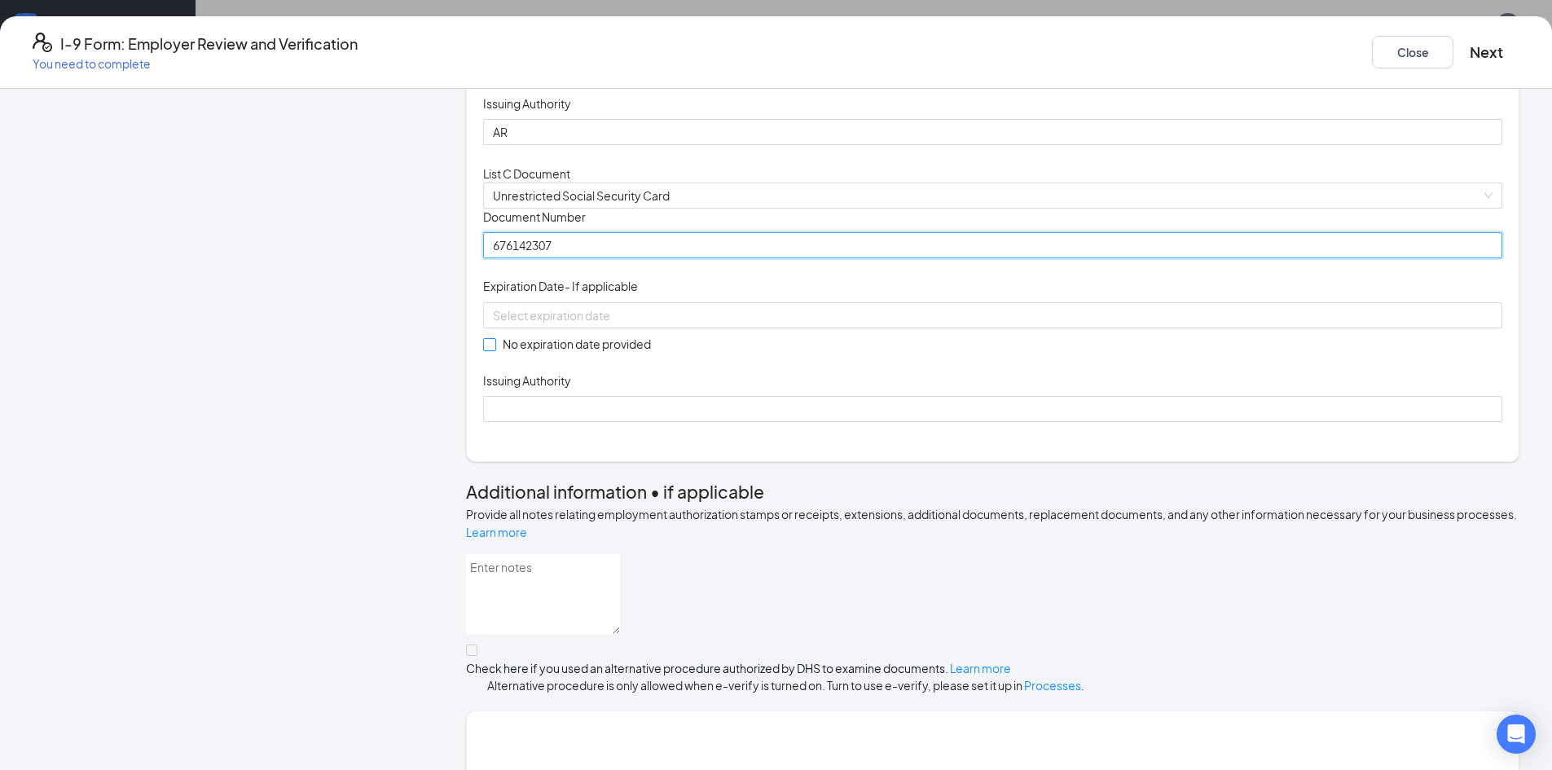
type input "676142307"
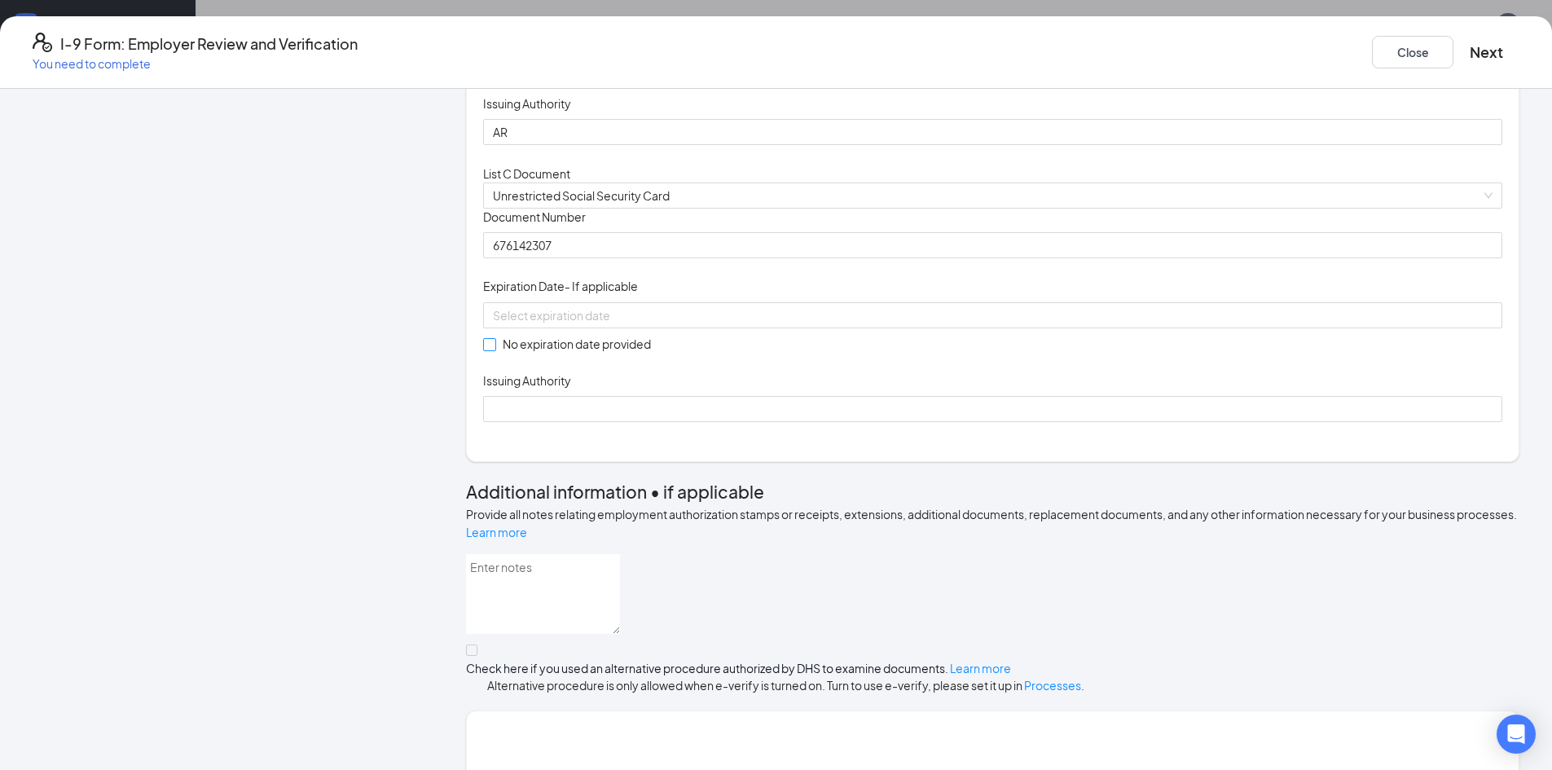
click at [611, 353] on span "No expiration date provided" at bounding box center [576, 344] width 161 height 18
click at [494, 349] on input "No expiration date provided" at bounding box center [488, 343] width 11 height 11
checkbox input "true"
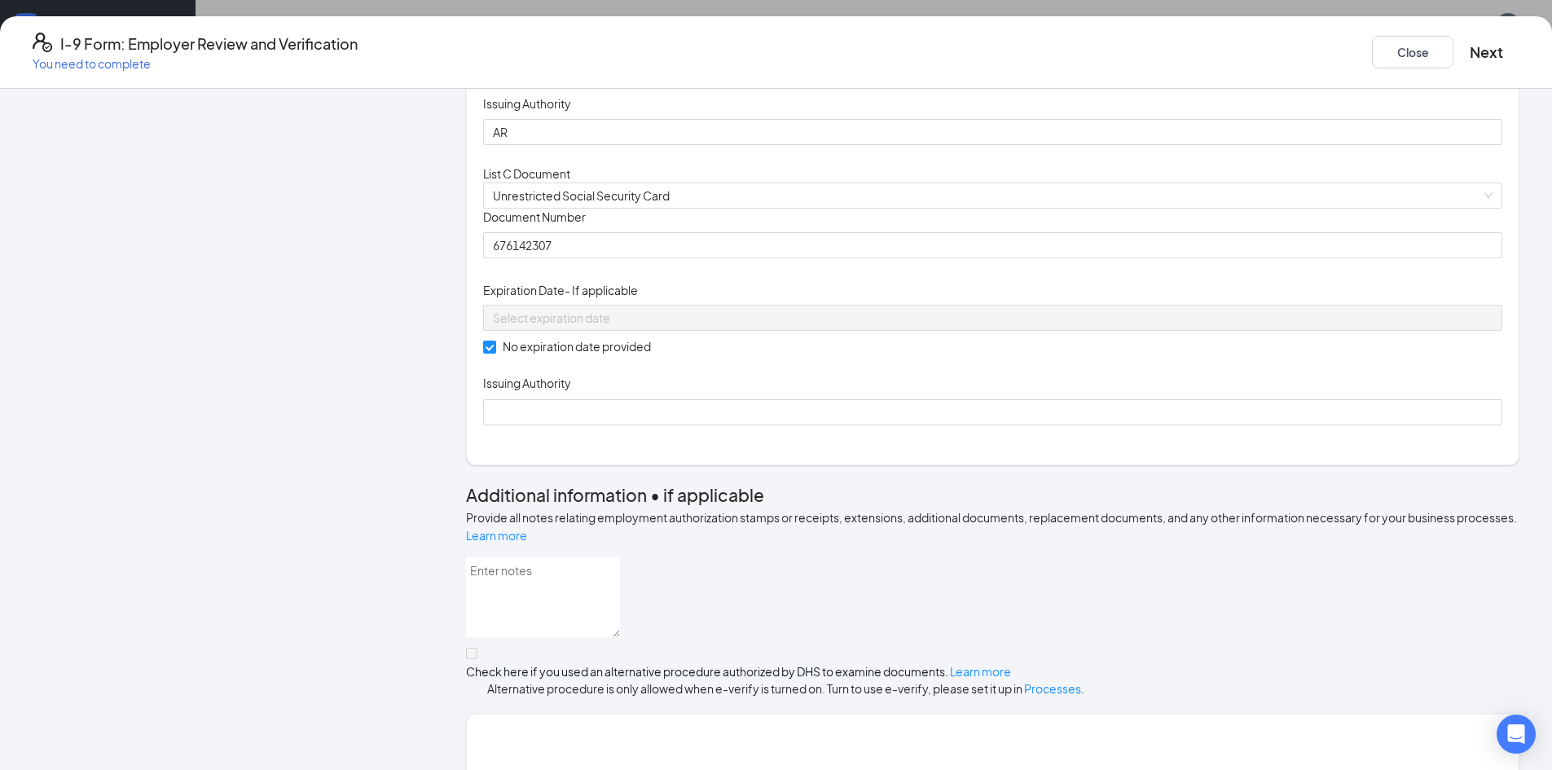
click at [640, 445] on div "Which documents did your new hire bring? [PERSON_NAME] identifies as a [DEMOGRA…" at bounding box center [992, 81] width 1019 height 727
click at [646, 425] on input "Issuing Authority" at bounding box center [992, 412] width 1019 height 26
type input "Social Security Administration"
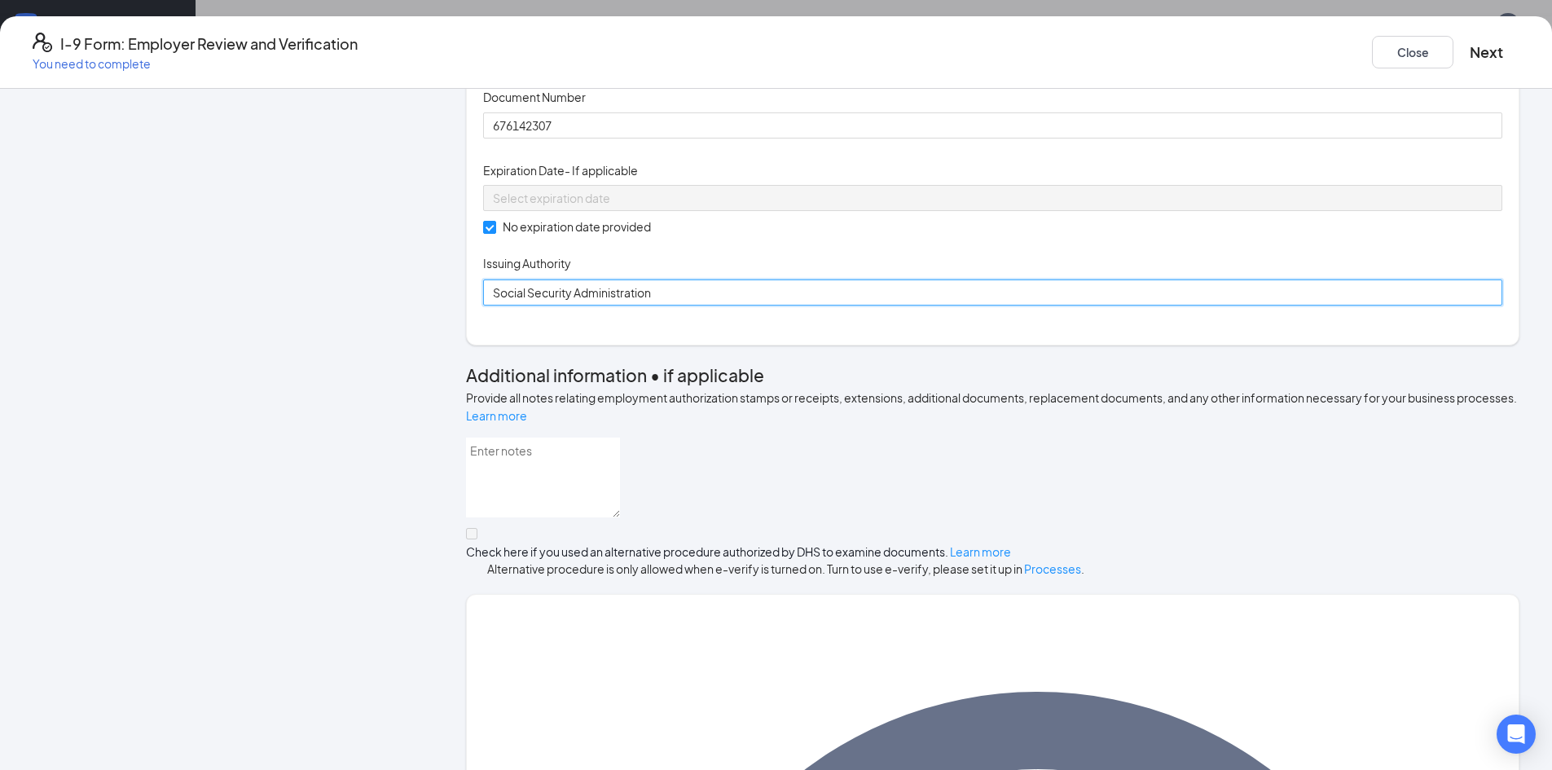
scroll to position [733, 0]
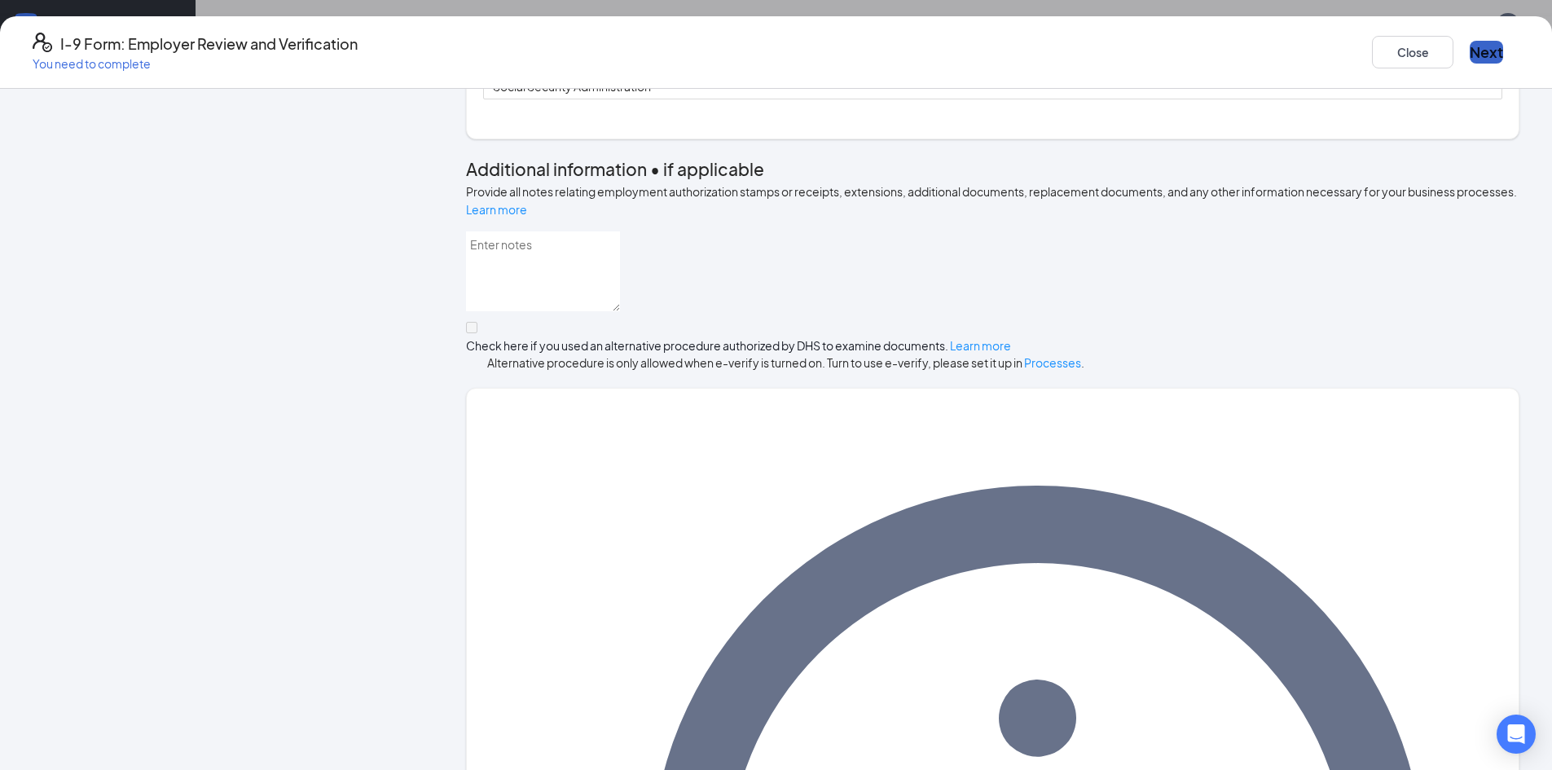
click at [1470, 42] on button "Next" at bounding box center [1486, 52] width 33 height 23
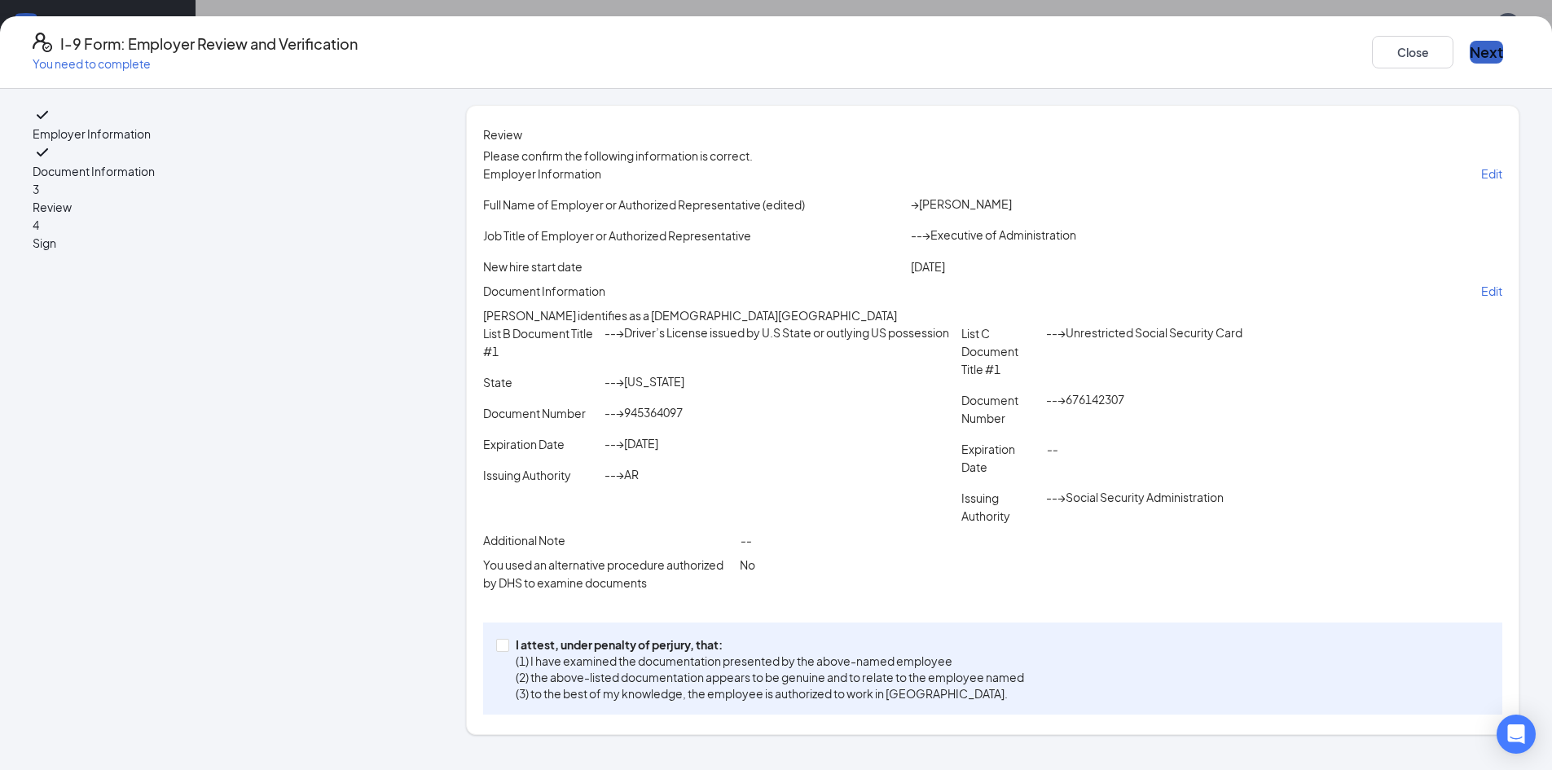
scroll to position [113, 0]
click at [713, 685] on p "(2) the above-listed documentation appears to be genuine and to relate to the e…" at bounding box center [770, 677] width 508 height 16
click at [508, 650] on input "I attest, under penalty of [PERSON_NAME], that: (1) I have examined the documen…" at bounding box center [501, 644] width 11 height 11
checkbox input "true"
click at [1470, 49] on button "Next" at bounding box center [1486, 52] width 33 height 23
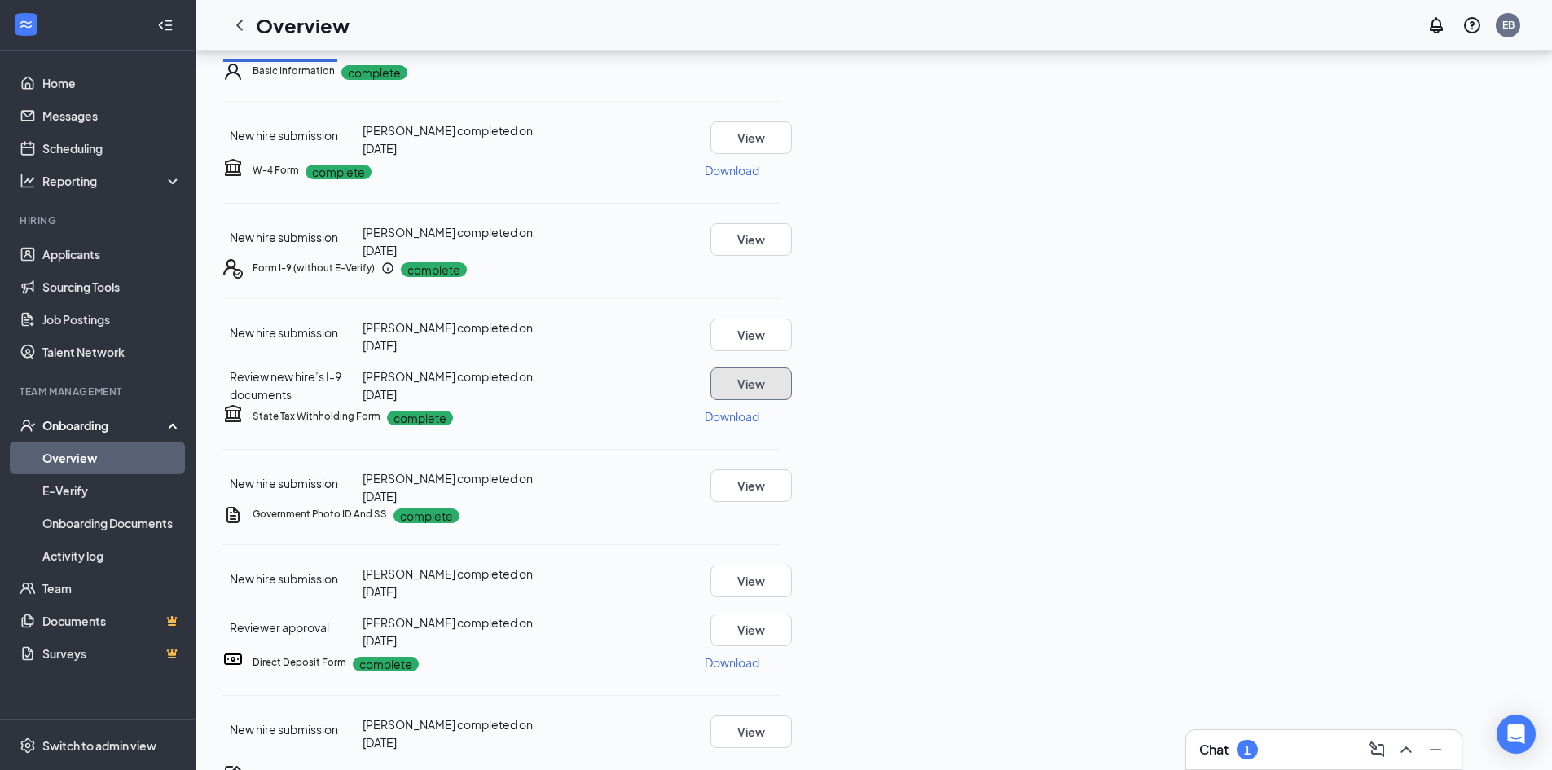
scroll to position [0, 0]
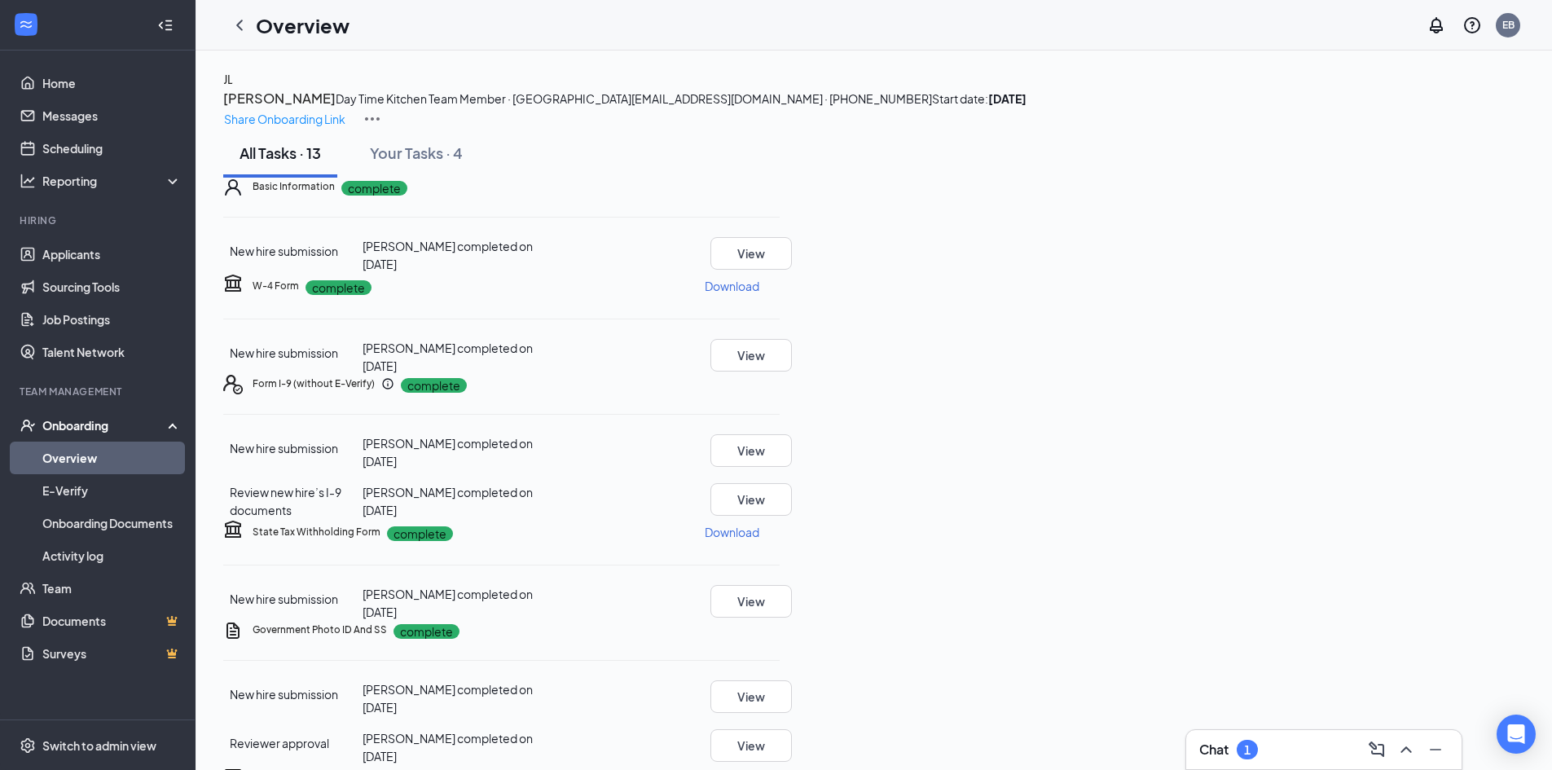
click at [336, 109] on h3 "[PERSON_NAME]" at bounding box center [279, 98] width 112 height 21
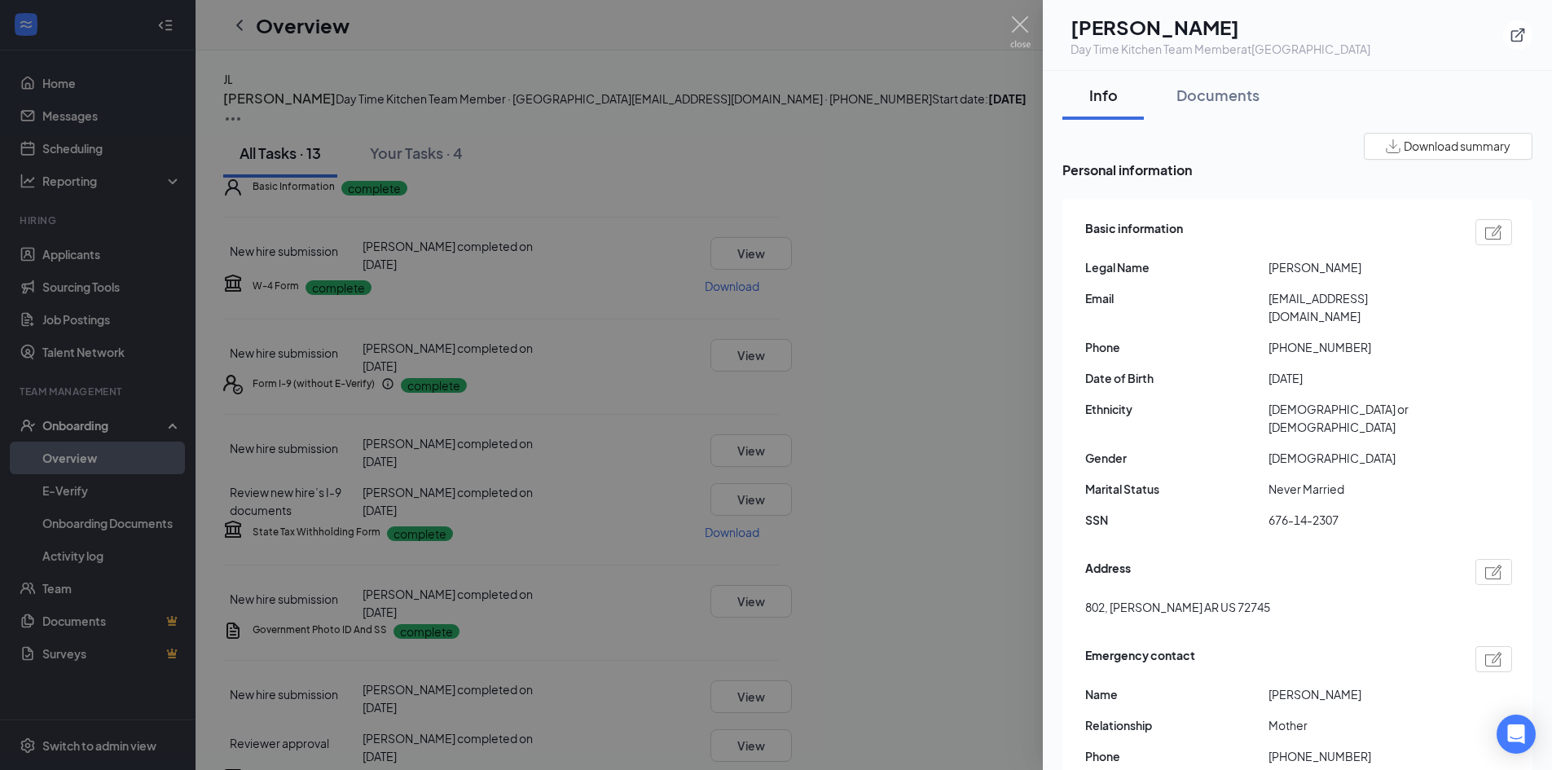
click at [1299, 511] on span "676-14-2307" at bounding box center [1359, 520] width 183 height 18
copy span "676-14-2307"
click at [1325, 301] on span "[EMAIL_ADDRESS][DOMAIN_NAME]" at bounding box center [1359, 307] width 183 height 36
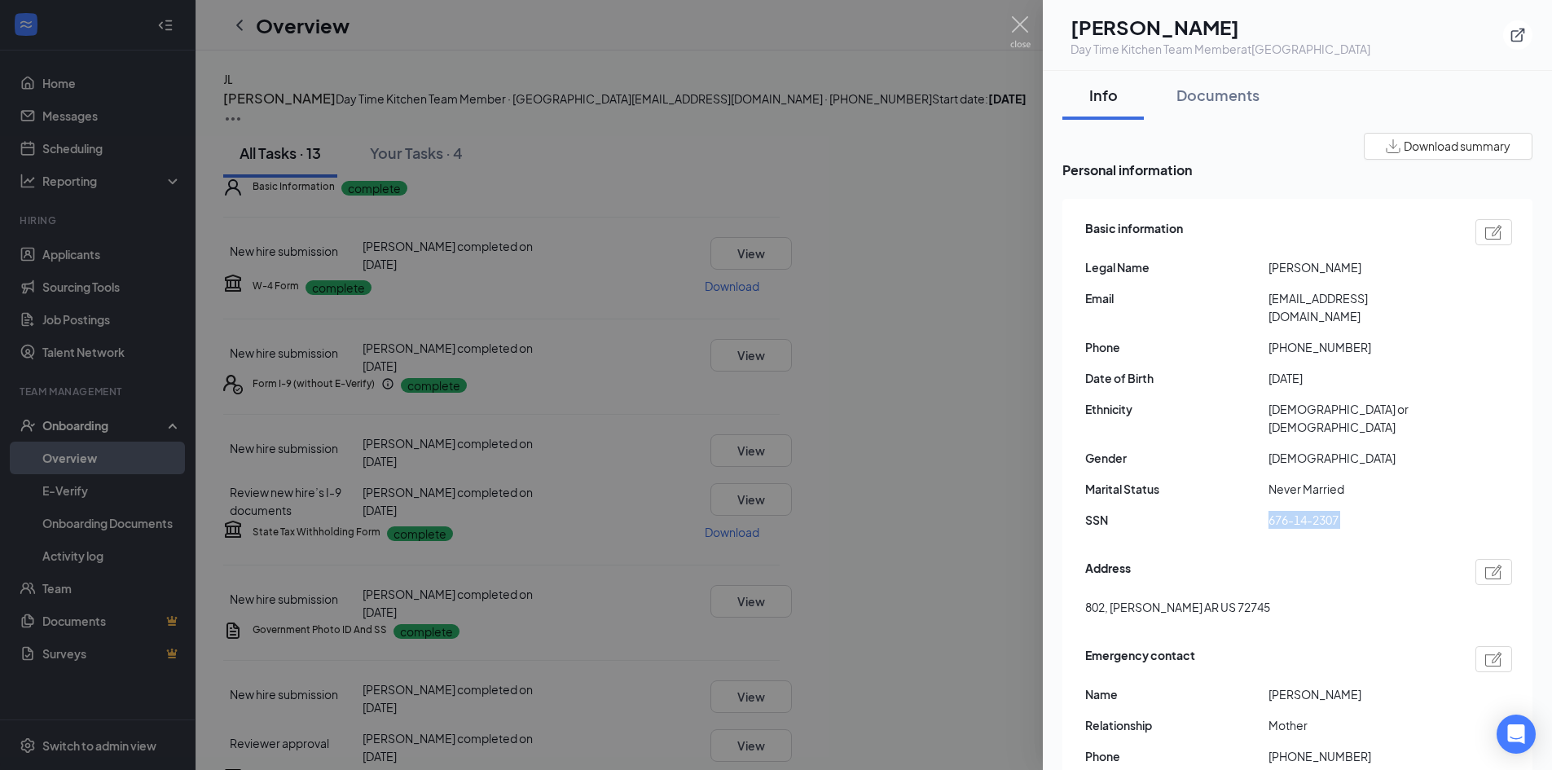
click at [1325, 301] on span "[EMAIL_ADDRESS][DOMAIN_NAME]" at bounding box center [1359, 307] width 183 height 36
copy span "[EMAIL_ADDRESS][DOMAIN_NAME]"
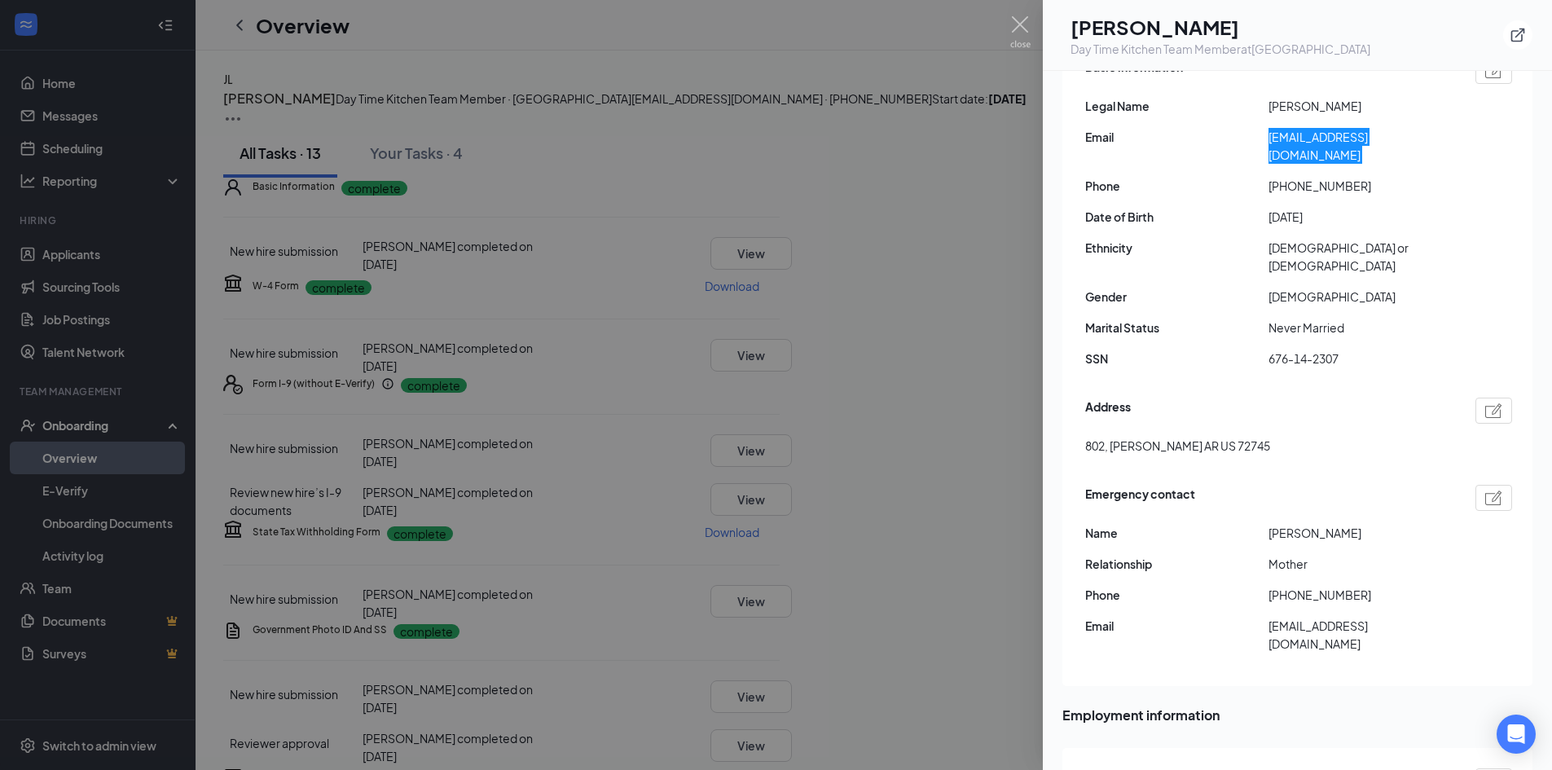
scroll to position [163, 0]
click at [1314, 615] on span "[EMAIL_ADDRESS][DOMAIN_NAME]" at bounding box center [1359, 633] width 183 height 36
copy div "[EMAIL_ADDRESS][DOMAIN_NAME]"
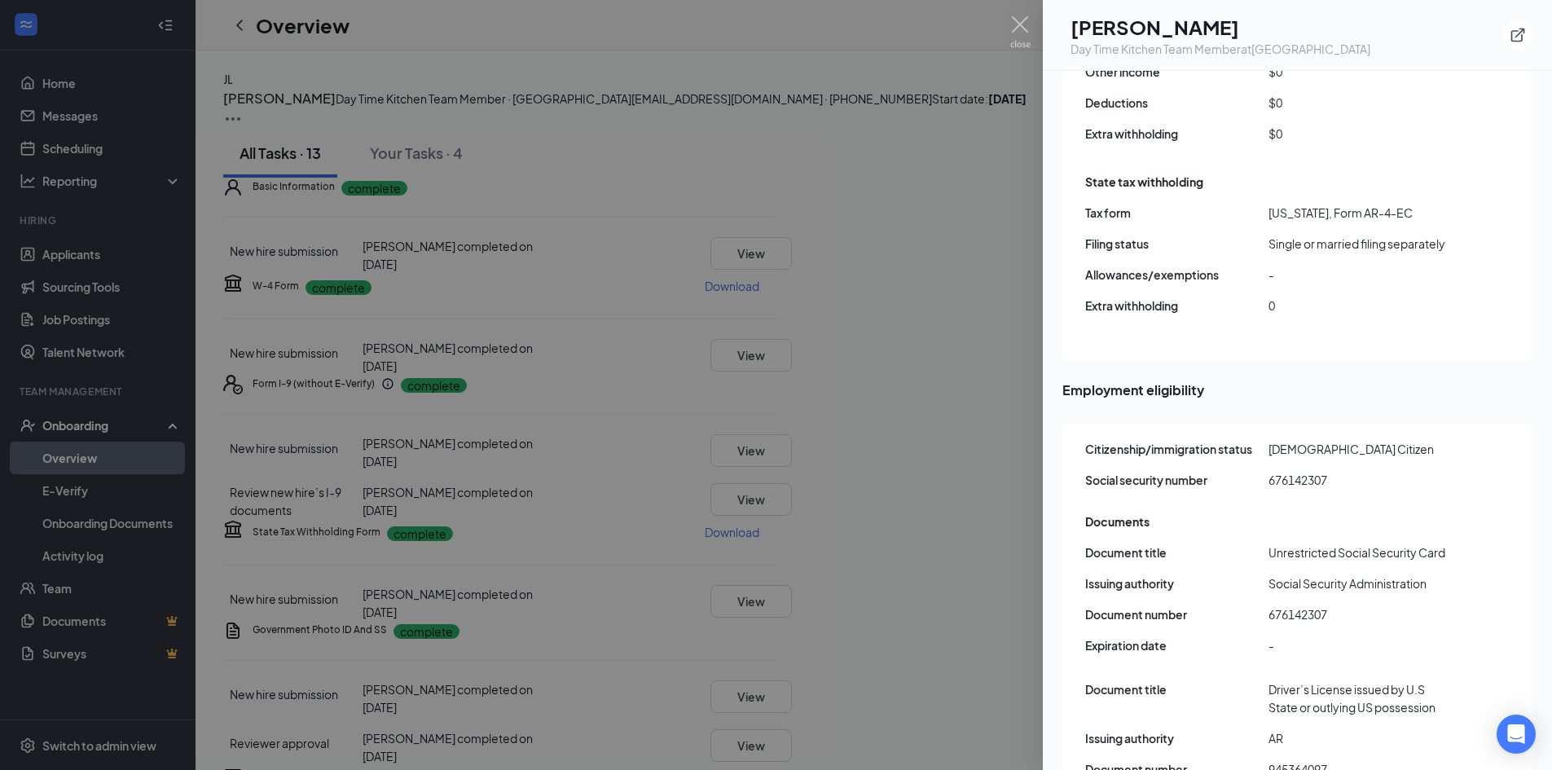
scroll to position [1874, 0]
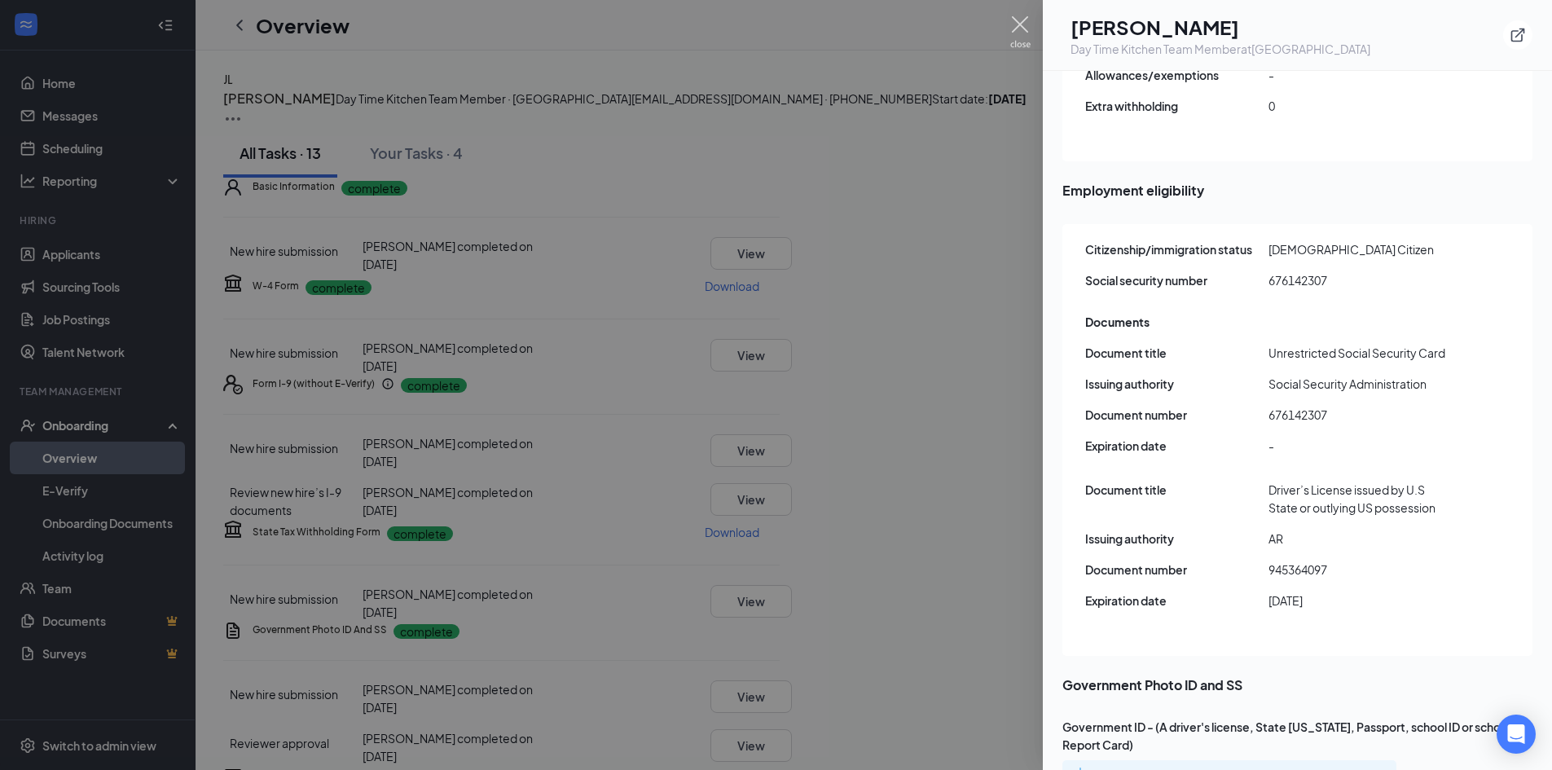
drag, startPoint x: 1022, startPoint y: 26, endPoint x: 1022, endPoint y: 50, distance: 23.6
click at [1022, 26] on img at bounding box center [1020, 32] width 20 height 32
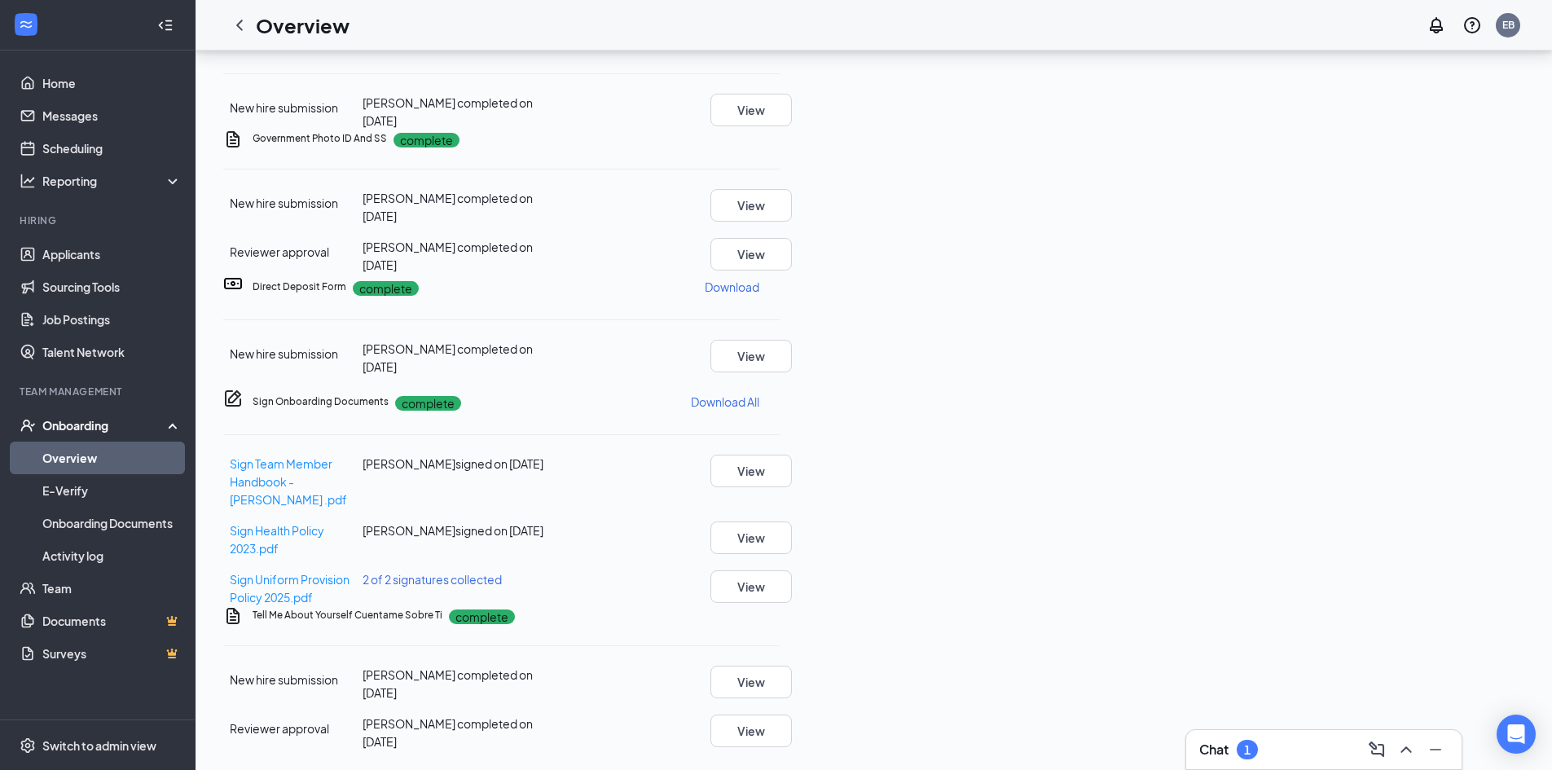
scroll to position [652, 0]
click at [792, 372] on button "View" at bounding box center [750, 356] width 81 height 33
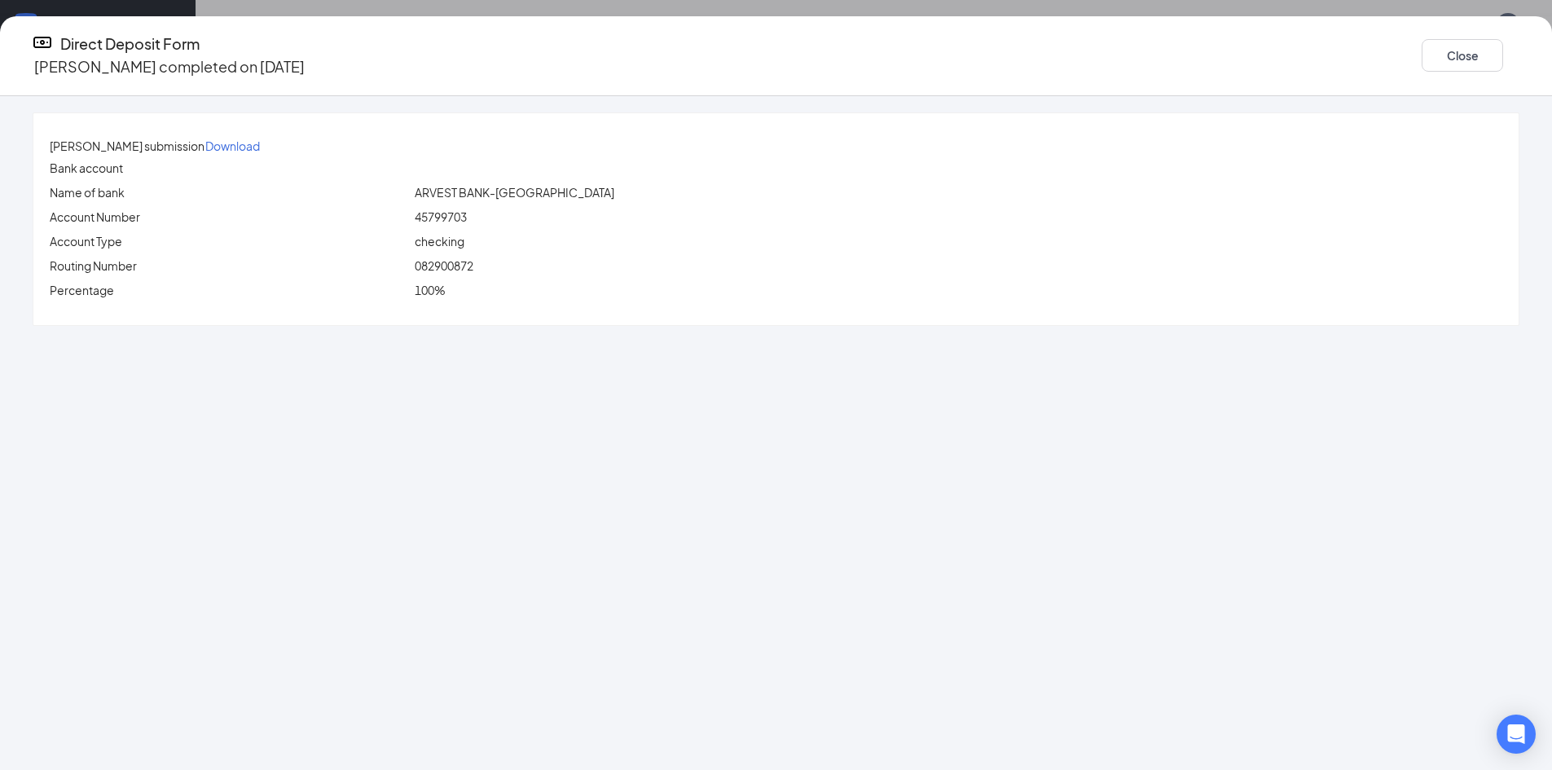
click at [473, 262] on span "082900872" at bounding box center [444, 265] width 59 height 15
copy span "082900872"
click at [467, 211] on span "45799703" at bounding box center [441, 216] width 52 height 15
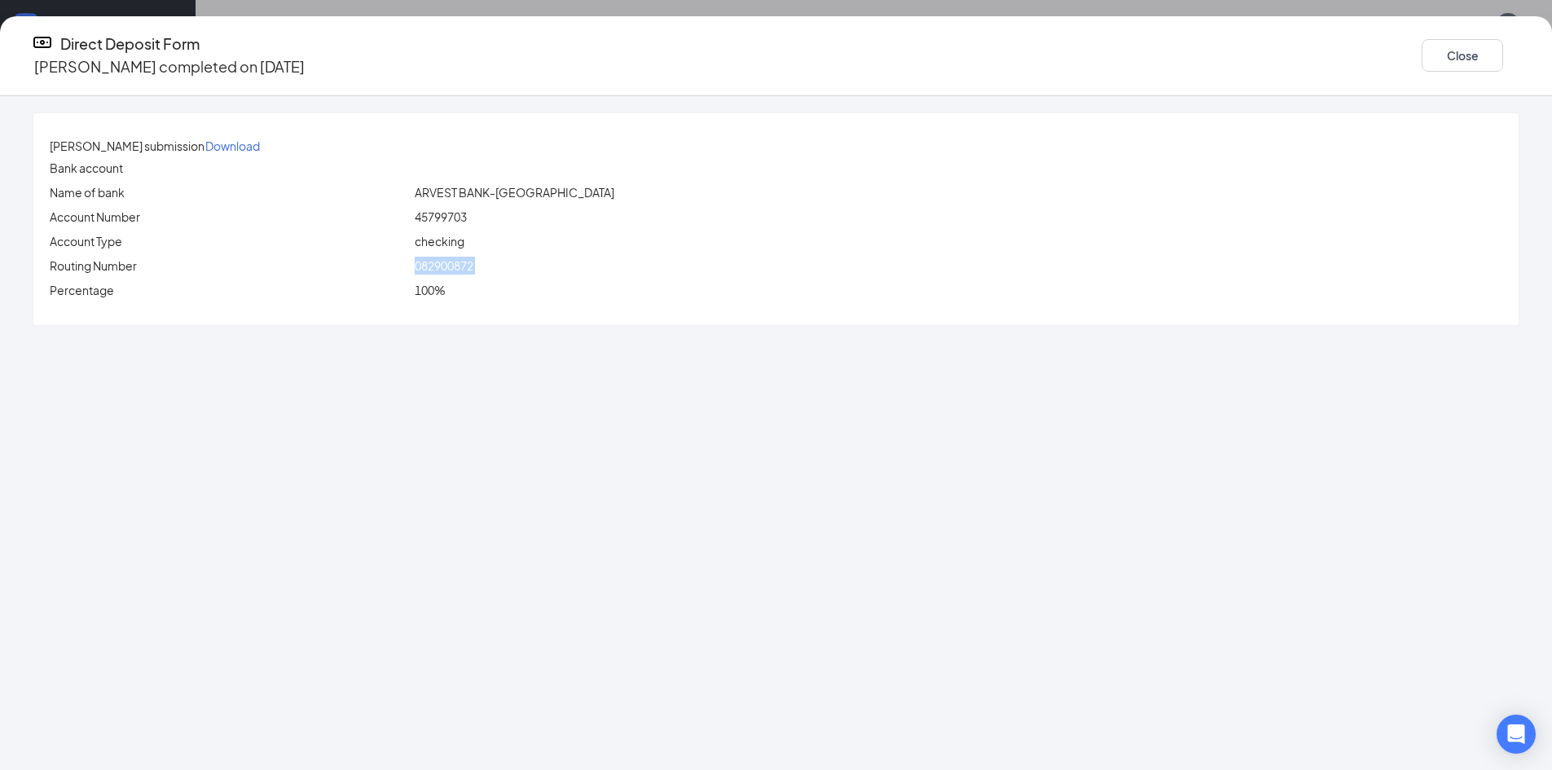
click at [467, 211] on span "45799703" at bounding box center [441, 216] width 52 height 15
copy span "45799703"
click at [1422, 39] on button "Close" at bounding box center [1462, 55] width 81 height 33
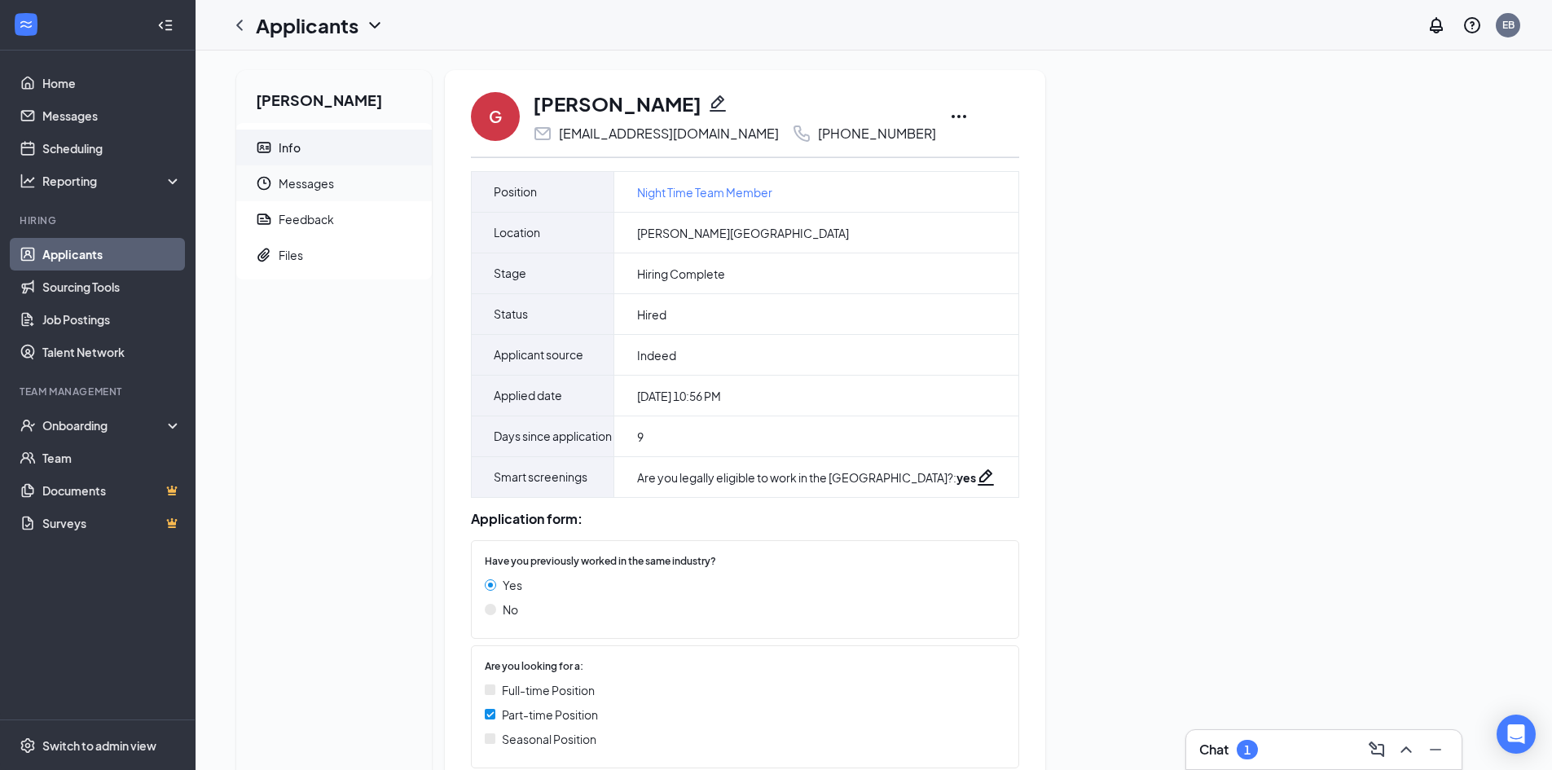
click at [322, 188] on span "Messages" at bounding box center [349, 183] width 140 height 36
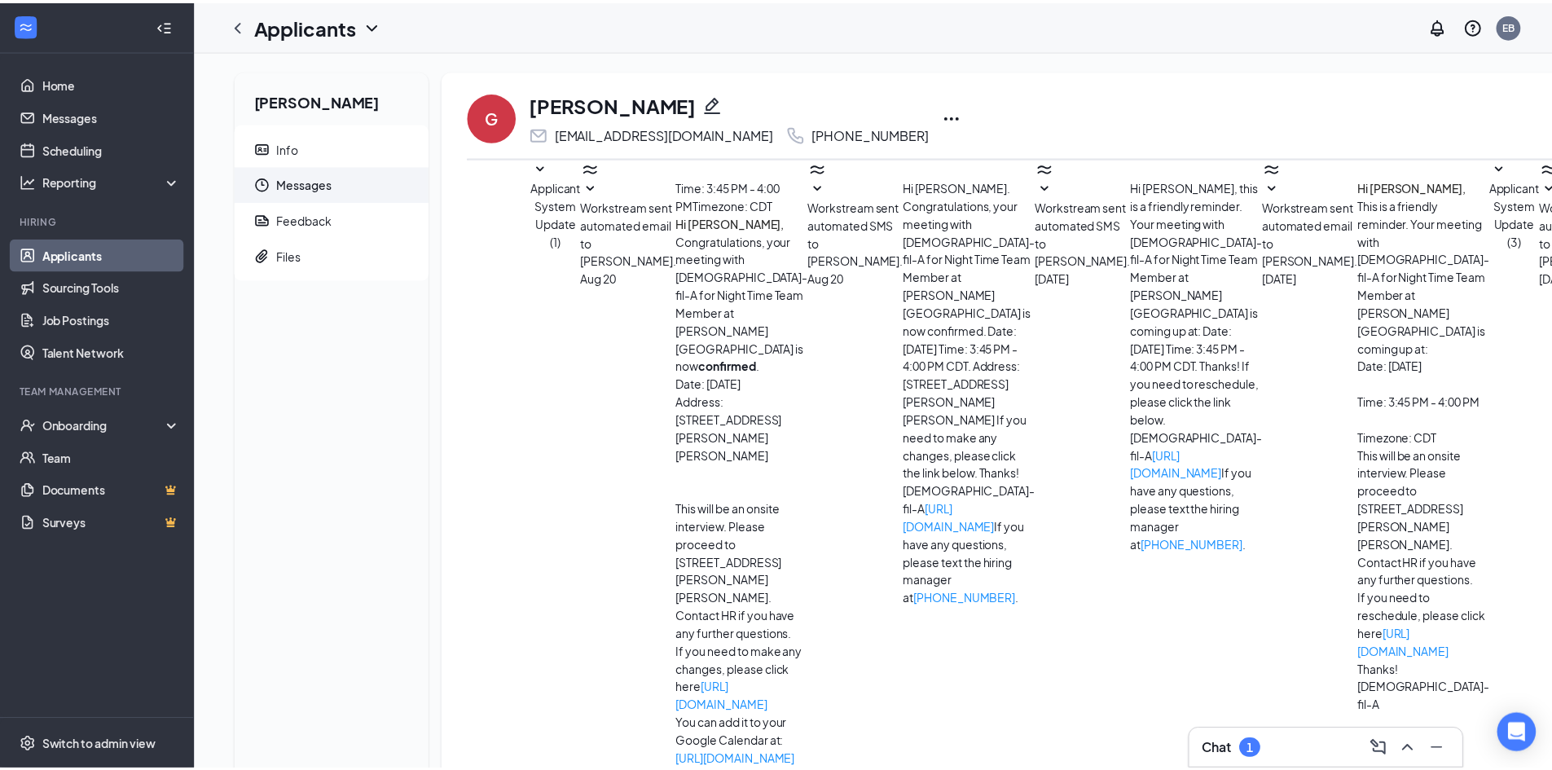
scroll to position [116, 0]
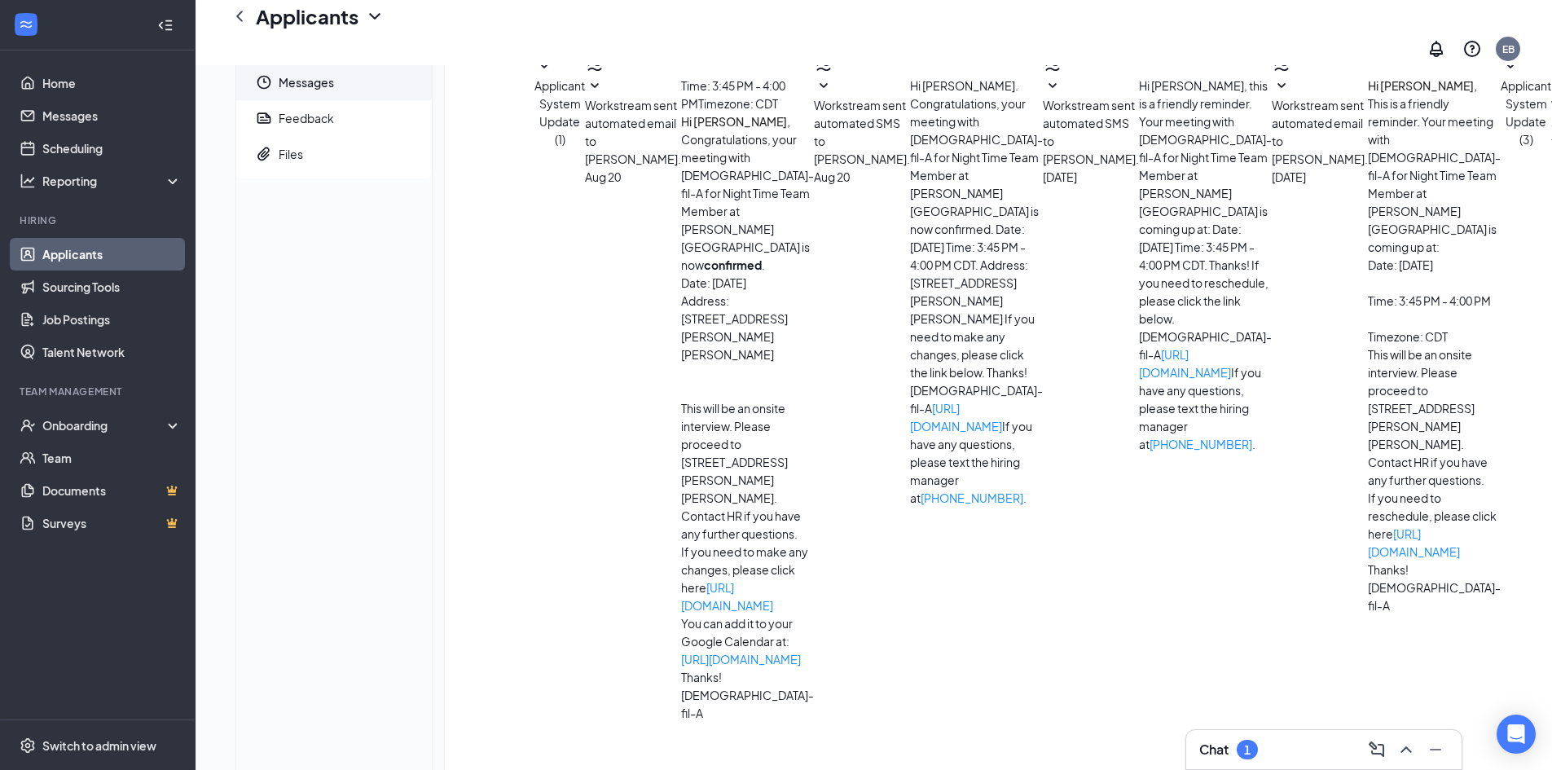
click at [1501, 77] on icon "SmallChevronDown" at bounding box center [1511, 67] width 20 height 20
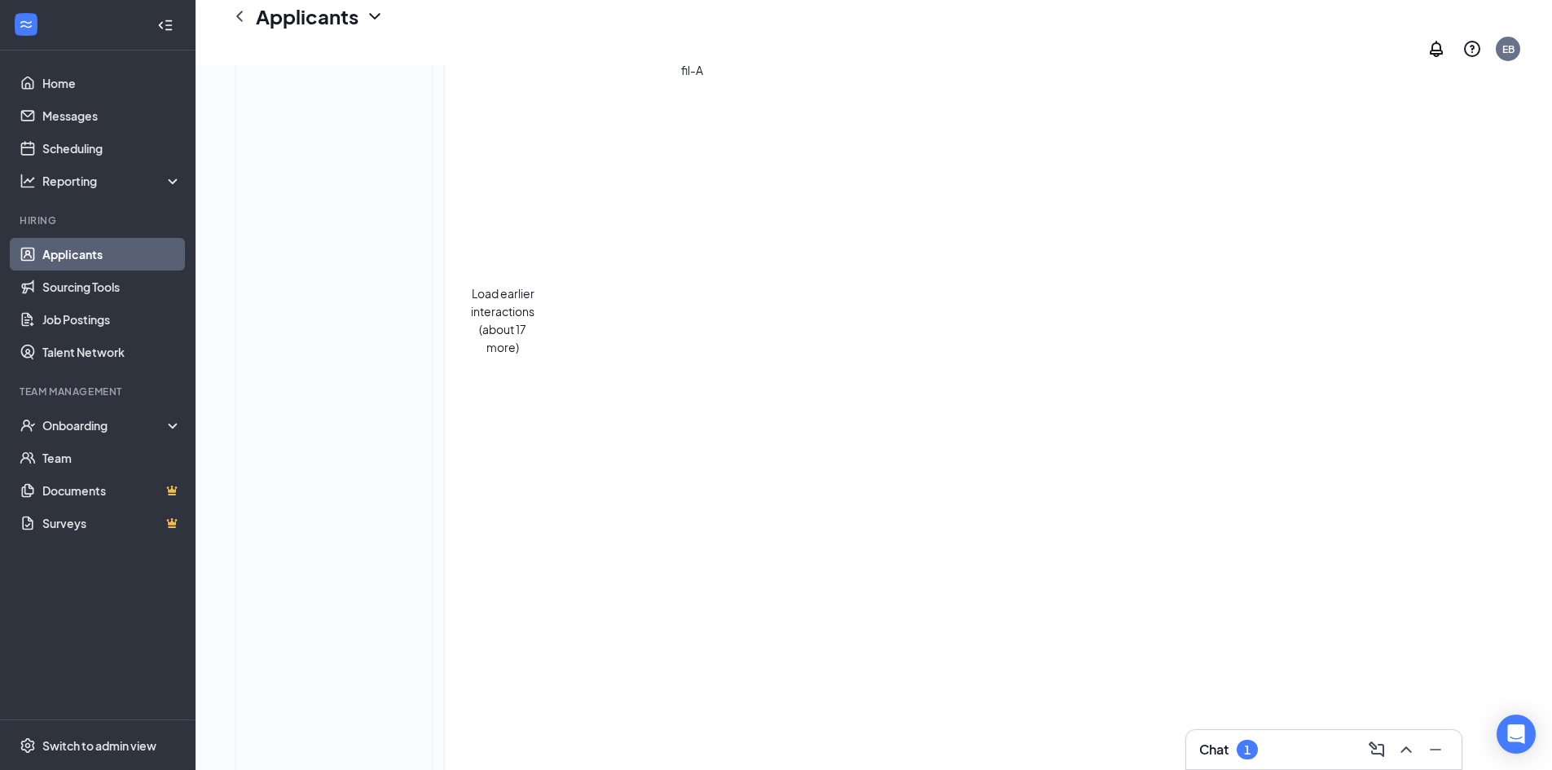
scroll to position [1009, 0]
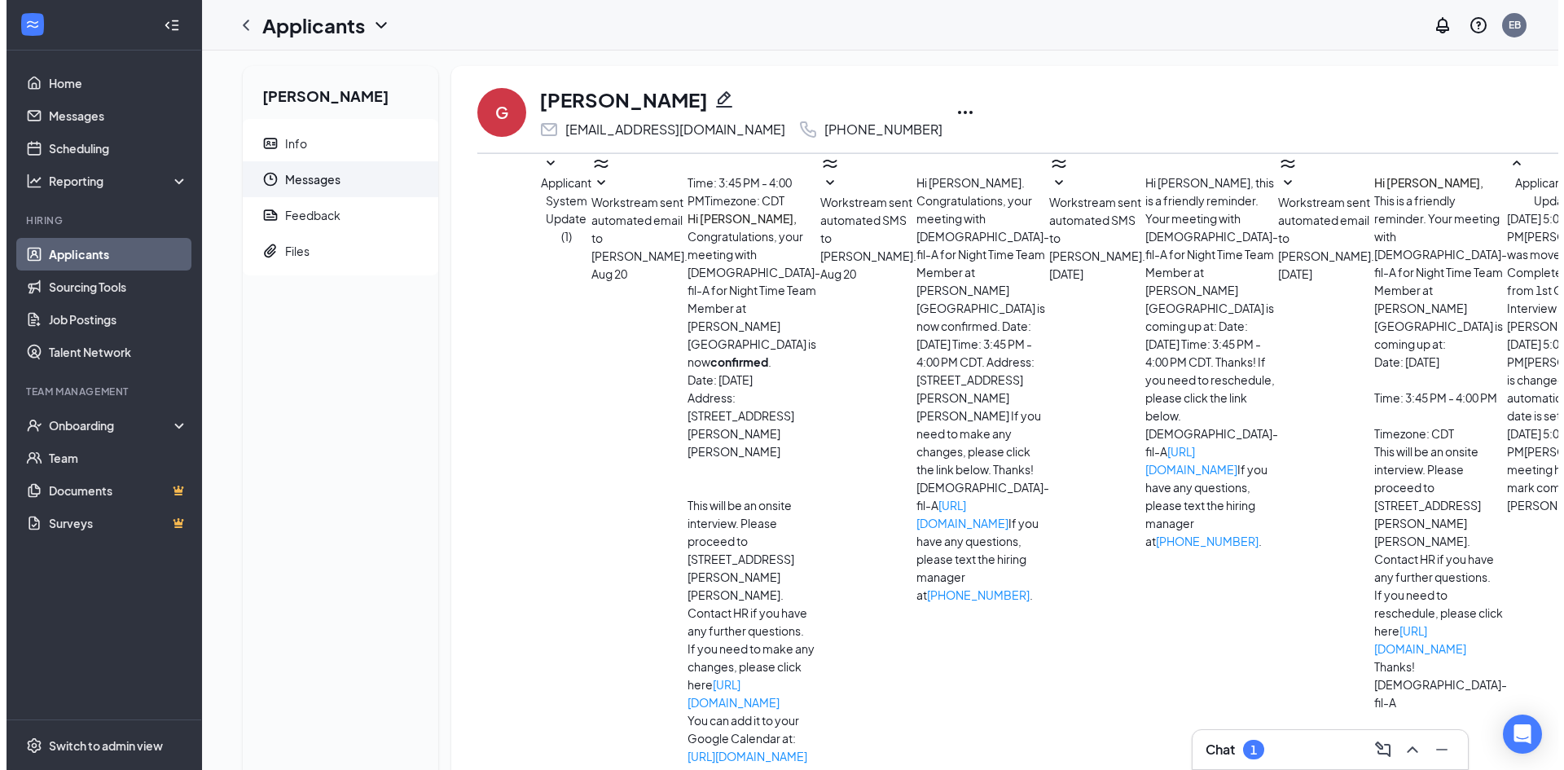
scroll to position [0, 0]
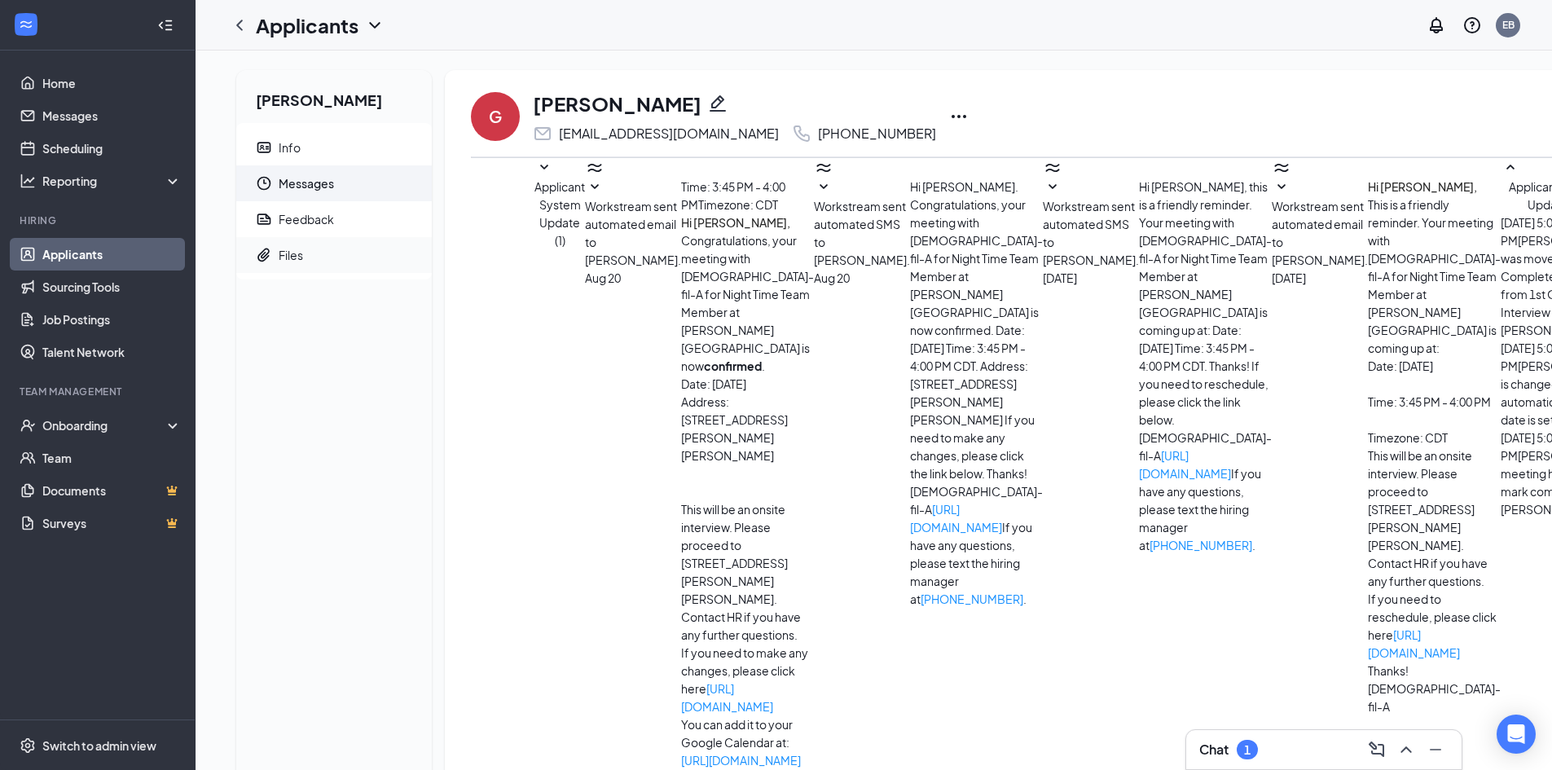
click at [327, 247] on span "Files" at bounding box center [349, 255] width 140 height 36
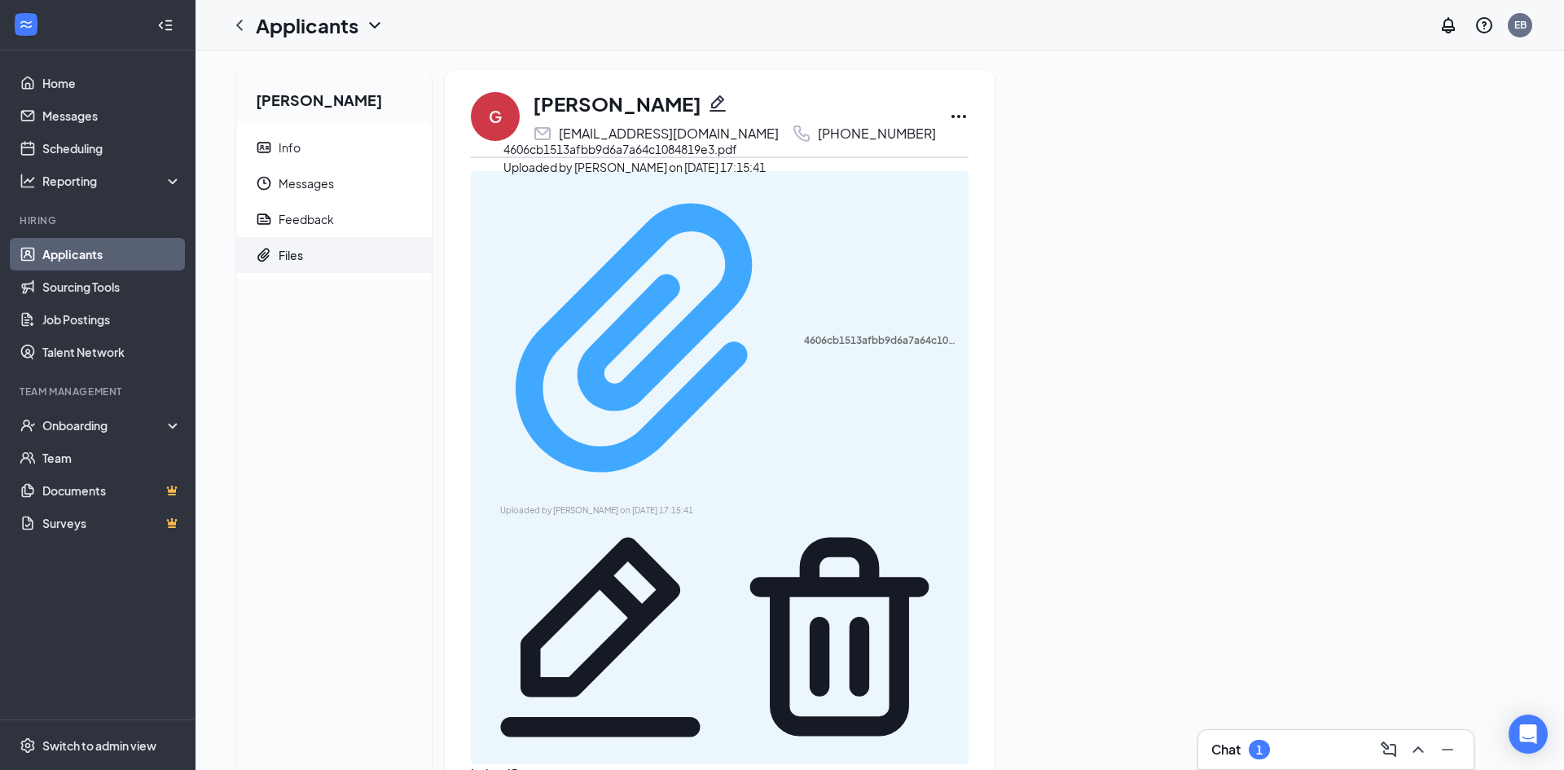
click at [804, 334] on div "4606cb1513afbb9d6a7a64c1084819e3.pdf" at bounding box center [881, 340] width 155 height 13
